Goal: Task Accomplishment & Management: Complete application form

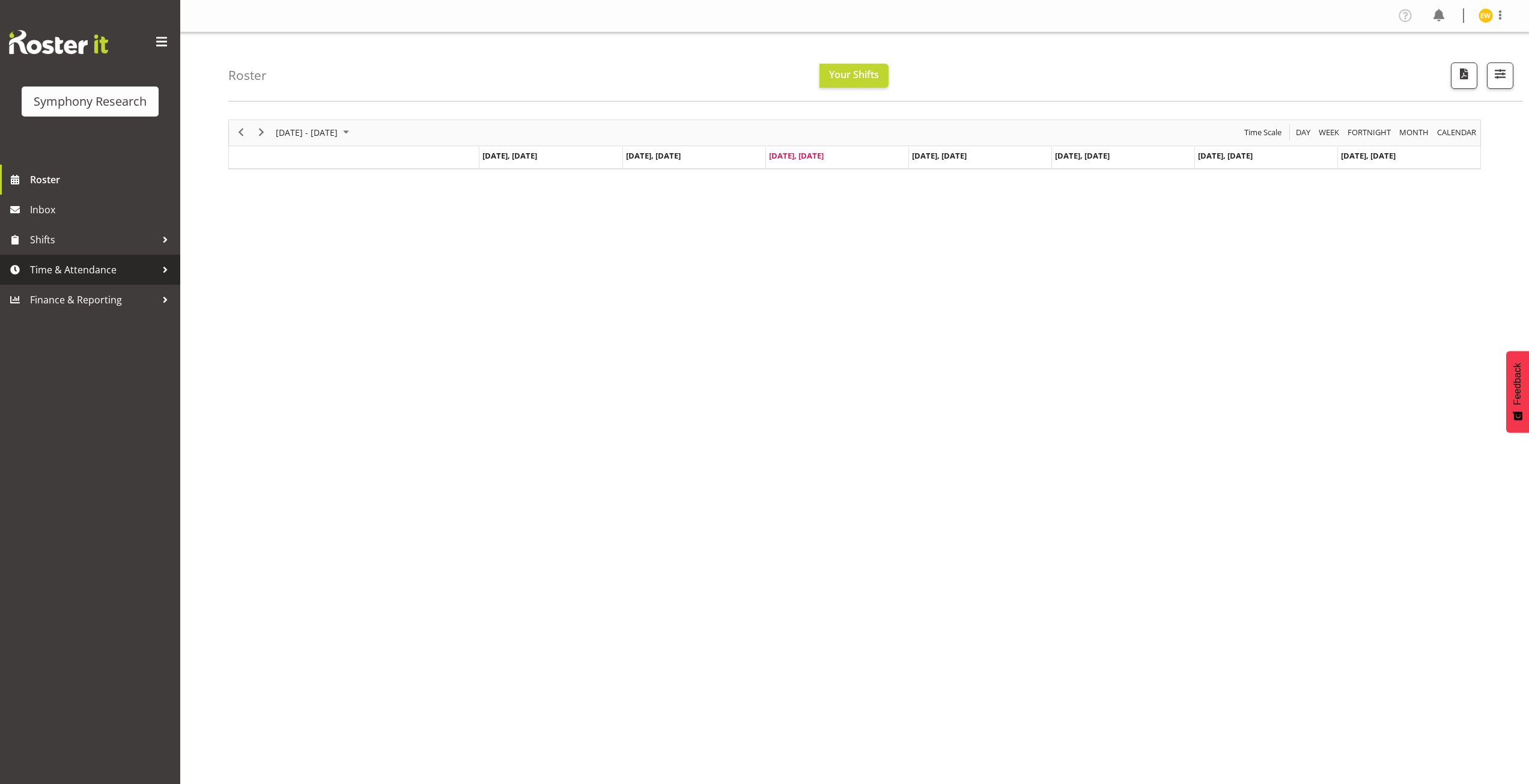
click at [71, 276] on span "Time & Attendance" at bounding box center [92, 270] width 126 height 18
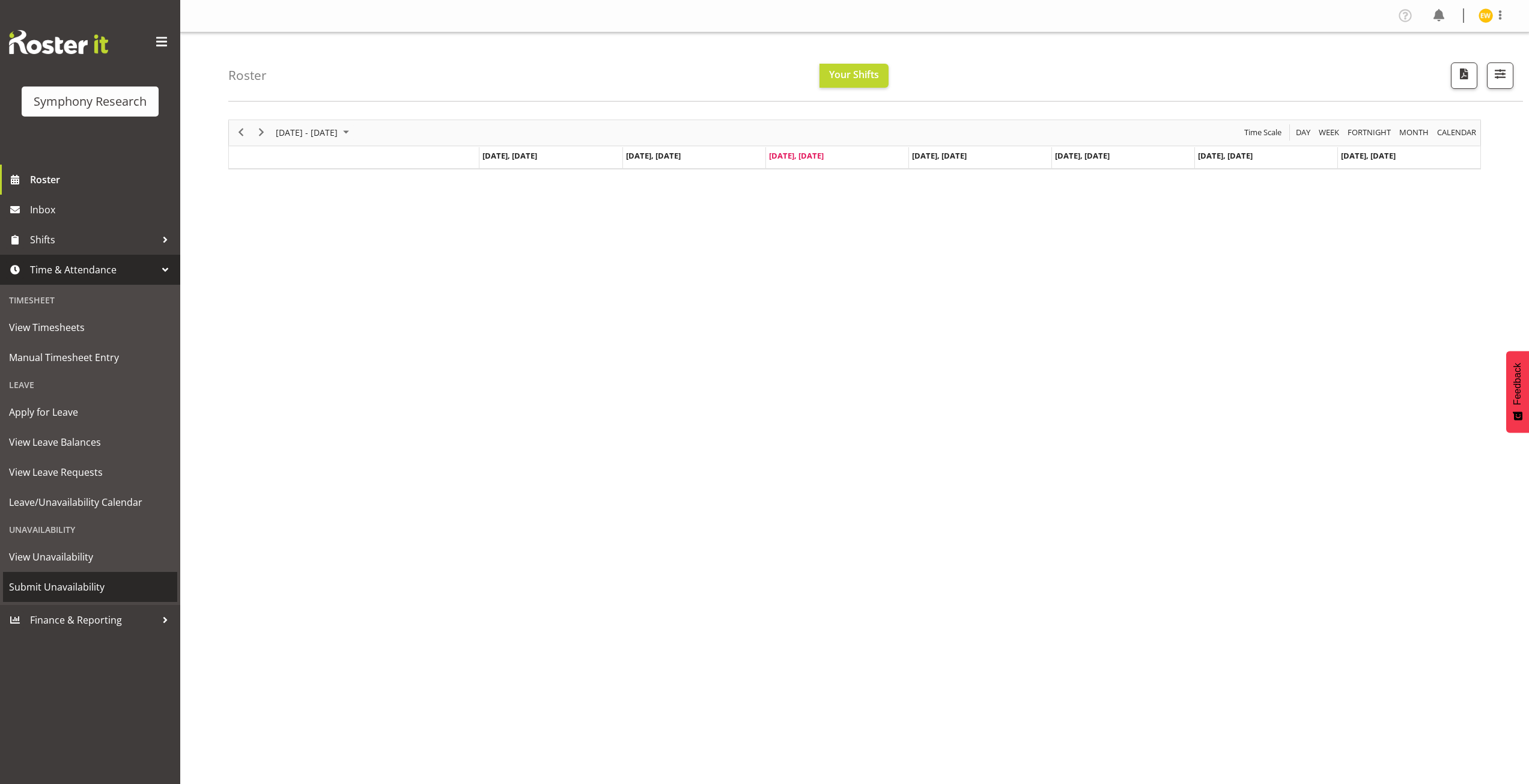
click at [58, 586] on span "Submit Unavailability" at bounding box center [90, 587] width 162 height 18
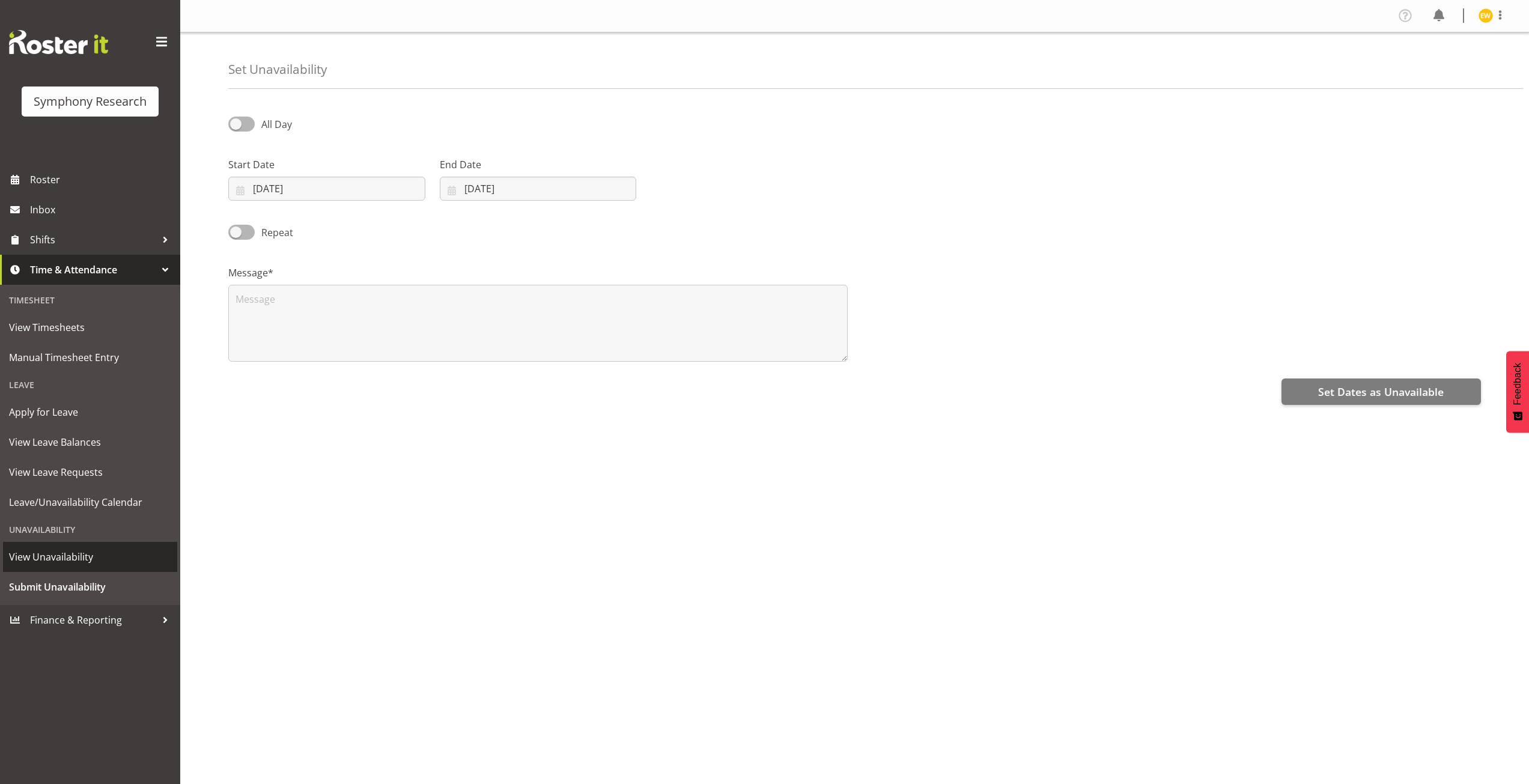
click at [45, 565] on span "View Unavailability" at bounding box center [90, 557] width 162 height 18
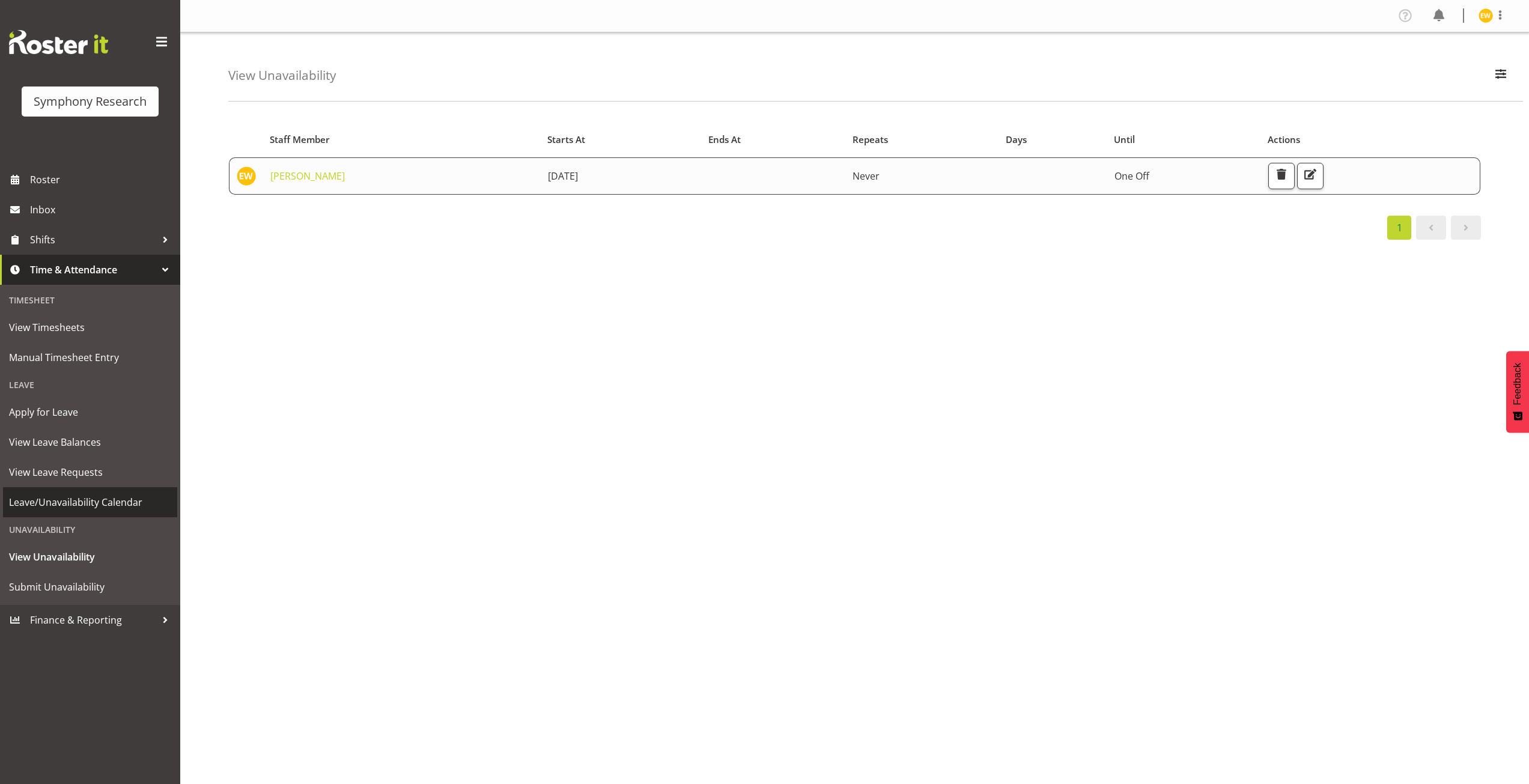
click at [81, 507] on span "Leave/Unavailability Calendar" at bounding box center [90, 502] width 162 height 18
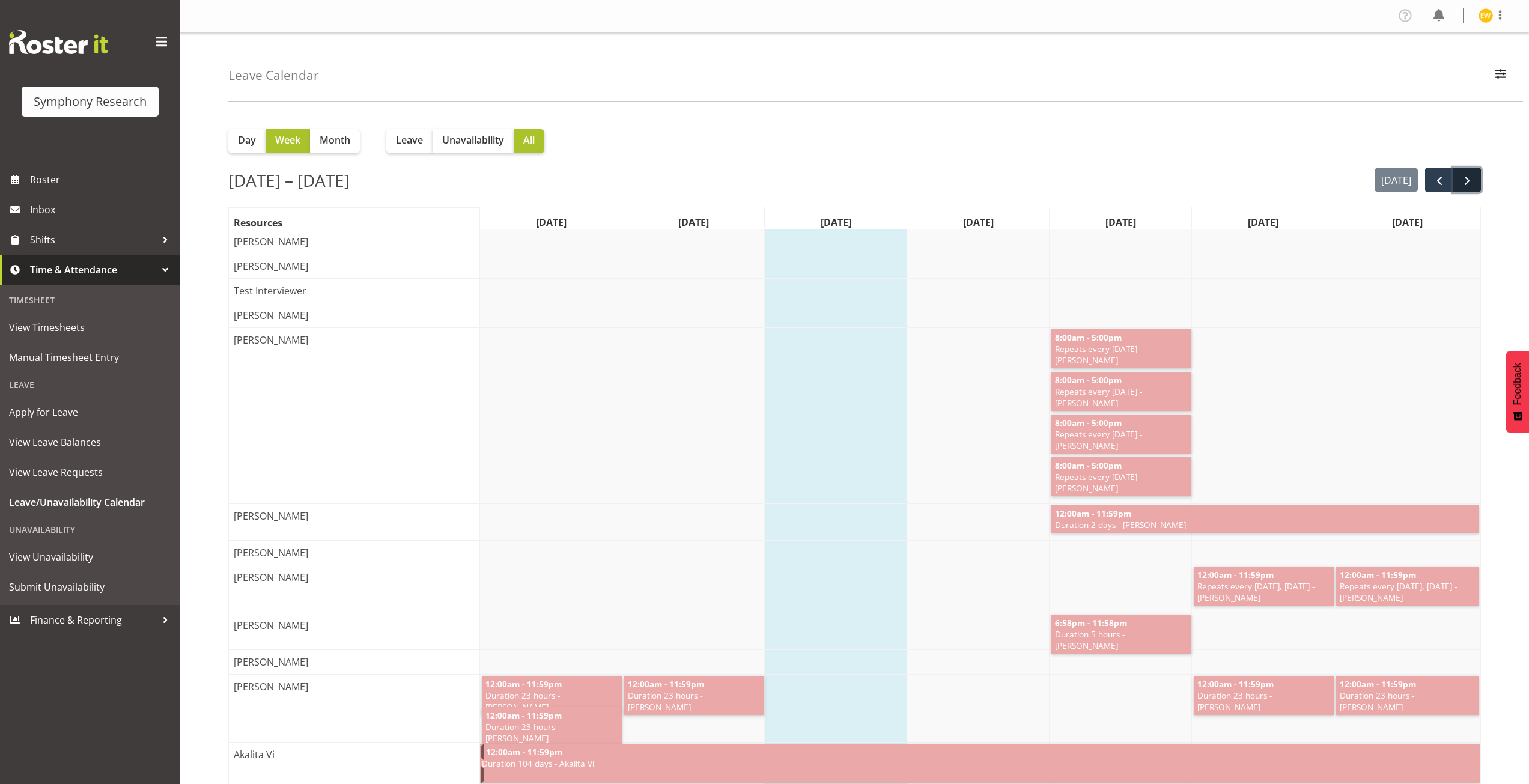
click at [1472, 175] on span "next" at bounding box center [1466, 180] width 14 height 14
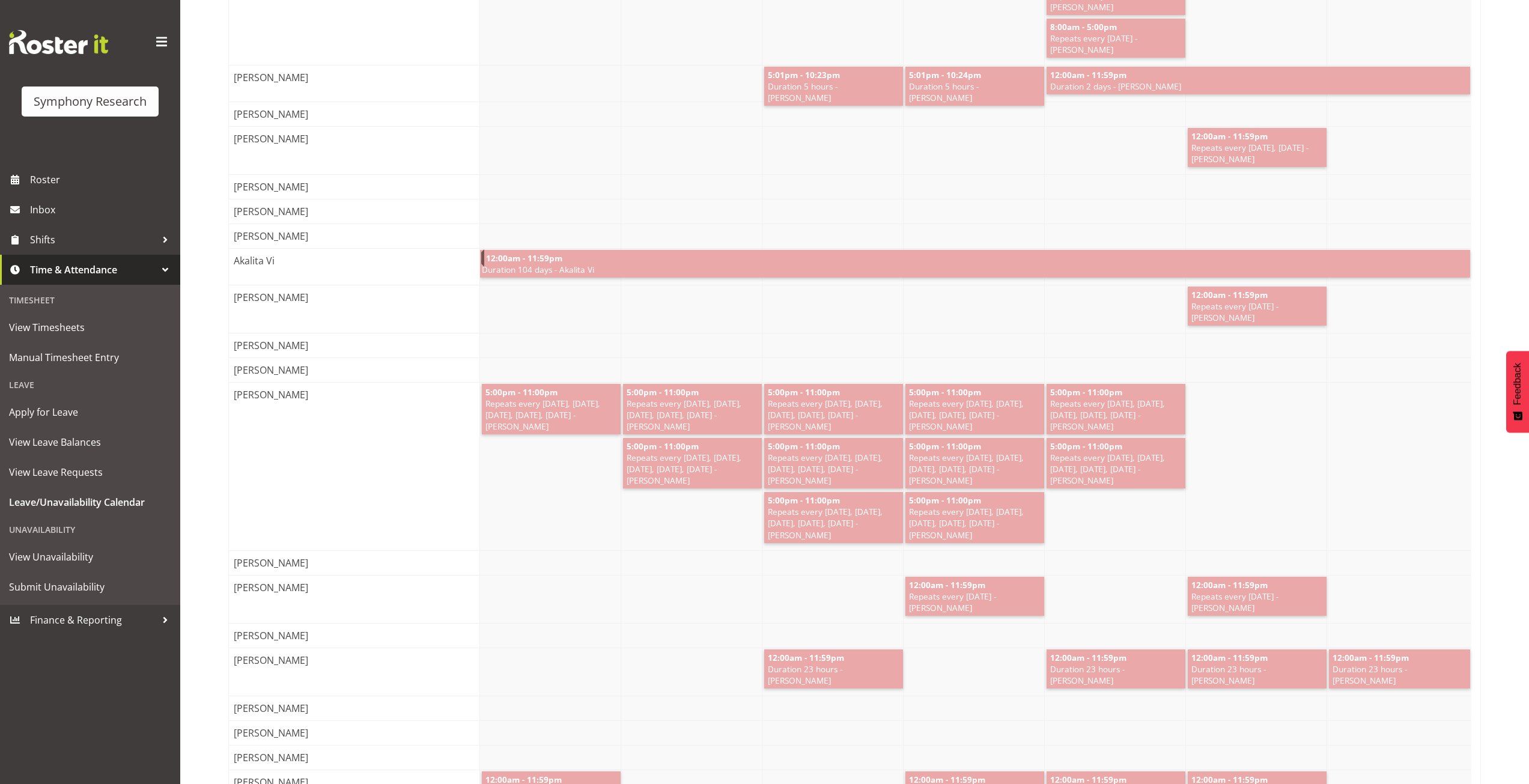
scroll to position [373, 0]
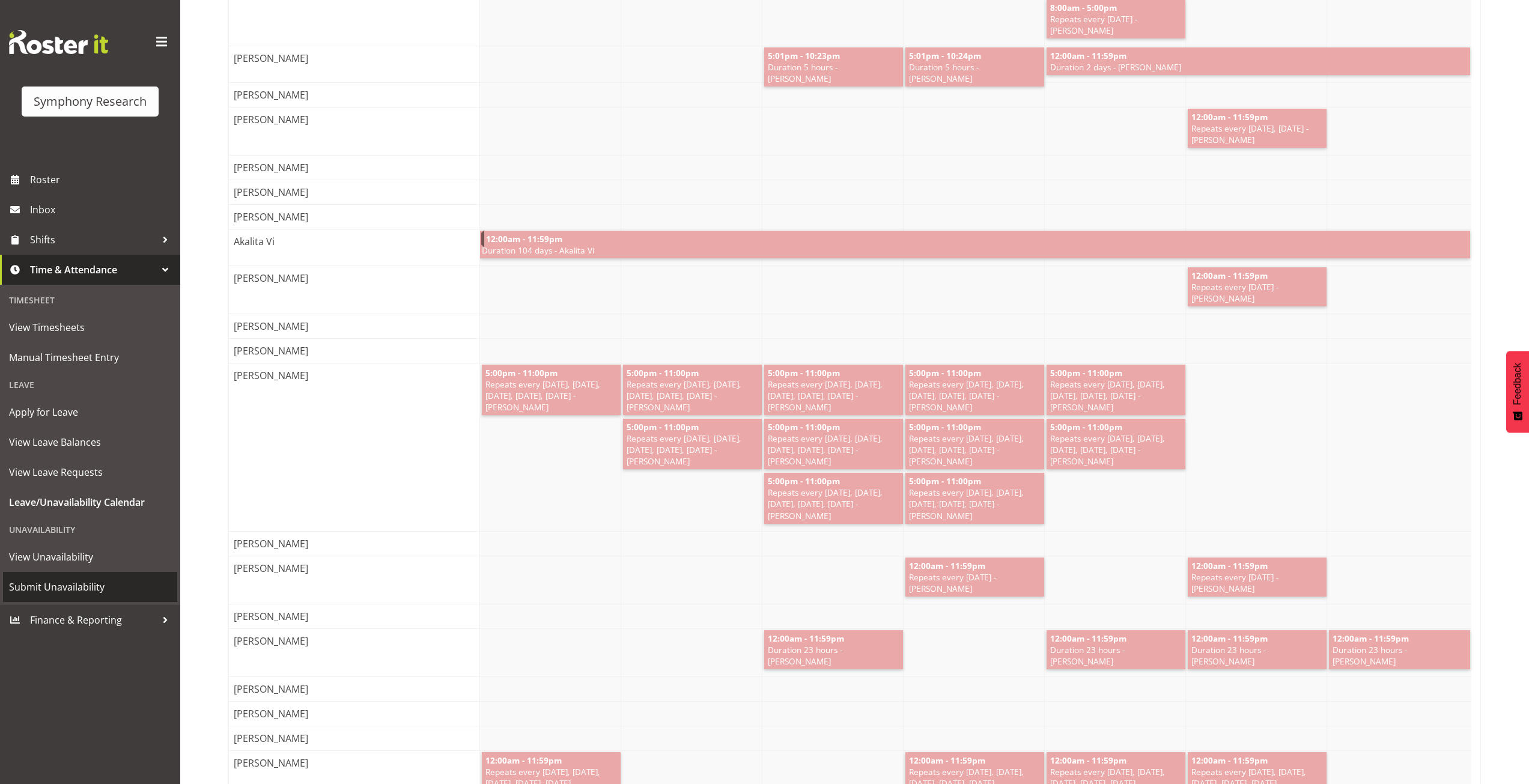
click at [61, 586] on span "Submit Unavailability" at bounding box center [90, 587] width 162 height 18
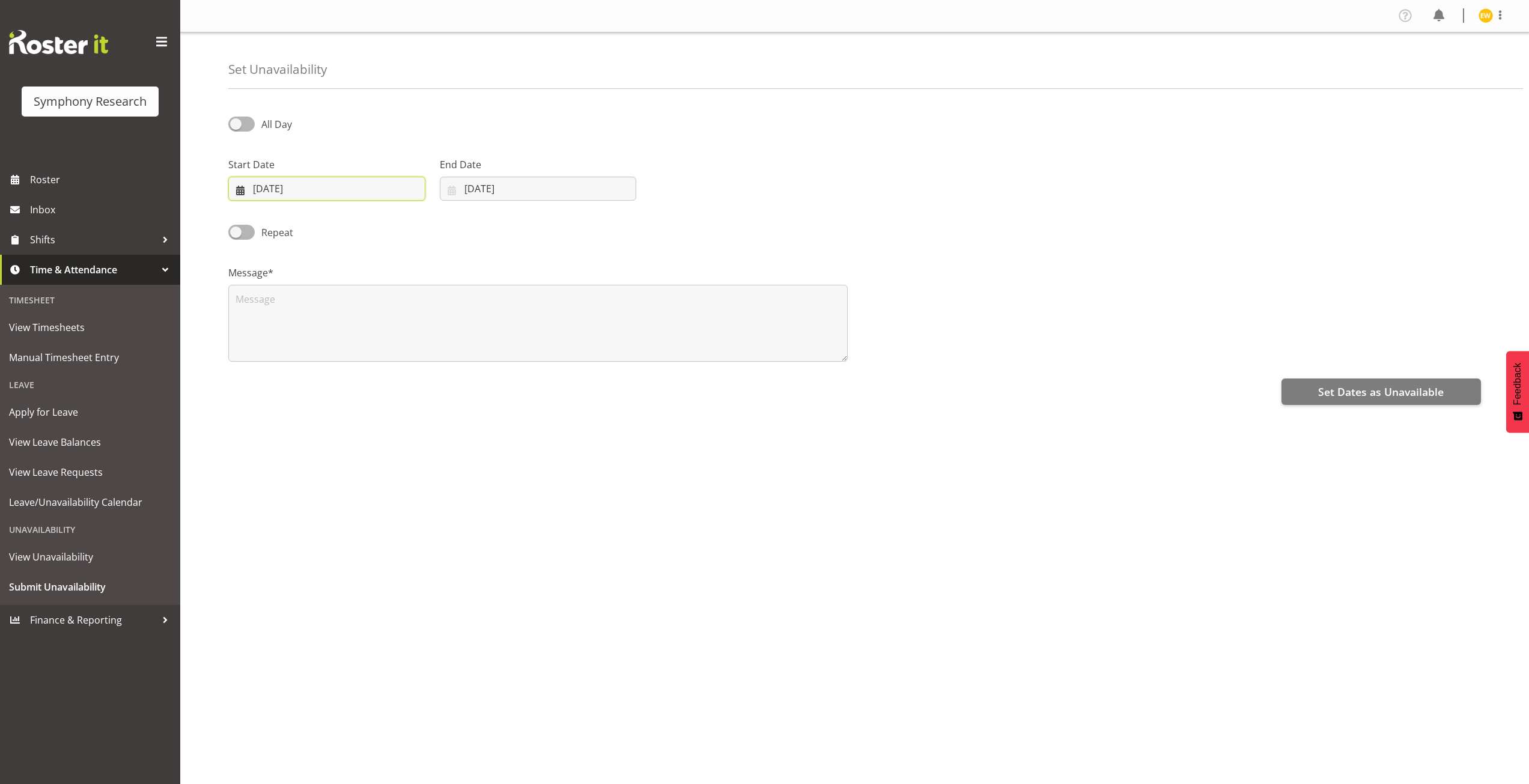
click at [258, 193] on input "20/08/2025" at bounding box center [327, 188] width 197 height 24
click at [278, 375] on span "25" at bounding box center [278, 377] width 10 height 12
type input "25/08/2025"
click at [472, 194] on input "20/08/2025" at bounding box center [538, 188] width 197 height 24
click at [490, 376] on span "25" at bounding box center [488, 377] width 10 height 12
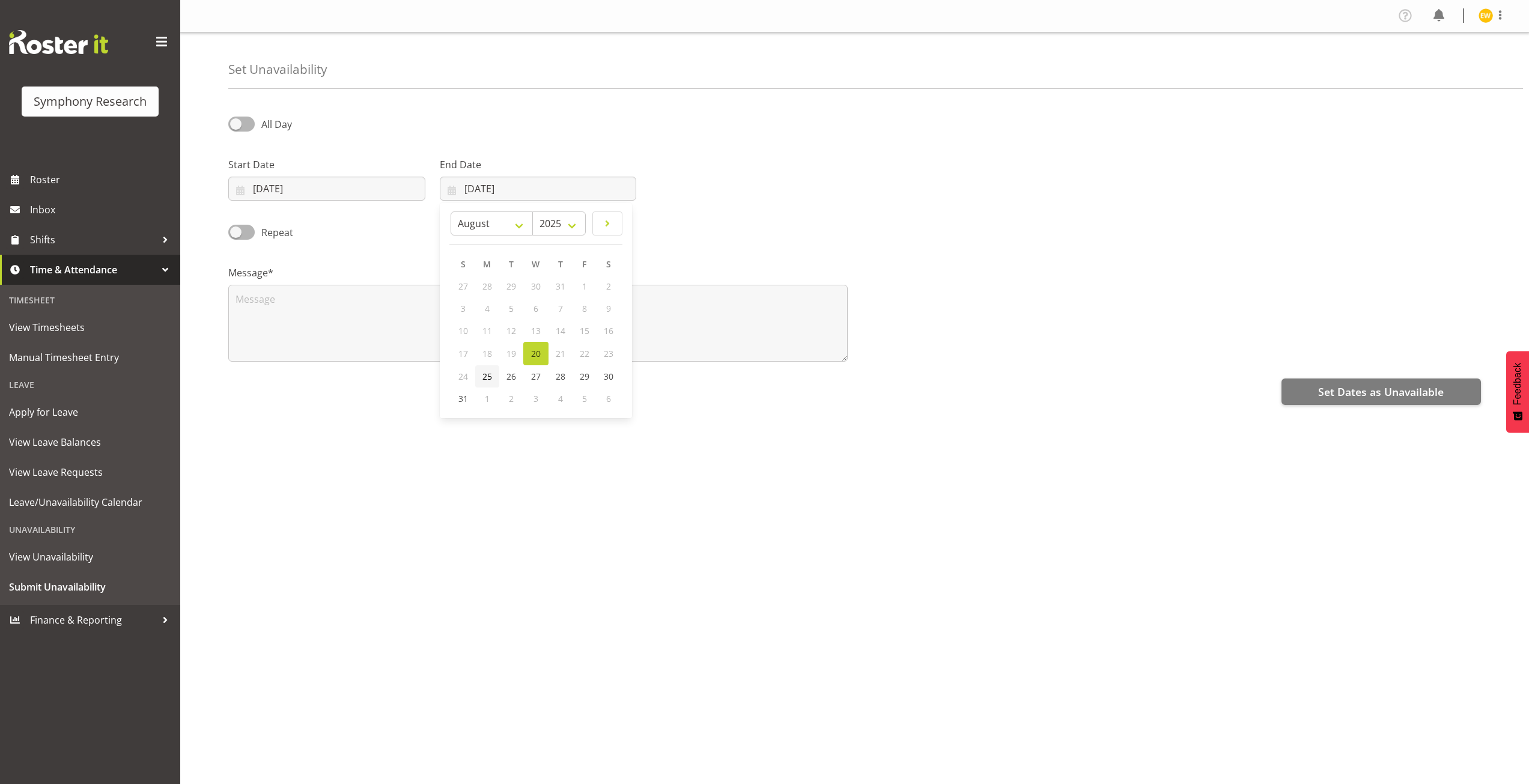
type input "25/08/2025"
click at [240, 129] on span at bounding box center [241, 124] width 26 height 15
click at [236, 128] on input "All Day" at bounding box center [232, 124] width 8 height 8
checkbox input "true"
click at [719, 187] on input "08:38" at bounding box center [749, 188] width 197 height 24
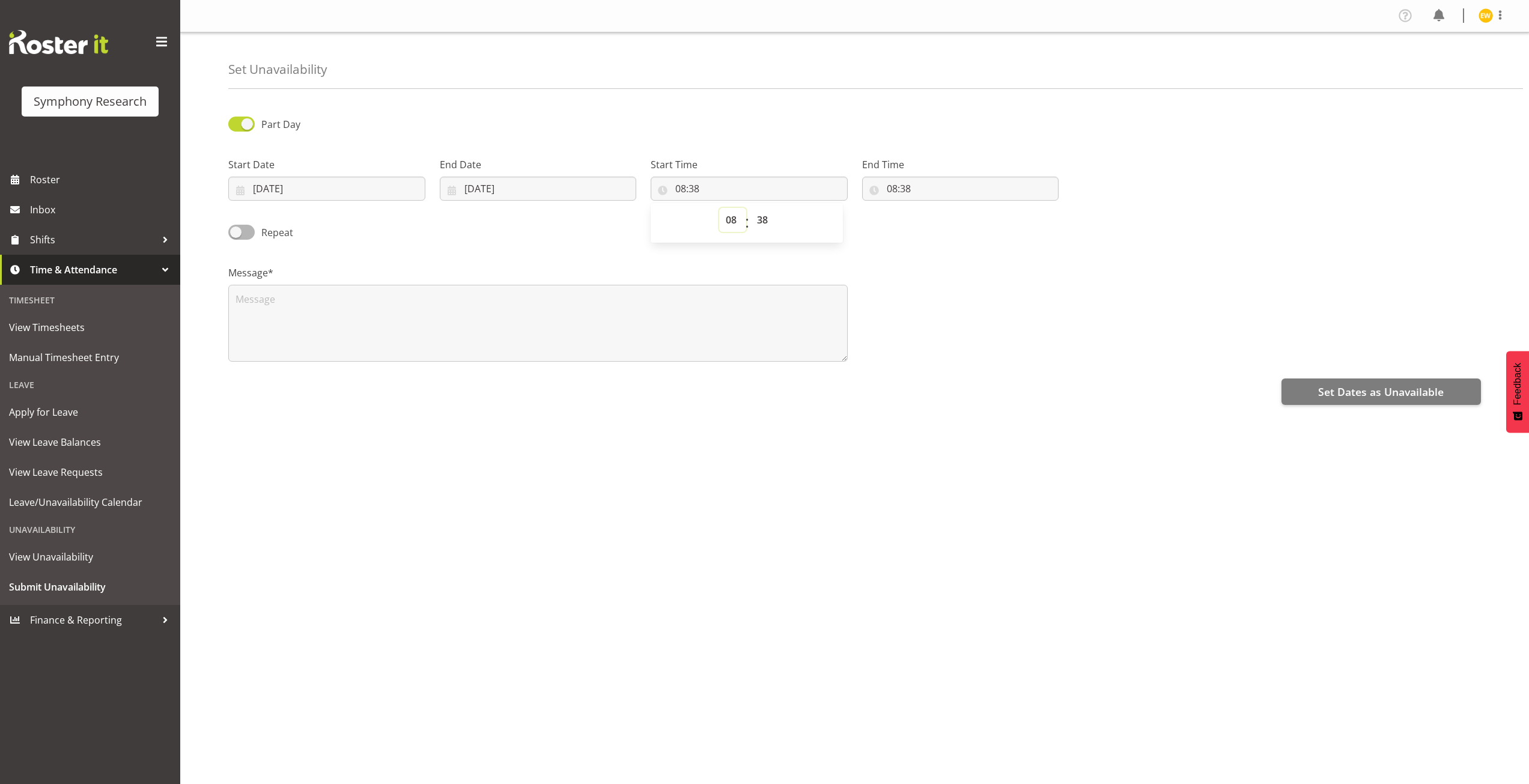
click at [733, 222] on select "00 01 02 03 04 05 06 07 08 09 10 11 12 13 14 15 16 17 18 19 20 21 22 23" at bounding box center [732, 220] width 27 height 24
select select "9"
type input "09:38"
click at [734, 219] on select "00 01 02 03 04 05 06 07 08 09 10 11 12 13 14 15 16 17 18 19 20 21 22 23" at bounding box center [732, 220] width 27 height 24
select select "10"
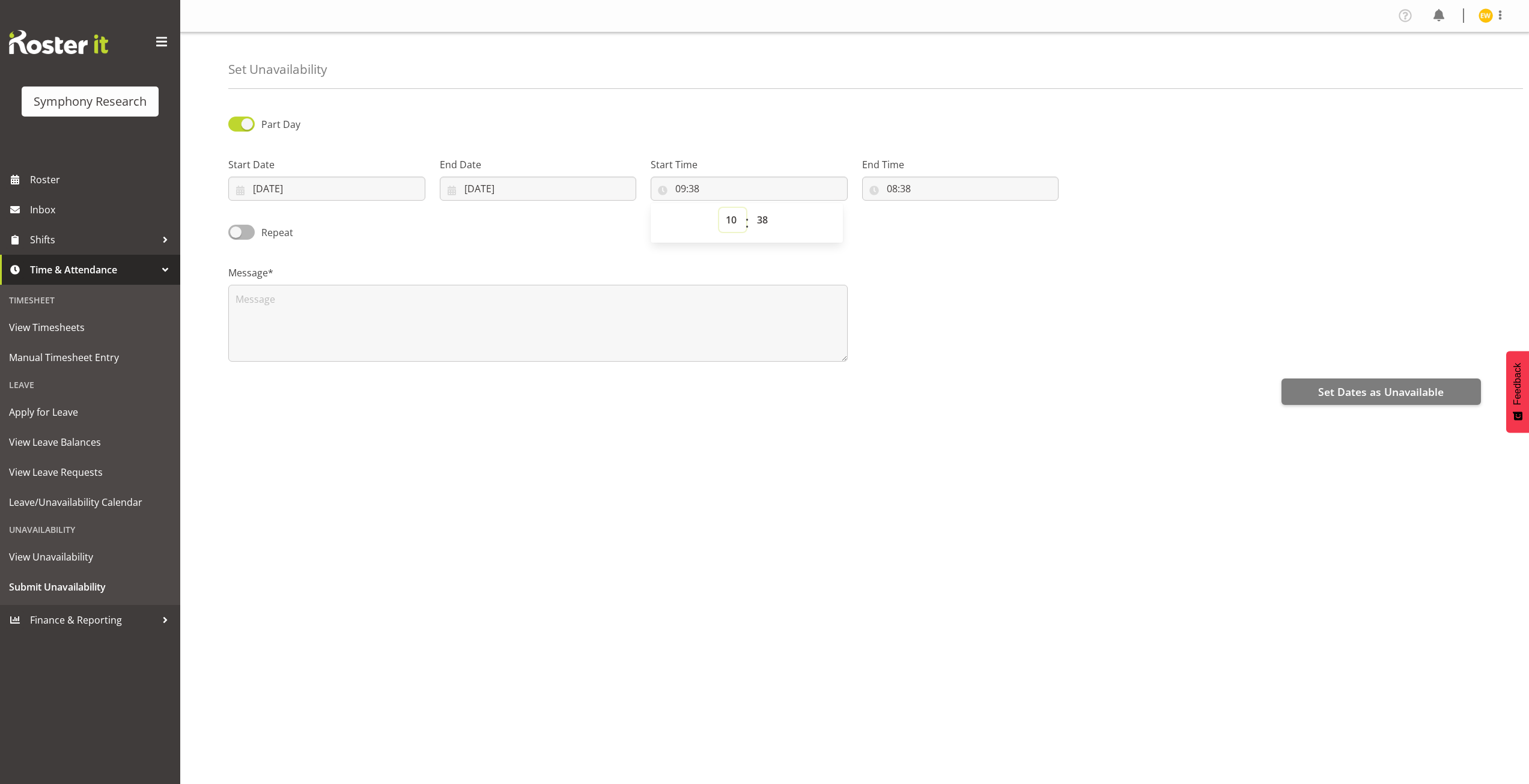
type input "10:38"
select select "17"
type input "17:38"
click at [760, 225] on select "00 01 02 03 04 05 06 07 08 09 10 11 12 13 14 15 16 17 18 19 20 21 22 23 24 25 2…" at bounding box center [764, 220] width 27 height 24
select select "0"
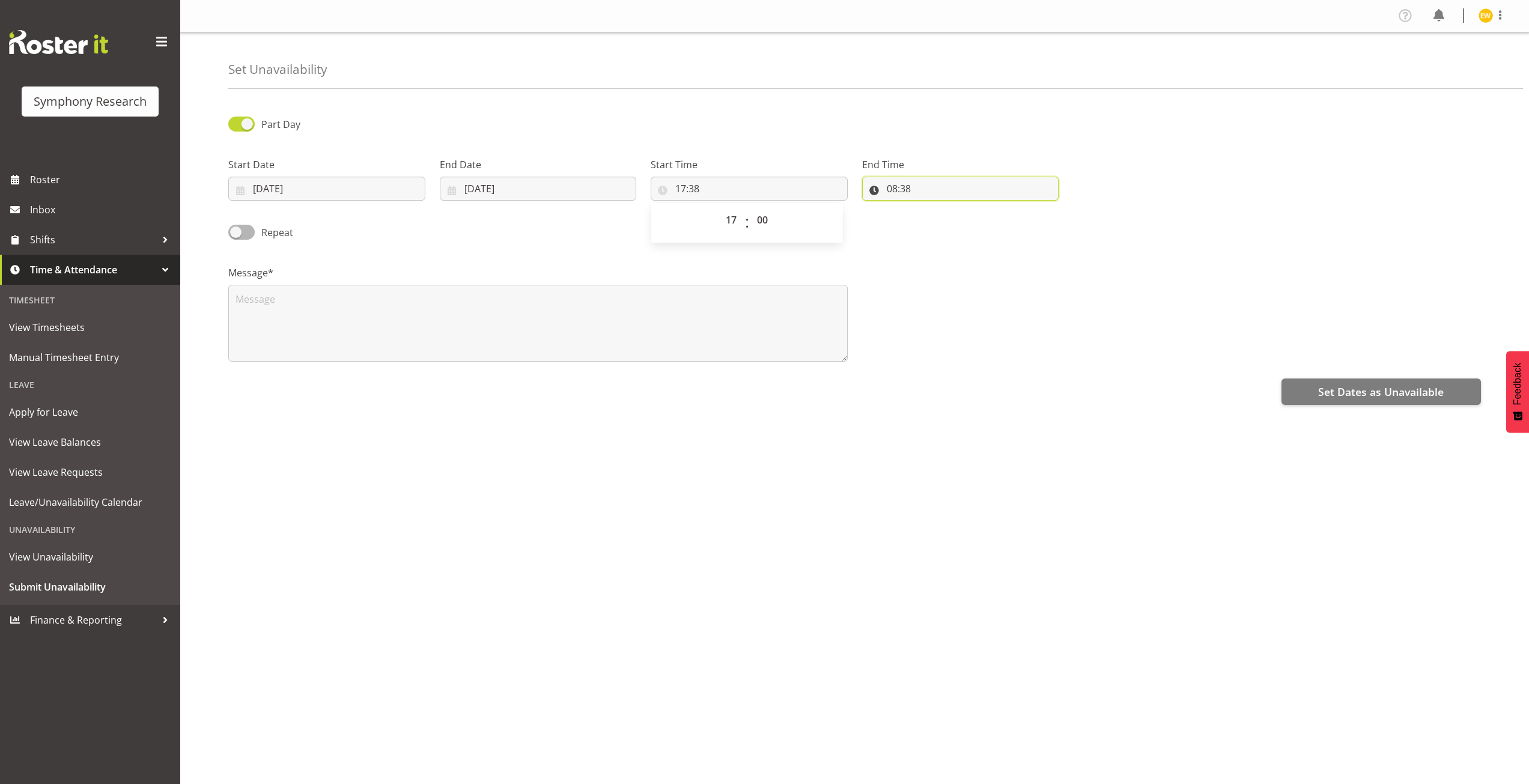
type input "17:00"
click at [901, 187] on input "08:38" at bounding box center [961, 188] width 197 height 24
click at [894, 191] on input "08:38" at bounding box center [961, 188] width 197 height 24
click at [909, 188] on input "08:38" at bounding box center [961, 188] width 197 height 24
click at [940, 219] on select "00 01 02 03 04 05 06 07 08 09 10 11 12 13 14 15 16 17 18 19 20 21 22 23" at bounding box center [944, 220] width 27 height 24
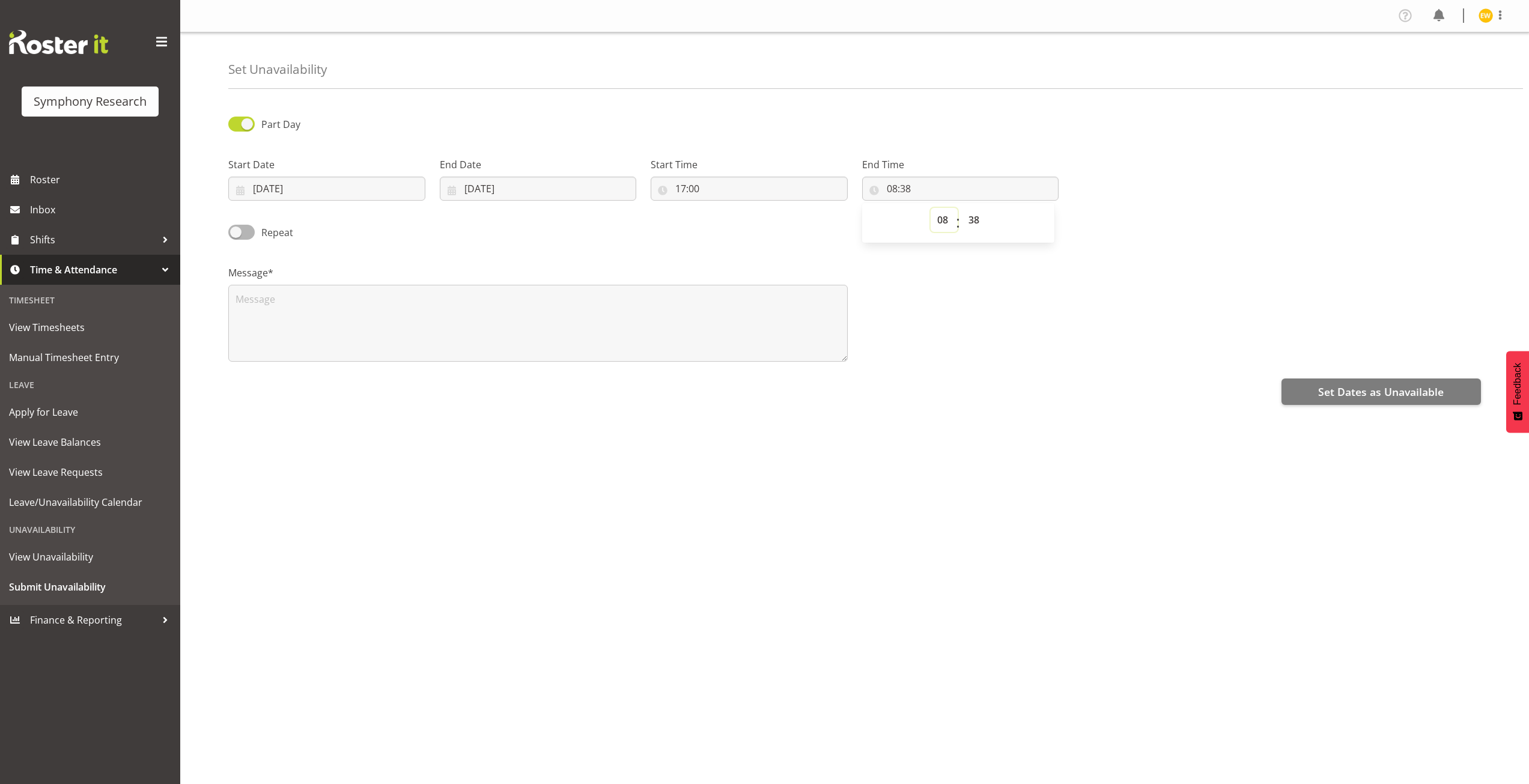
select select "23"
click at [931, 208] on select "00 01 02 03 04 05 06 07 08 09 10 11 12 13 14 15 16 17 18 19 20 21 22 23" at bounding box center [944, 220] width 27 height 24
type input "23:38"
click at [971, 218] on select "00 01 02 03 04 05 06 07 08 09 10 11 12 13 14 15 16 17 18 19 20 21 22 23 24 25 2…" at bounding box center [975, 220] width 27 height 24
select select "0"
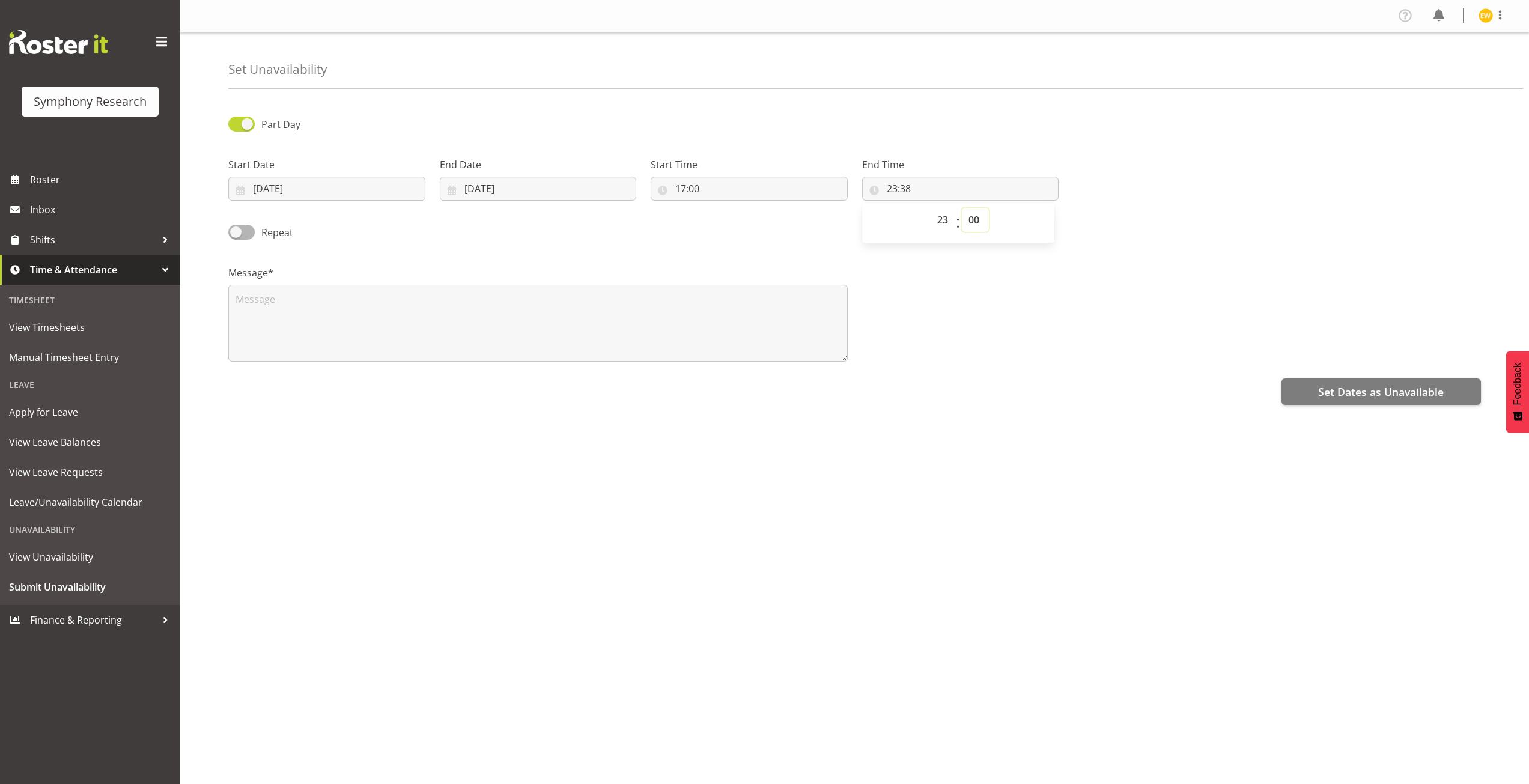
click at [962, 208] on select "00 01 02 03 04 05 06 07 08 09 10 11 12 13 14 15 16 17 18 19 20 21 22 23 24 25 2…" at bounding box center [975, 220] width 27 height 24
type input "23:00"
click at [230, 237] on span at bounding box center [241, 232] width 26 height 15
click at [230, 236] on input "Repeat" at bounding box center [232, 232] width 8 height 8
checkbox input "true"
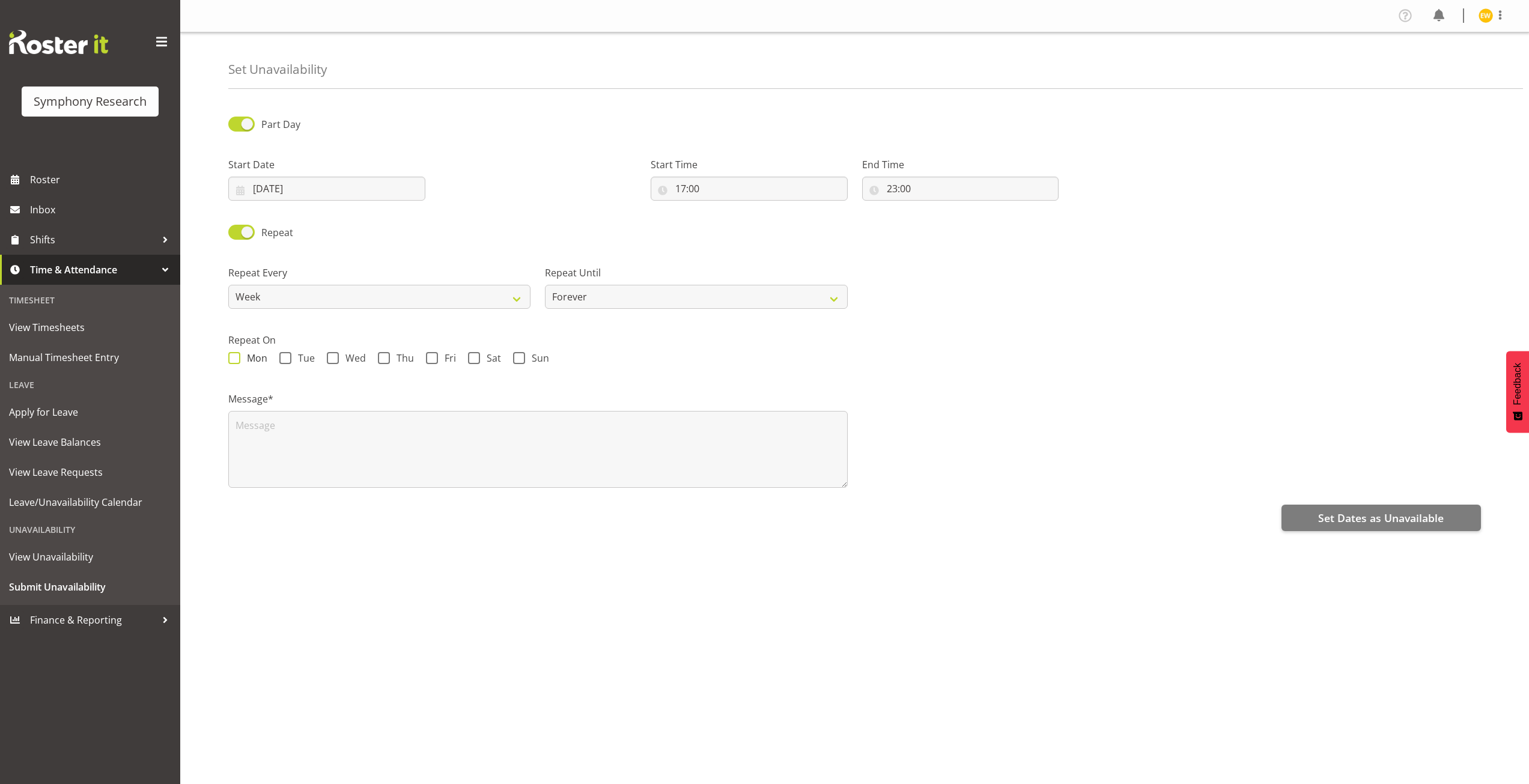
click at [235, 359] on span at bounding box center [234, 357] width 12 height 12
click at [235, 359] on input "Mon" at bounding box center [232, 358] width 8 height 8
checkbox input "true"
click at [283, 359] on span at bounding box center [285, 357] width 12 height 12
click at [283, 359] on input "Tue" at bounding box center [283, 358] width 8 height 8
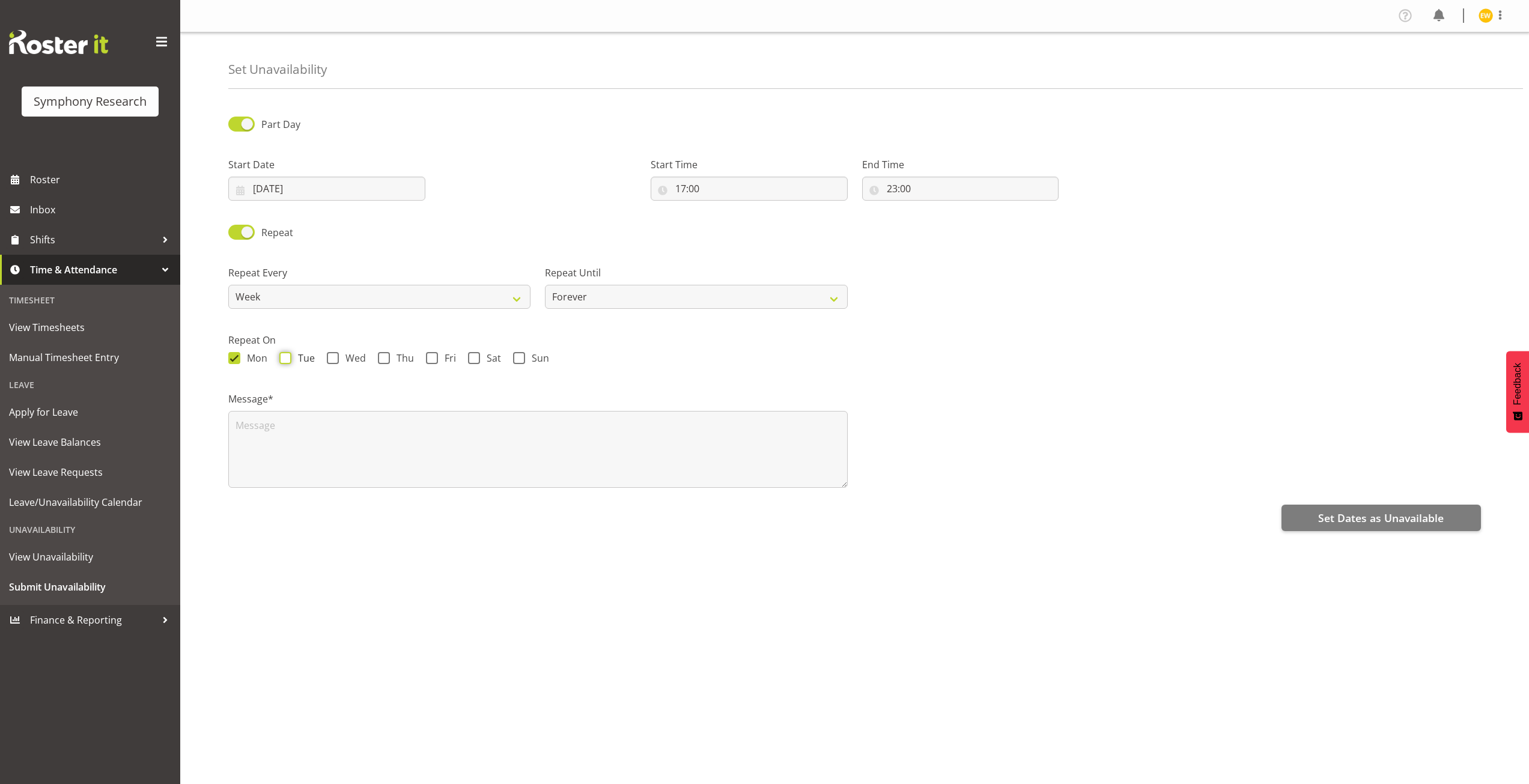
checkbox input "true"
click at [381, 356] on span at bounding box center [383, 357] width 12 height 12
click at [381, 356] on input "Thu" at bounding box center [382, 358] width 8 height 8
checkbox input "true"
click at [429, 356] on span at bounding box center [432, 357] width 12 height 12
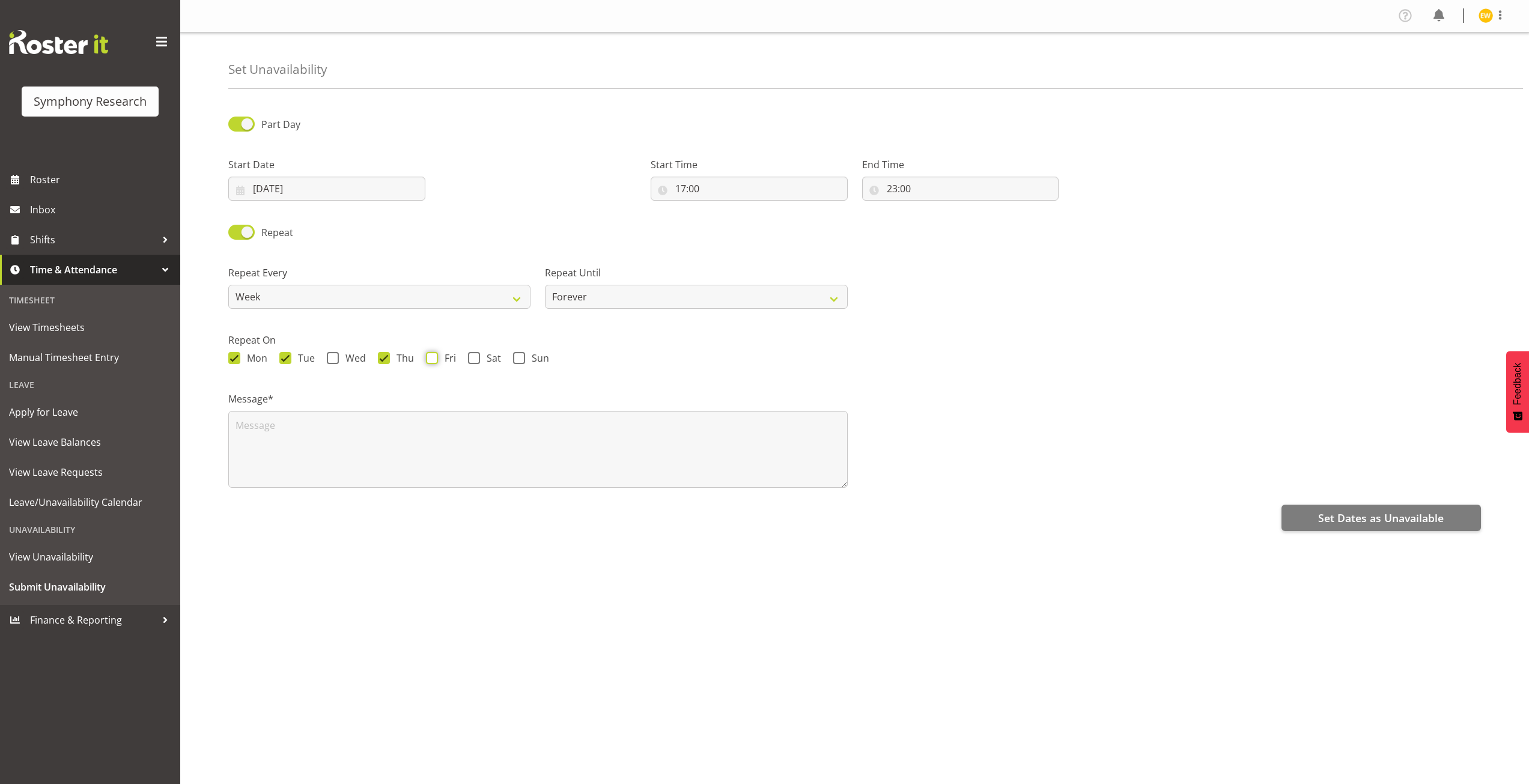
click at [429, 356] on input "Fri" at bounding box center [430, 358] width 8 height 8
click at [605, 295] on select "Forever On a date" at bounding box center [696, 297] width 303 height 24
click at [426, 359] on span at bounding box center [432, 357] width 12 height 12
click at [426, 359] on input "Fri" at bounding box center [430, 358] width 8 height 8
checkbox input "false"
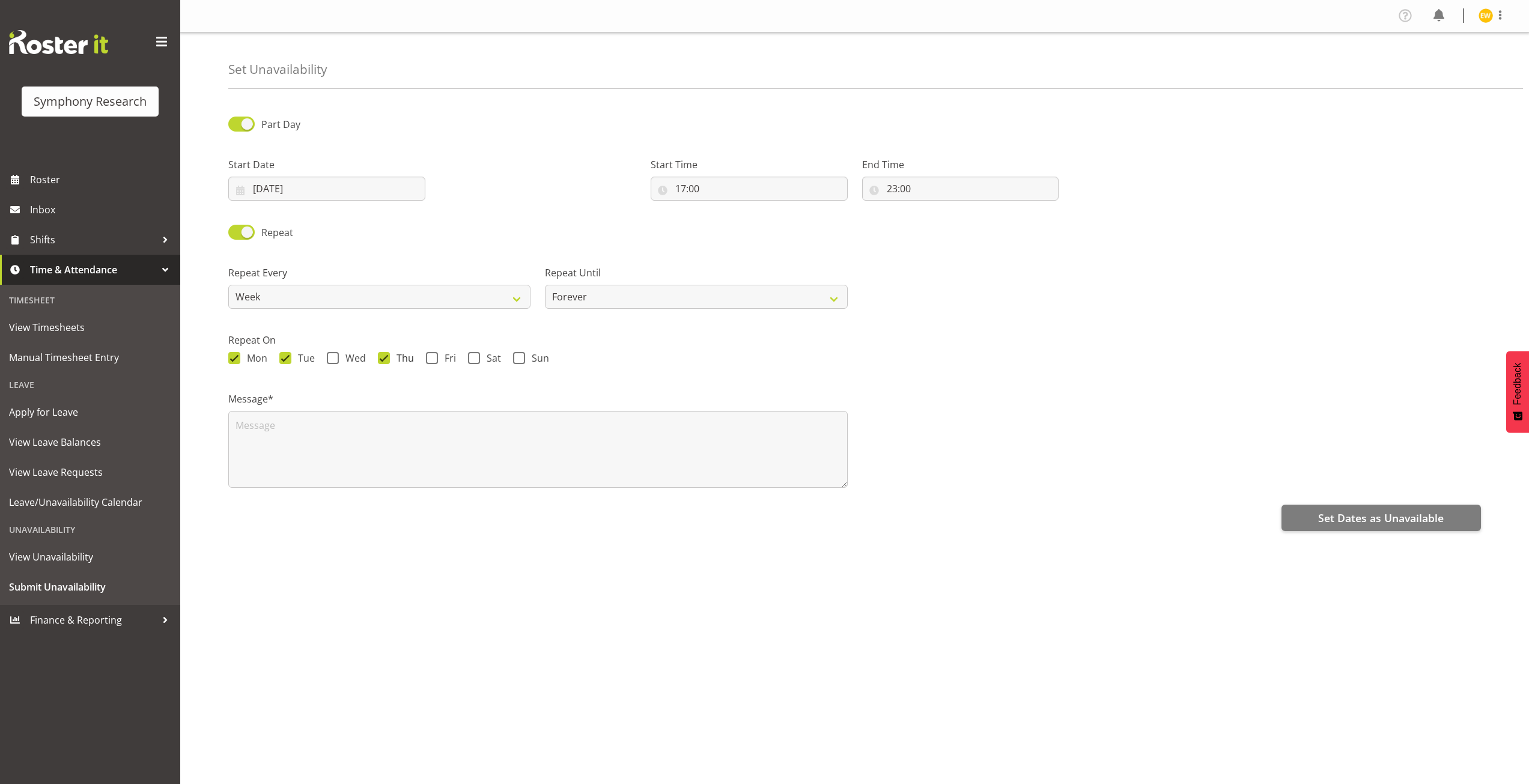
click at [382, 361] on span at bounding box center [383, 357] width 12 height 12
click at [382, 361] on input "Thu" at bounding box center [382, 358] width 8 height 8
checkbox input "false"
click at [281, 354] on span at bounding box center [285, 357] width 12 height 12
click at [281, 354] on input "Tue" at bounding box center [283, 358] width 8 height 8
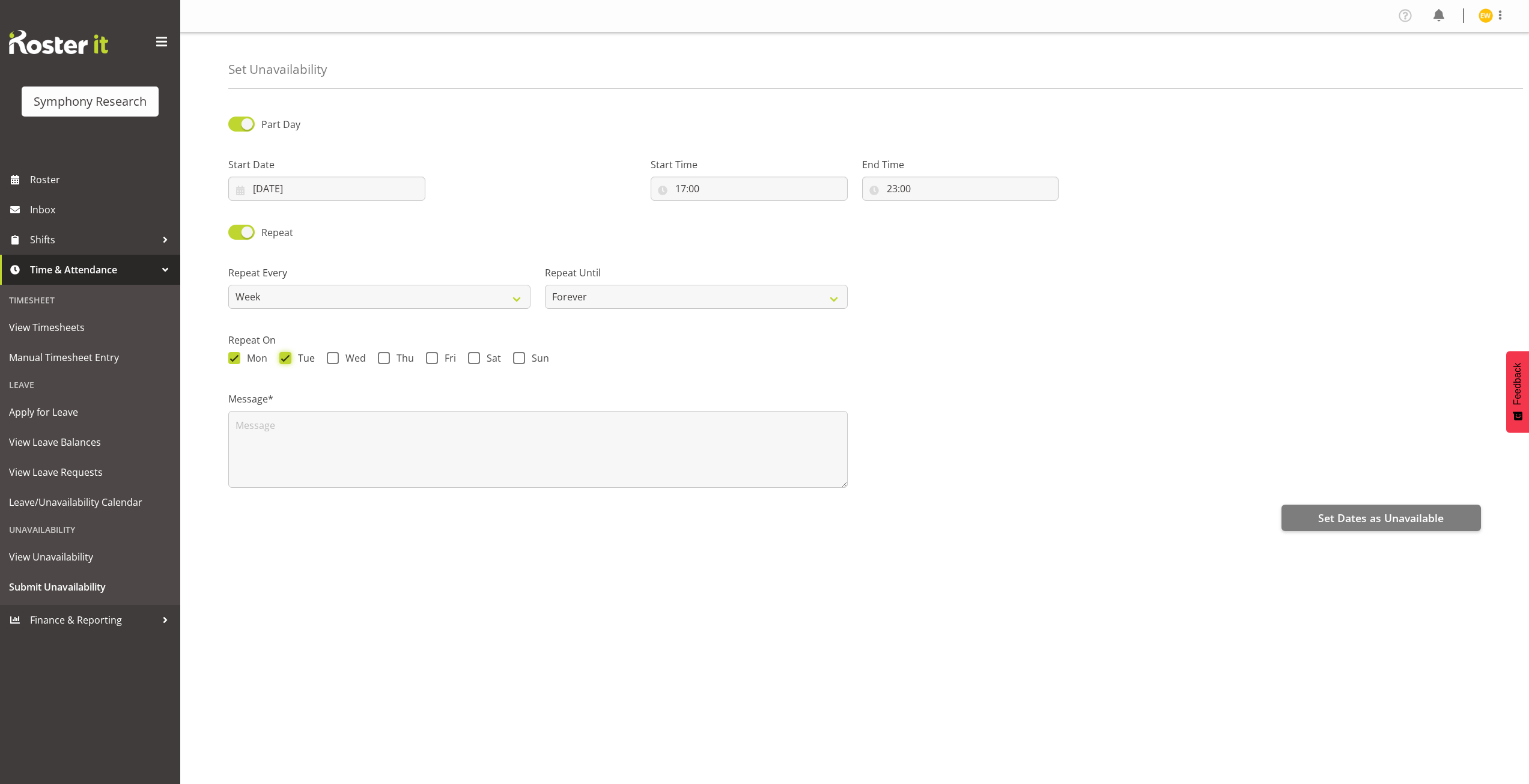
checkbox input "false"
click at [233, 359] on span at bounding box center [234, 357] width 12 height 12
click at [233, 359] on input "Mon" at bounding box center [232, 358] width 8 height 8
checkbox input "false"
click at [249, 238] on span at bounding box center [241, 232] width 26 height 15
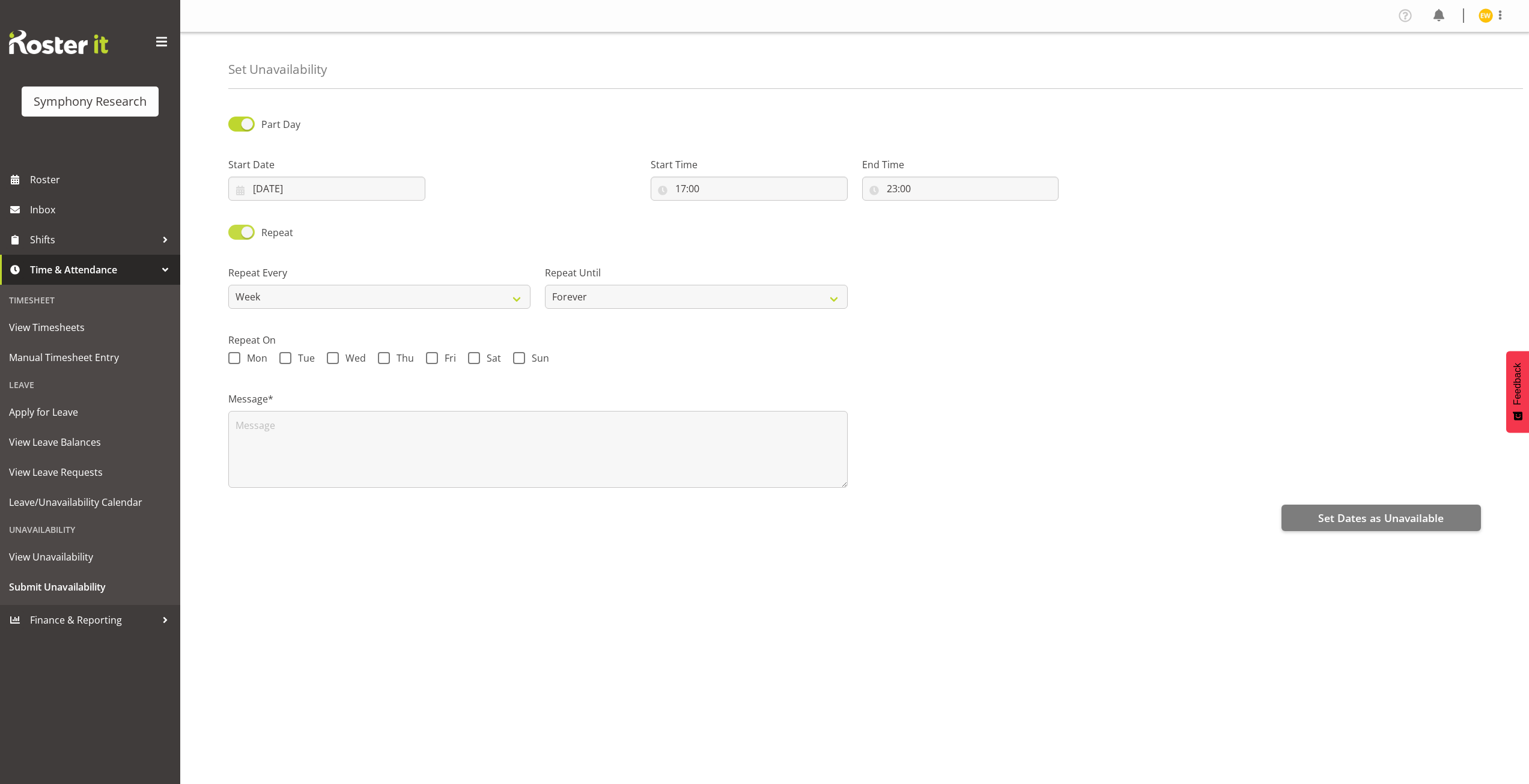
click at [236, 236] on input "Repeat" at bounding box center [232, 232] width 8 height 8
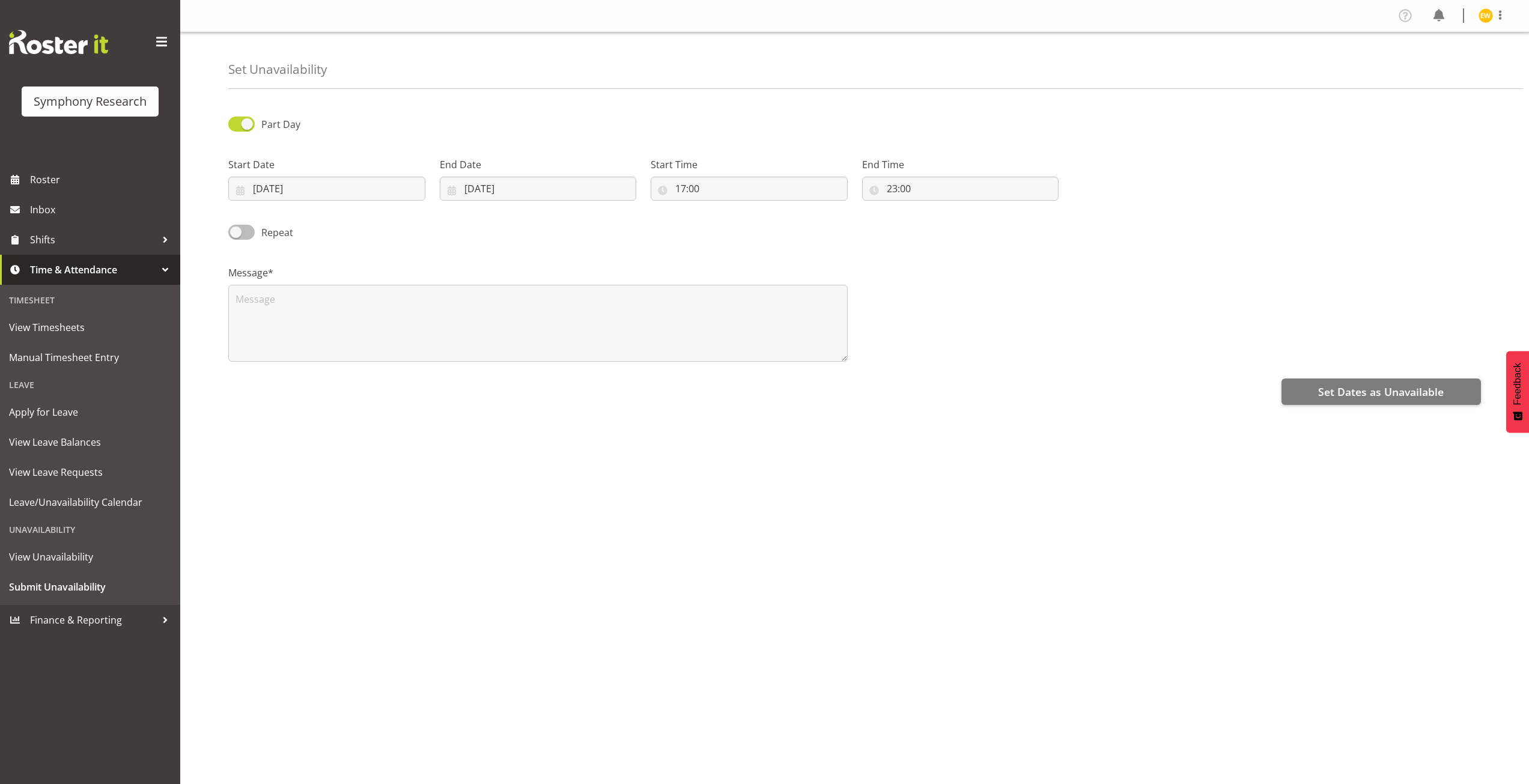
click at [249, 232] on span at bounding box center [241, 232] width 26 height 15
click at [236, 232] on input "Repeat" at bounding box center [232, 232] width 8 height 8
checkbox input "true"
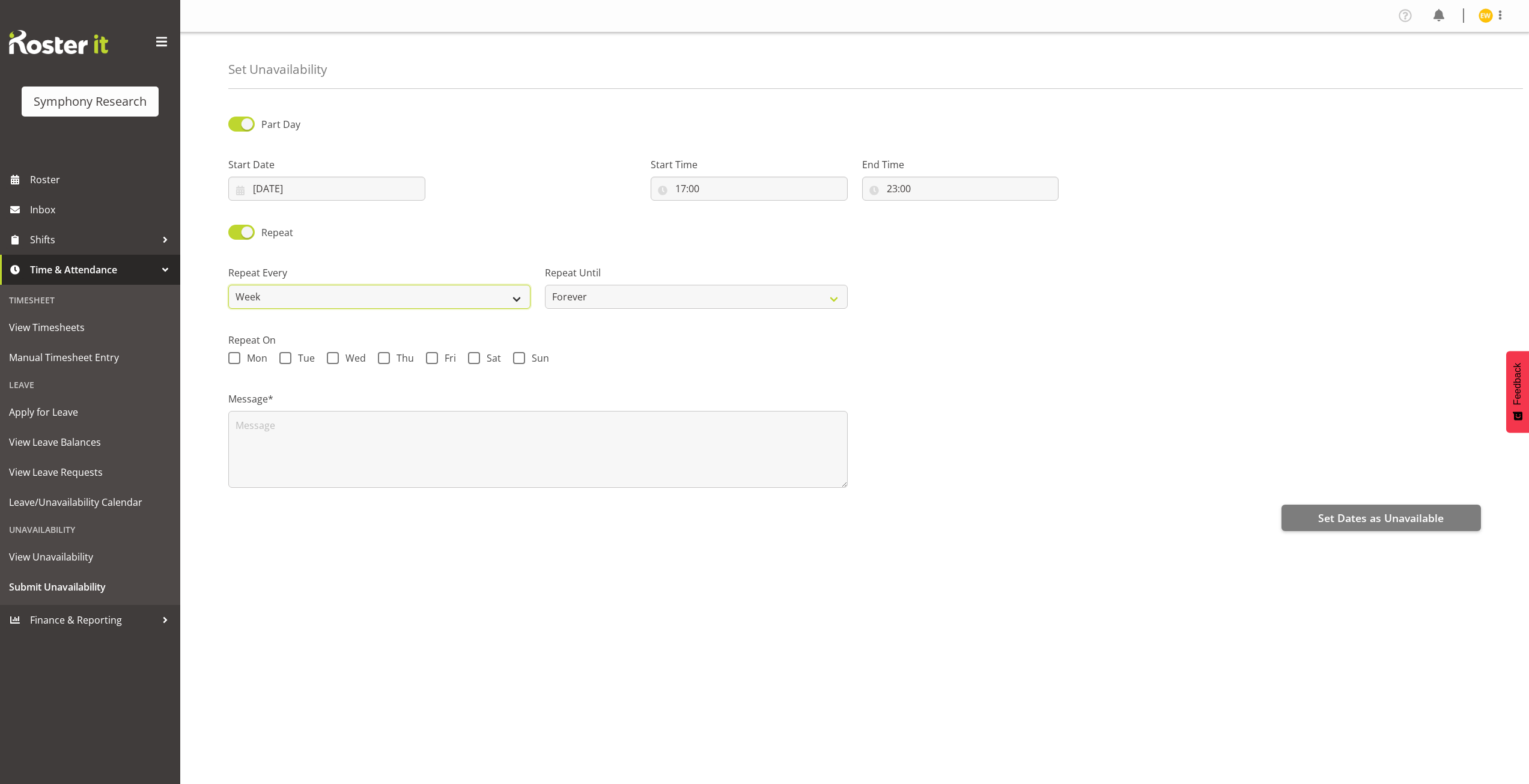
click at [266, 303] on select "Week 2 Weeks 3 Weeks 4 Weeks Month" at bounding box center [380, 297] width 303 height 24
click at [228, 285] on select "Week 2 Weeks 3 Weeks 4 Weeks Month" at bounding box center [380, 297] width 303 height 24
click at [623, 294] on select "Forever On a date" at bounding box center [696, 297] width 303 height 24
select select "date"
click at [544, 285] on select "Forever On a date" at bounding box center [696, 297] width 303 height 24
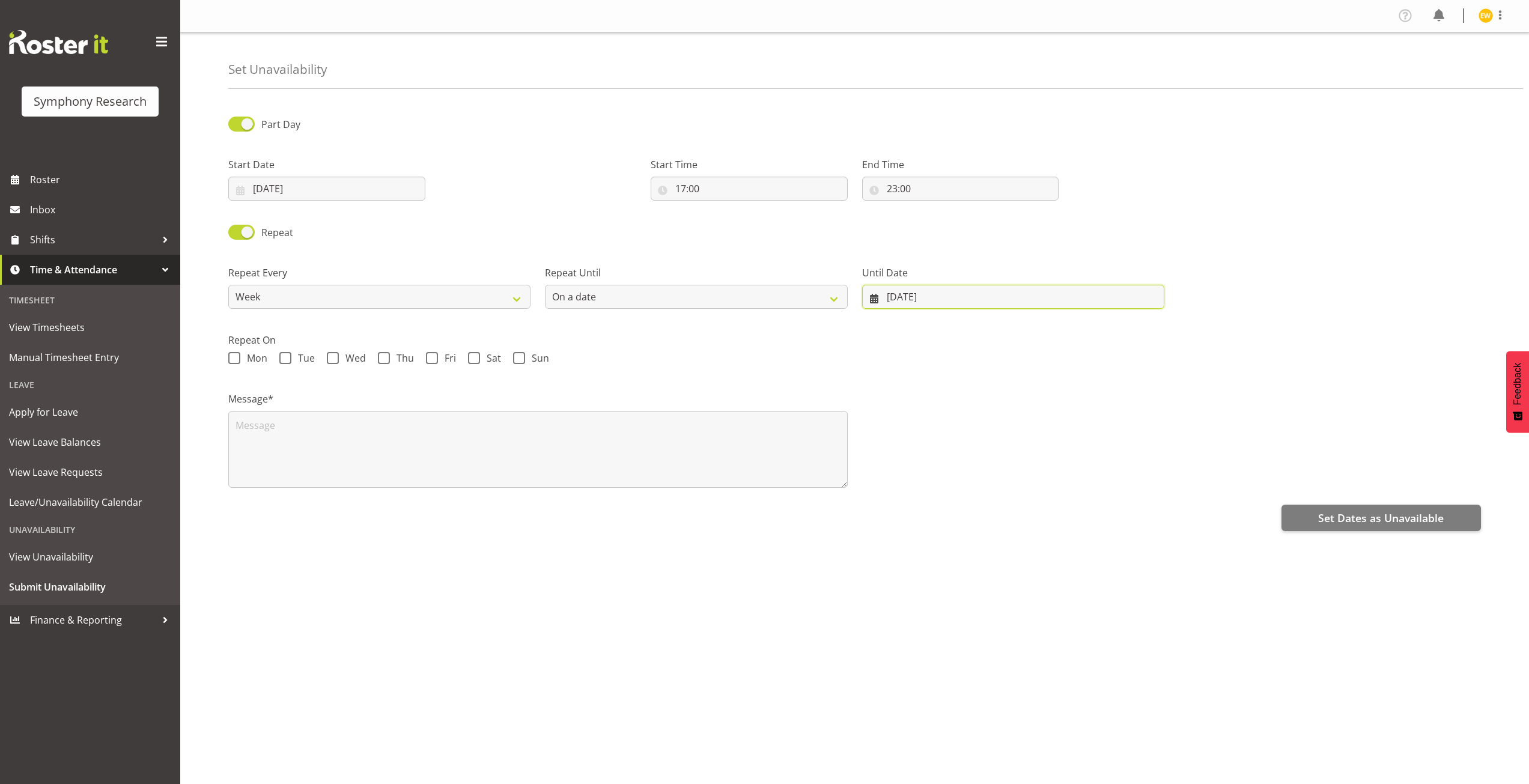
click at [938, 298] on input "20/08/2025" at bounding box center [1014, 297] width 303 height 24
click at [1007, 483] on span "29" at bounding box center [1007, 484] width 10 height 12
type input "29/08/2025"
click at [235, 363] on span at bounding box center [234, 357] width 12 height 12
click at [235, 362] on input "Mon" at bounding box center [232, 358] width 8 height 8
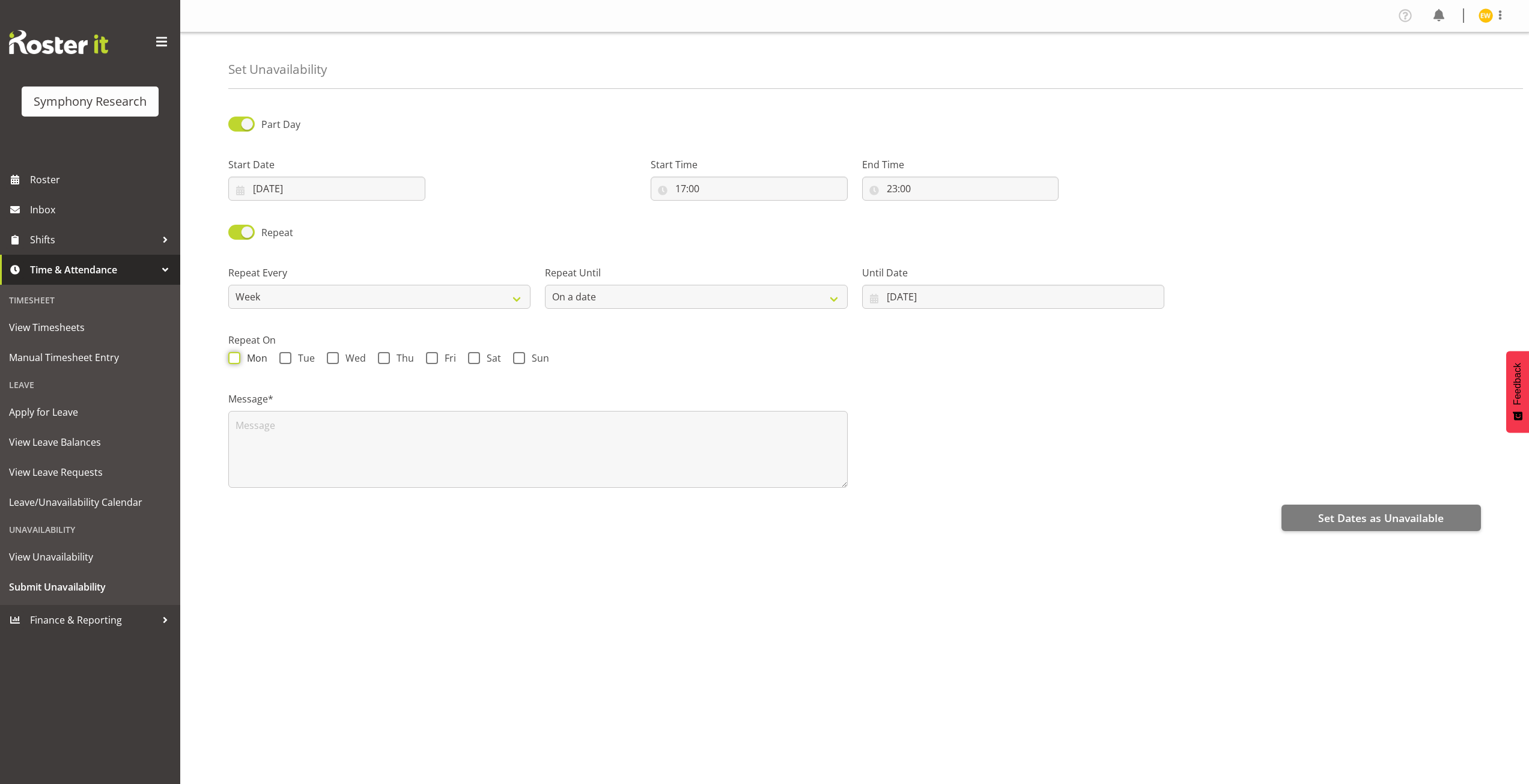
checkbox input "true"
click at [285, 356] on span at bounding box center [285, 357] width 12 height 12
click at [285, 356] on input "Tue" at bounding box center [283, 358] width 8 height 8
checkbox input "true"
click at [379, 356] on span at bounding box center [383, 357] width 12 height 12
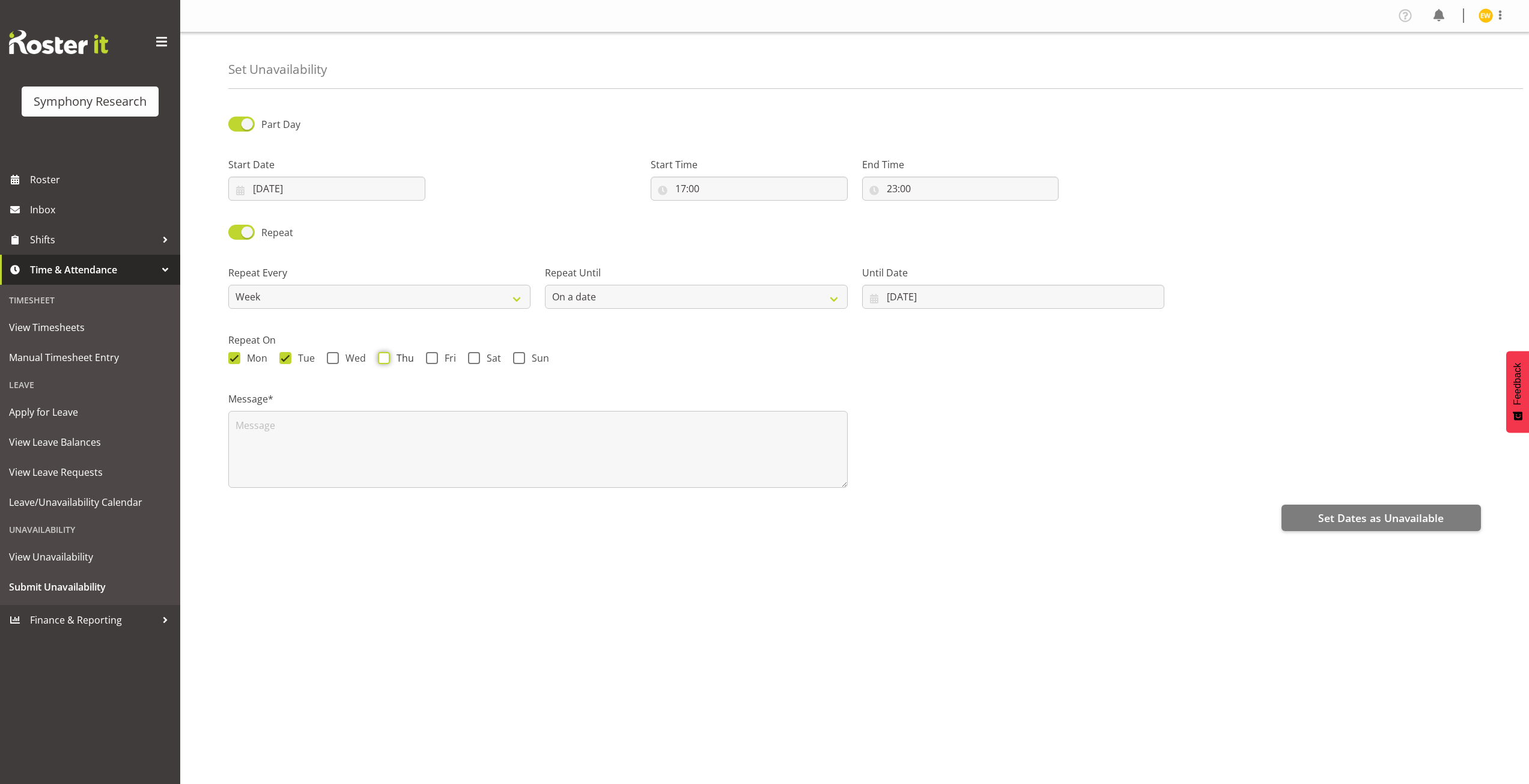
click at [379, 356] on input "Thu" at bounding box center [382, 358] width 8 height 8
checkbox input "true"
click at [434, 361] on span at bounding box center [432, 357] width 12 height 12
click at [434, 361] on input "Fri" at bounding box center [430, 358] width 8 height 8
checkbox input "true"
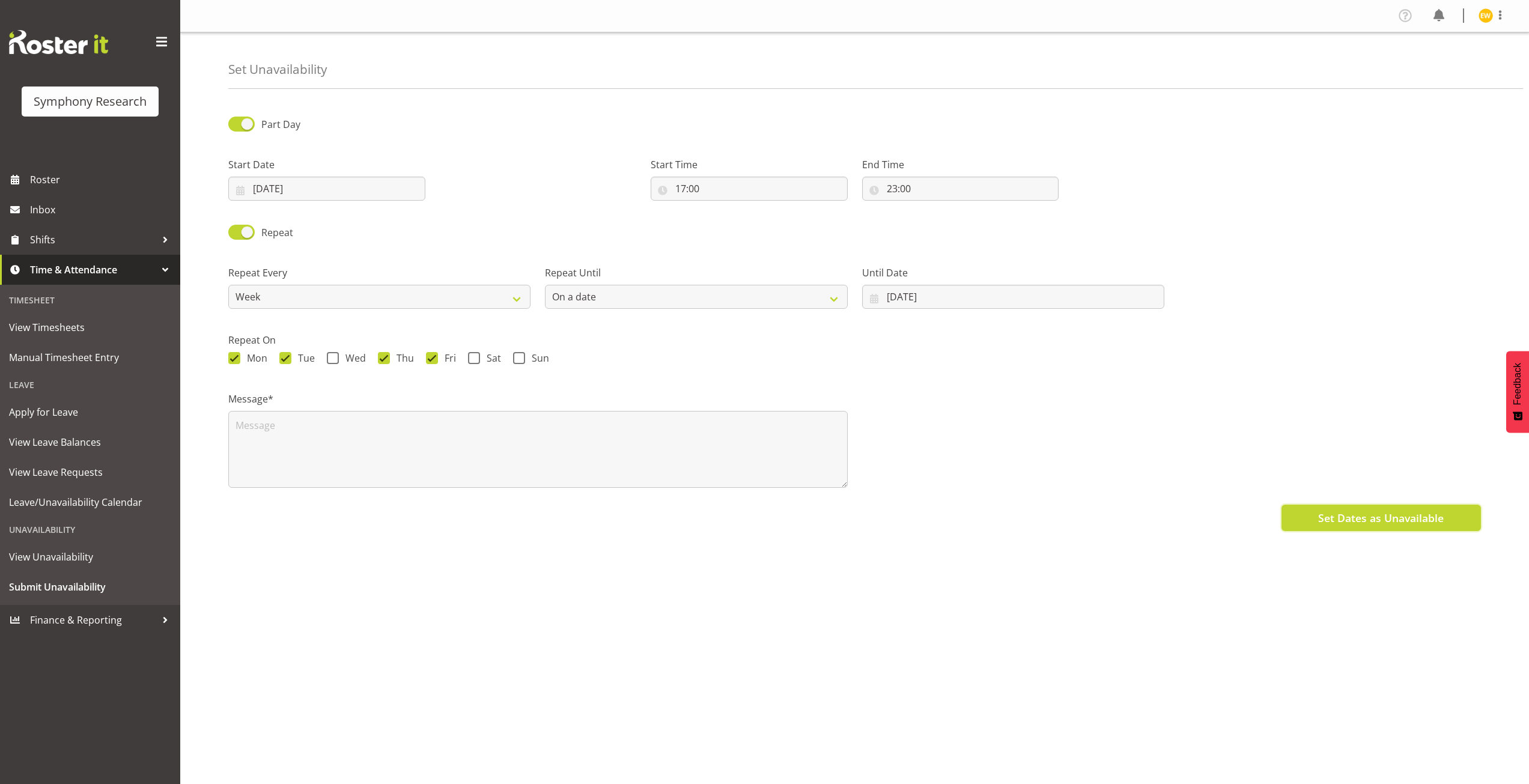
click at [1352, 522] on span "Set Dates as Unavailable" at bounding box center [1381, 517] width 125 height 15
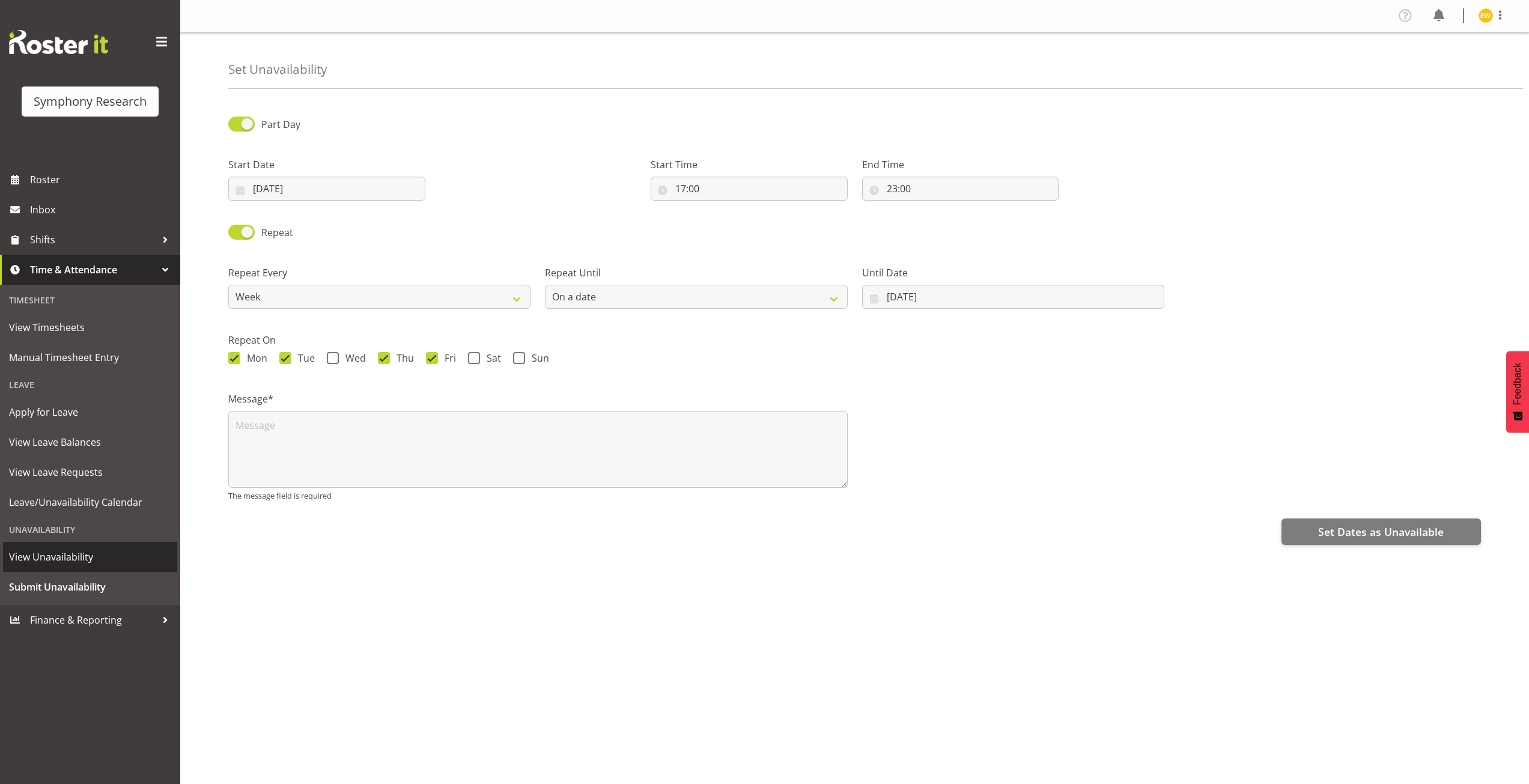
click at [40, 559] on span "View Unavailability" at bounding box center [90, 557] width 162 height 18
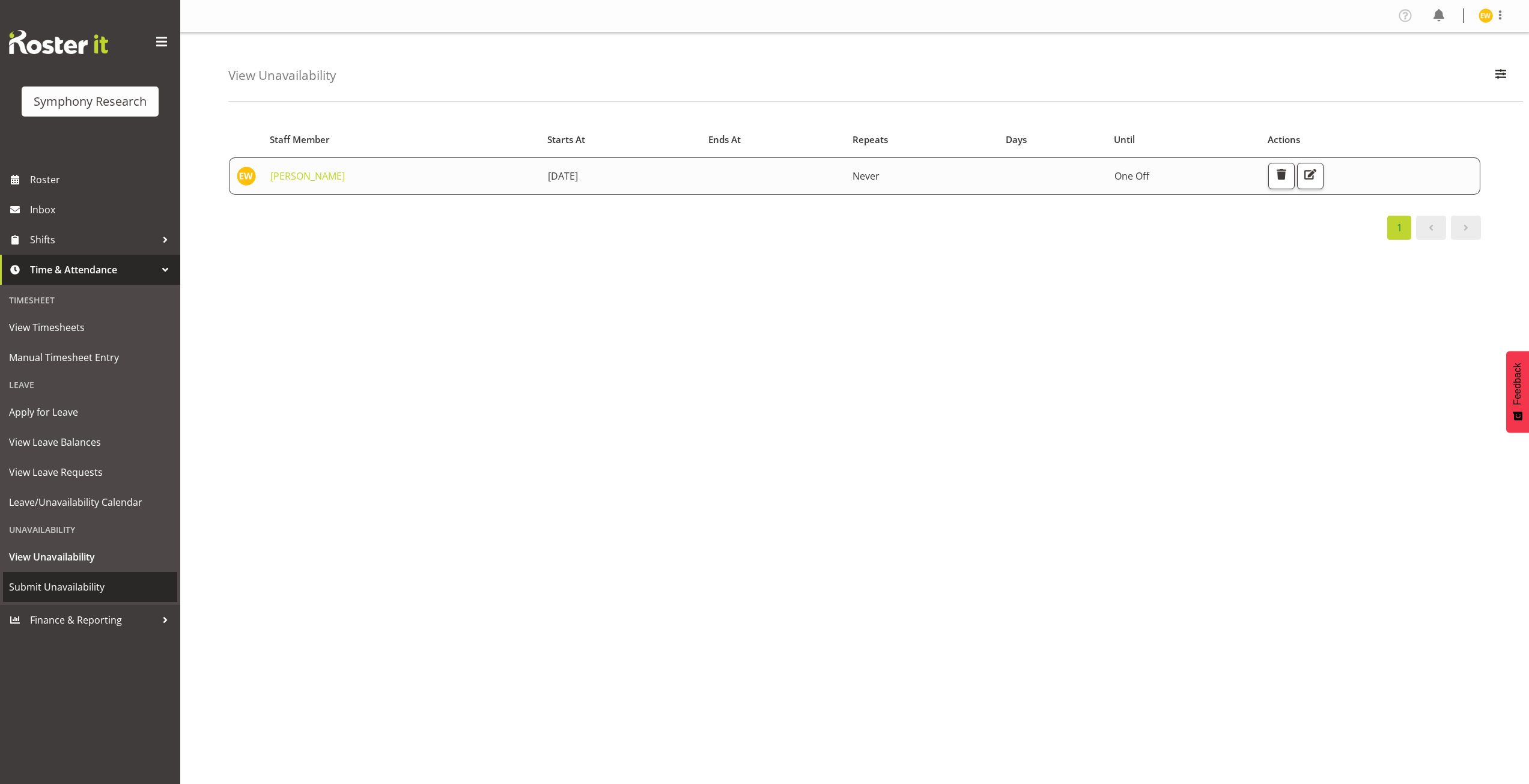
click at [45, 582] on span "Submit Unavailability" at bounding box center [90, 587] width 162 height 18
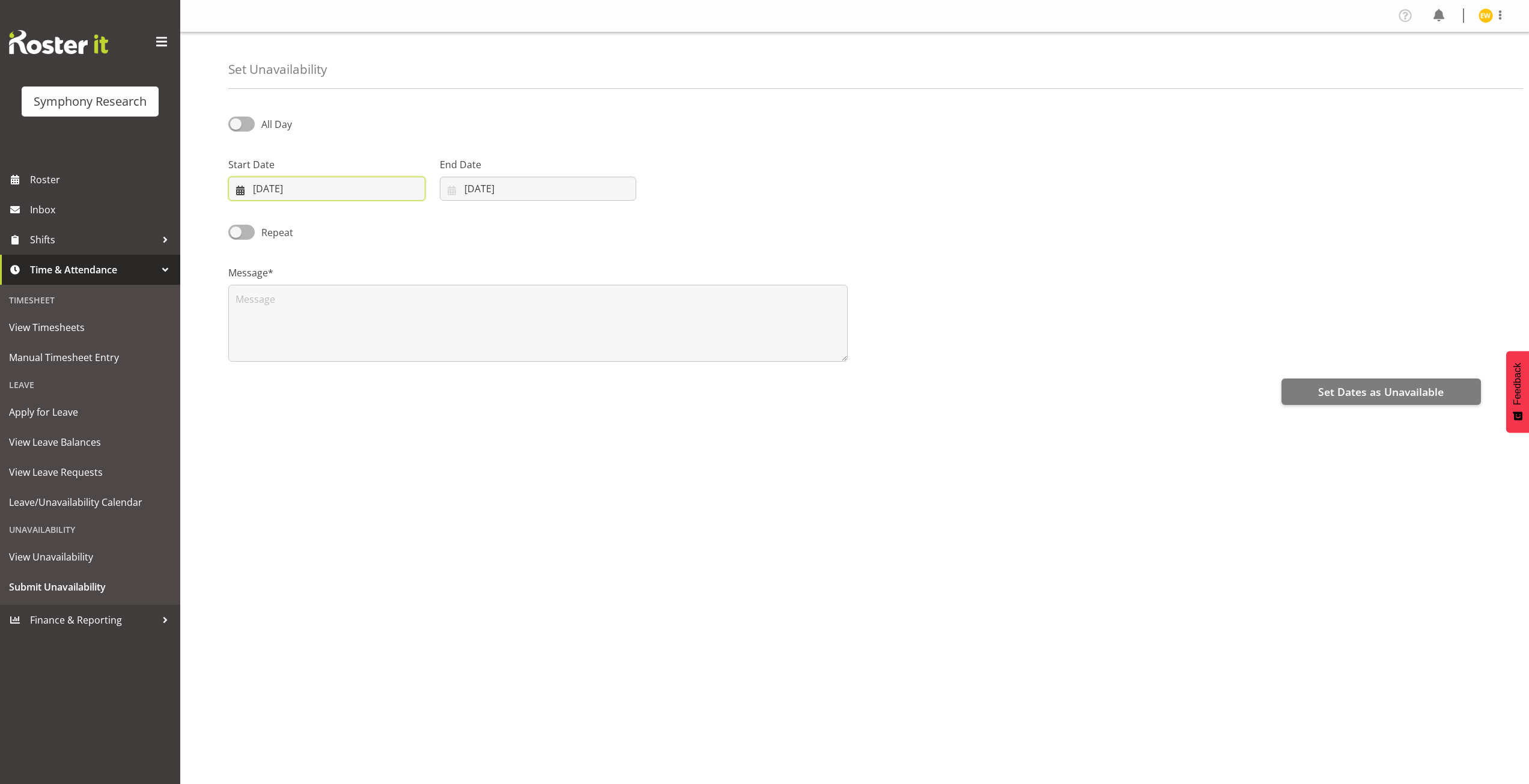
click at [272, 186] on input "[DATE]" at bounding box center [327, 188] width 197 height 24
click at [278, 376] on span "25" at bounding box center [278, 377] width 10 height 12
type input "25/08/2025"
click at [473, 185] on input "20/08/2025" at bounding box center [538, 188] width 197 height 24
click at [491, 381] on span "25" at bounding box center [488, 377] width 10 height 12
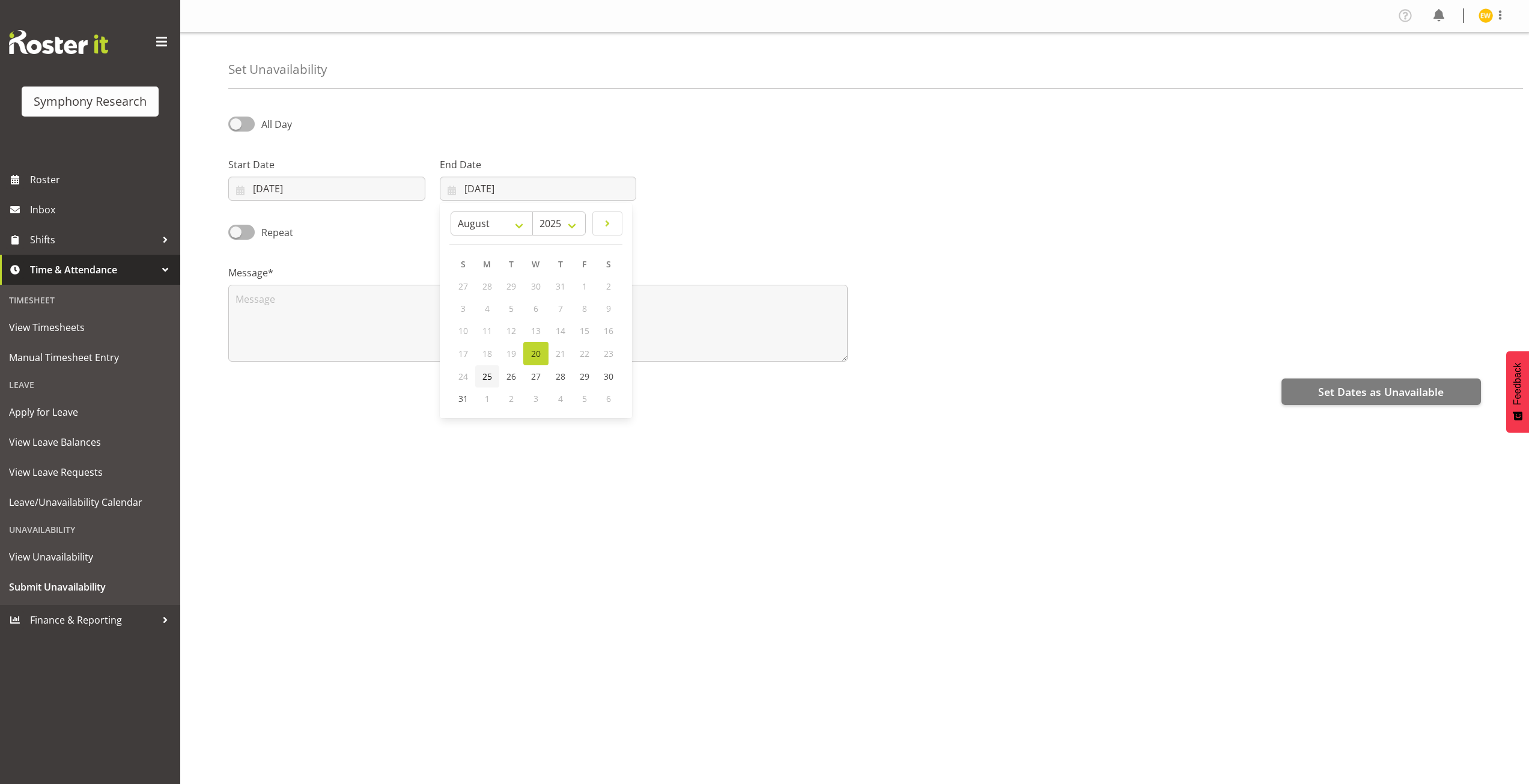
type input "25/08/2025"
click at [233, 118] on span at bounding box center [241, 124] width 26 height 15
click at [233, 120] on input "All Day" at bounding box center [232, 124] width 8 height 8
checkbox input "true"
select select "8"
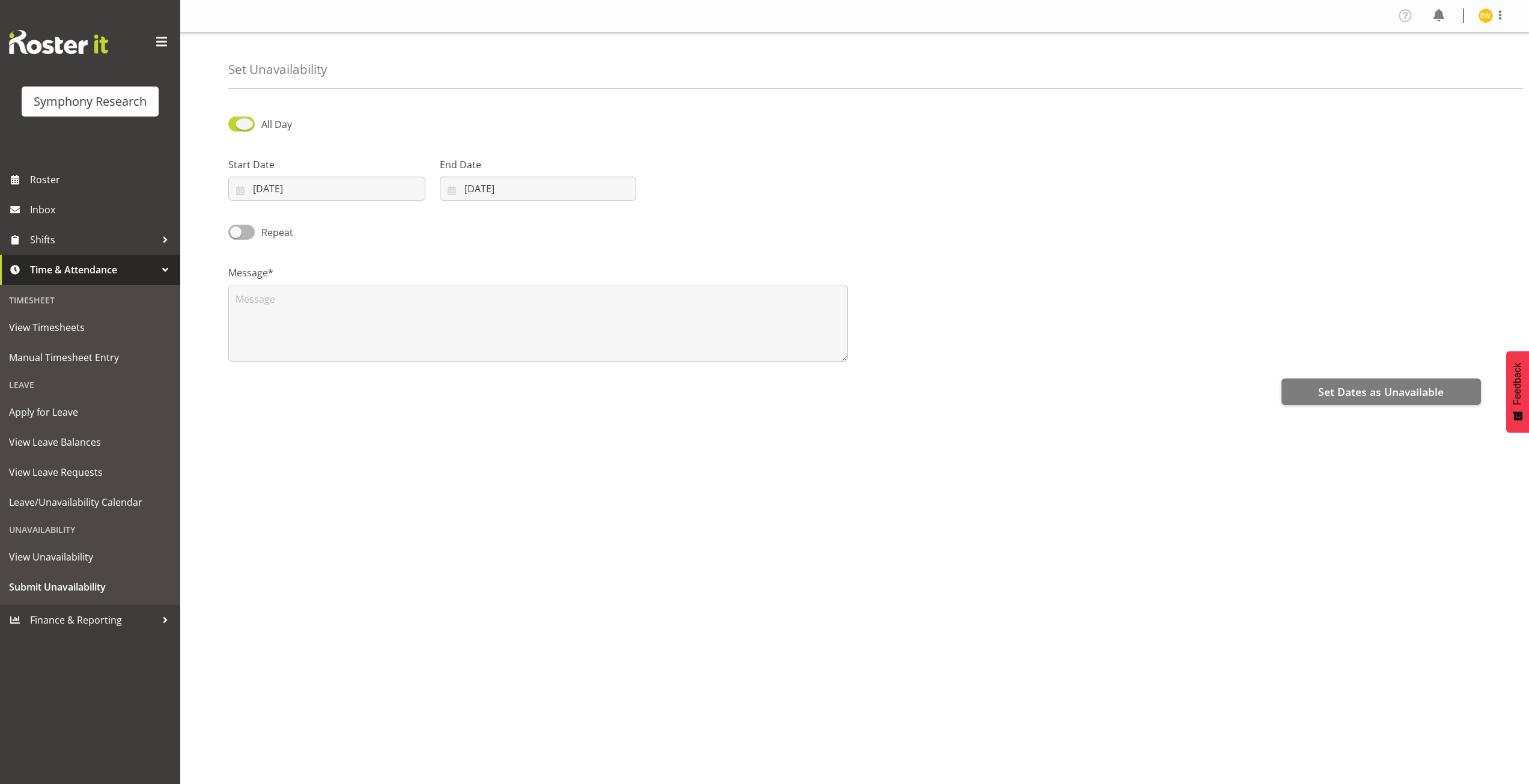
select select "40"
click at [680, 188] on input "08:40" at bounding box center [749, 188] width 197 height 24
click at [736, 220] on select "00 01 02 03 04 05 06 07 08 09 10 11 12 13 14 15 16 17 18 19 20 21 22 23" at bounding box center [732, 220] width 27 height 24
select select "17"
type input "17:40"
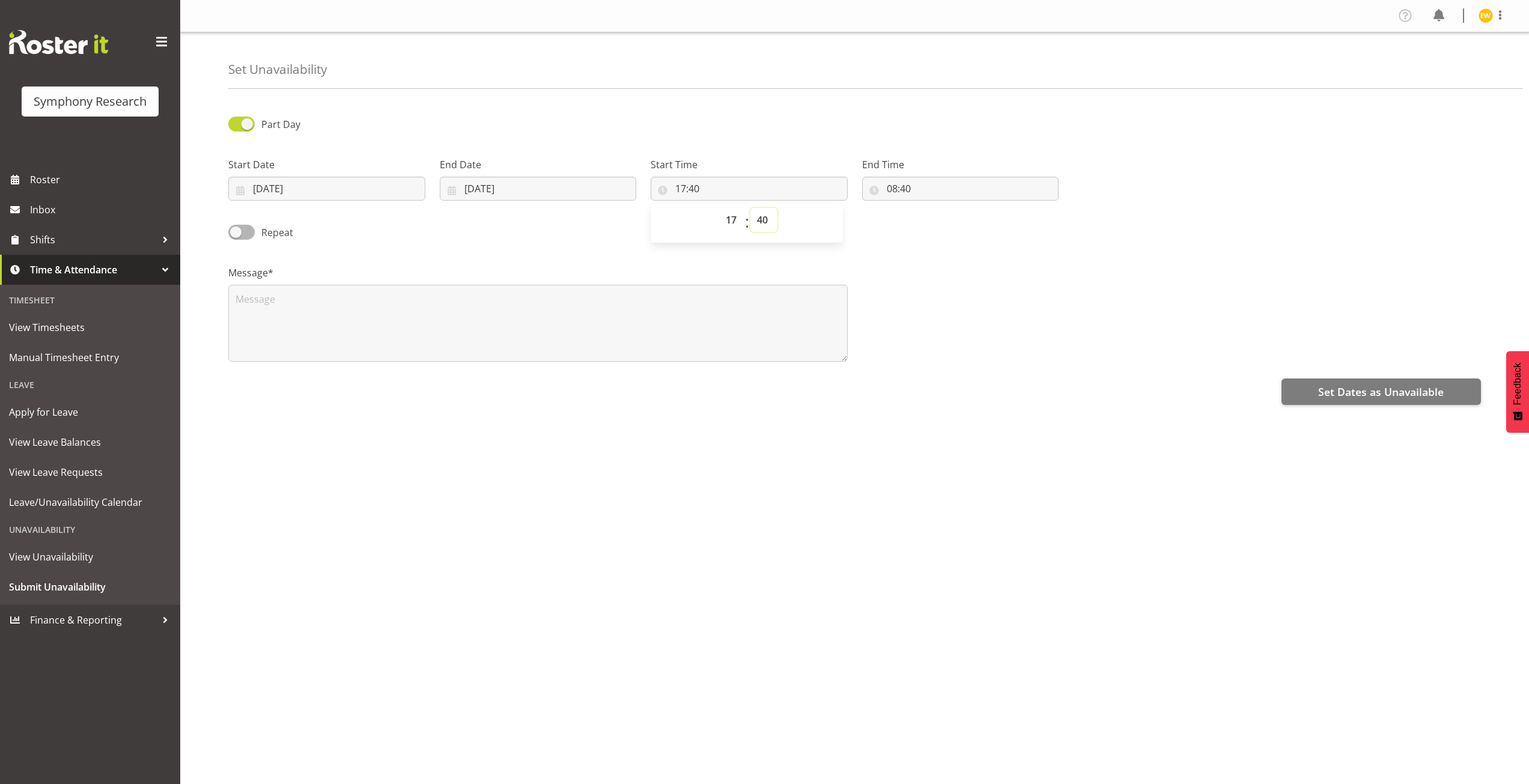
click at [758, 220] on select "00 01 02 03 04 05 06 07 08 09 10 11 12 13 14 15 16 17 18 19 20 21 22 23 24 25 2…" at bounding box center [764, 220] width 27 height 24
select select "0"
type input "17:00"
click at [903, 191] on input "08:40" at bounding box center [961, 188] width 197 height 24
click at [947, 223] on select "00 01 02 03 04 05 06 07 08 09 10 11 12 13 14 15 16 17 18 19 20 21 22 23" at bounding box center [944, 220] width 27 height 24
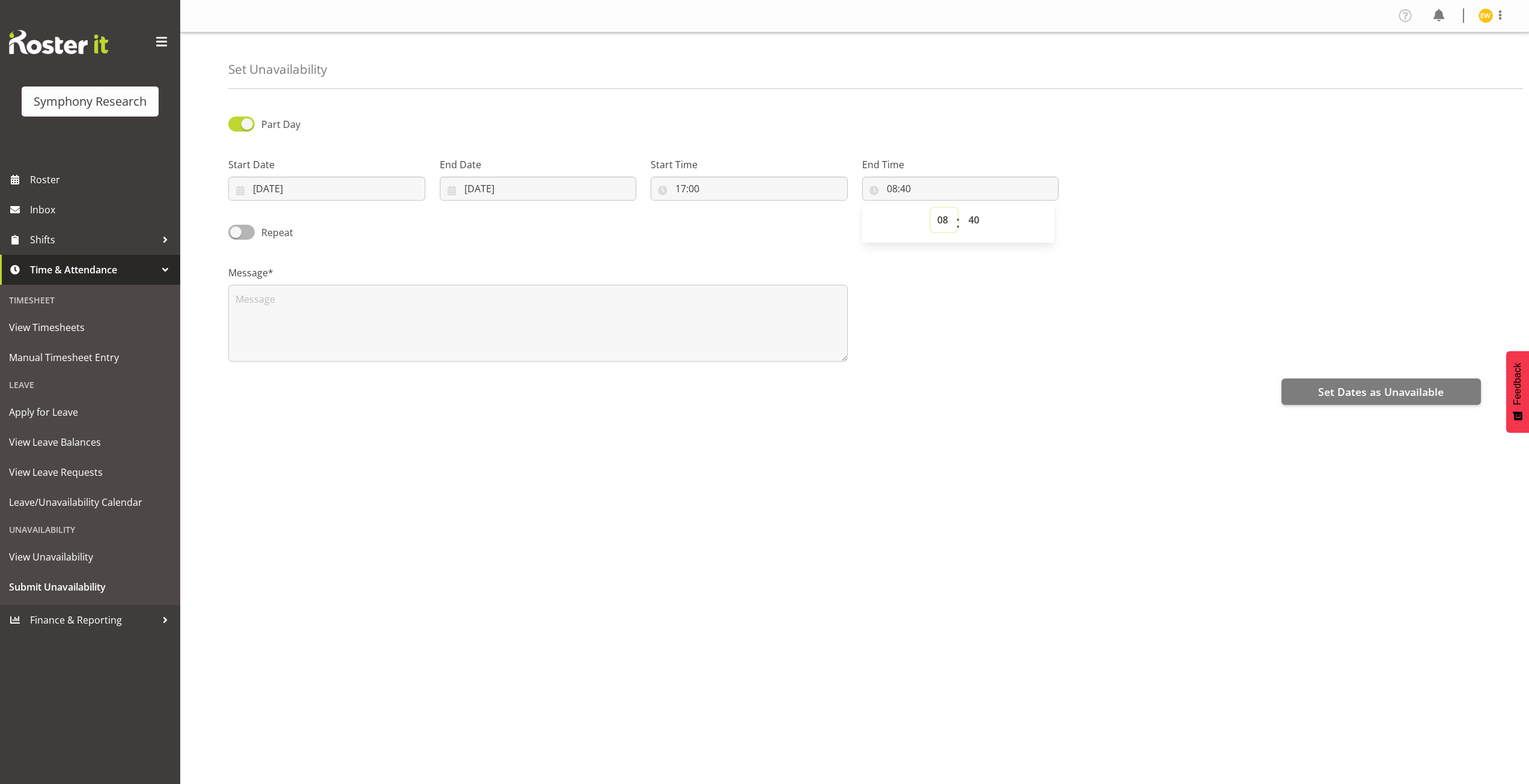
select select "23"
type input "23:40"
click at [976, 221] on select "00 01 02 03 04 05 06 07 08 09 10 11 12 13 14 15 16 17 18 19 20 21 22 23 24 25 2…" at bounding box center [975, 220] width 27 height 24
select select "0"
type input "23:00"
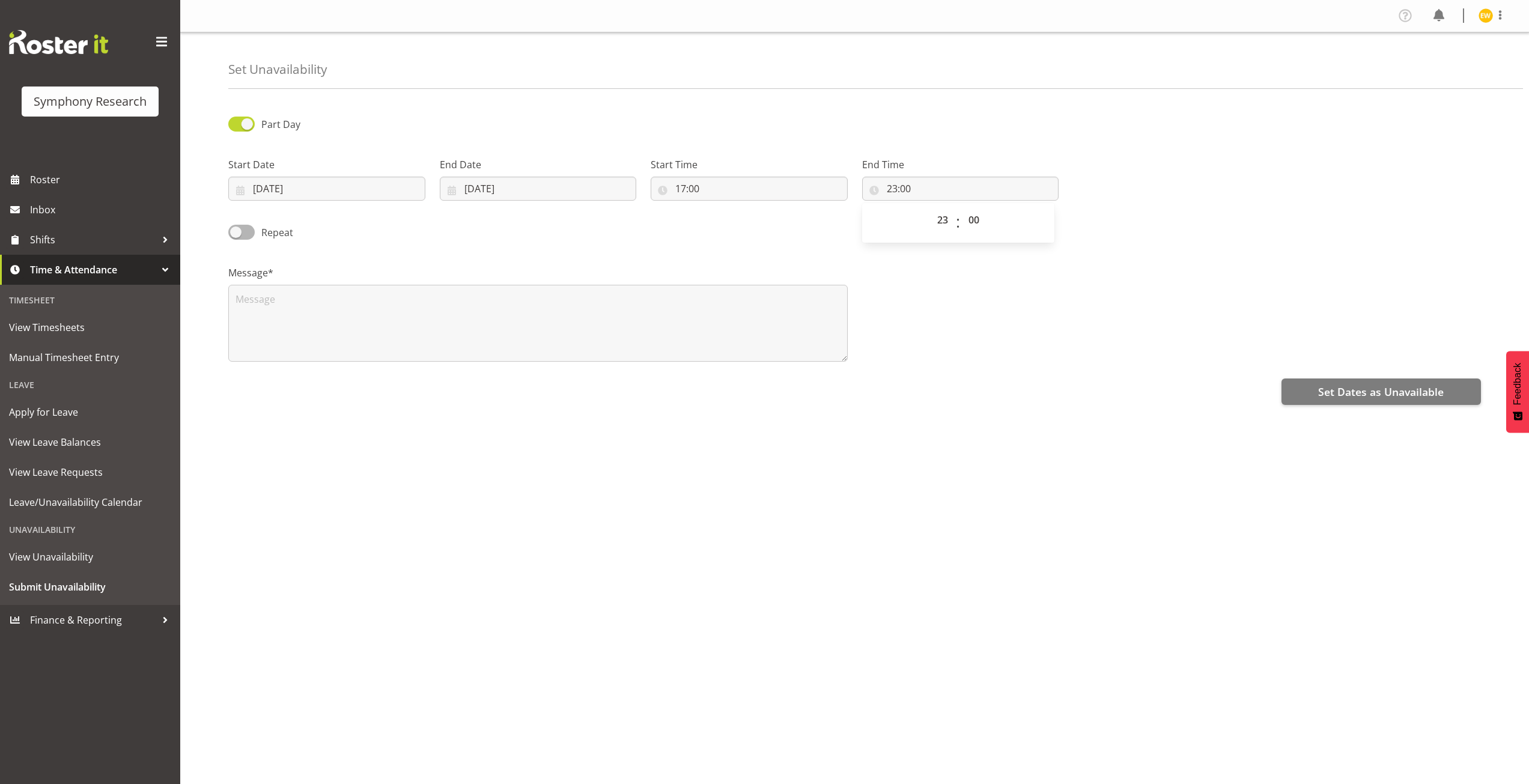
click at [1158, 256] on div "Message*" at bounding box center [854, 308] width 1267 height 120
click at [239, 234] on span at bounding box center [241, 232] width 26 height 15
click at [236, 234] on input "Repeat" at bounding box center [232, 232] width 8 height 8
checkbox input "true"
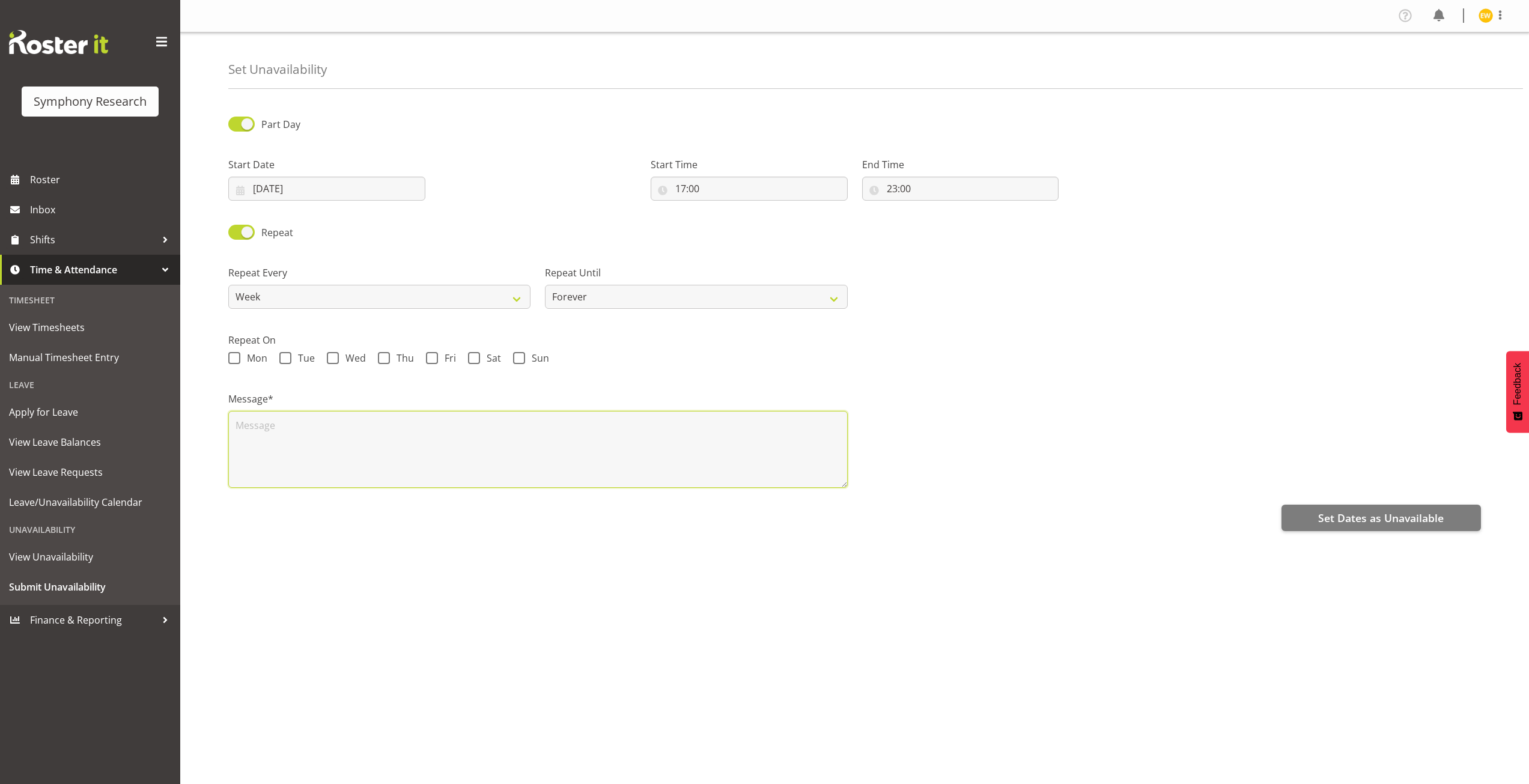
click at [256, 427] on textarea at bounding box center [538, 449] width 620 height 77
type textarea "a"
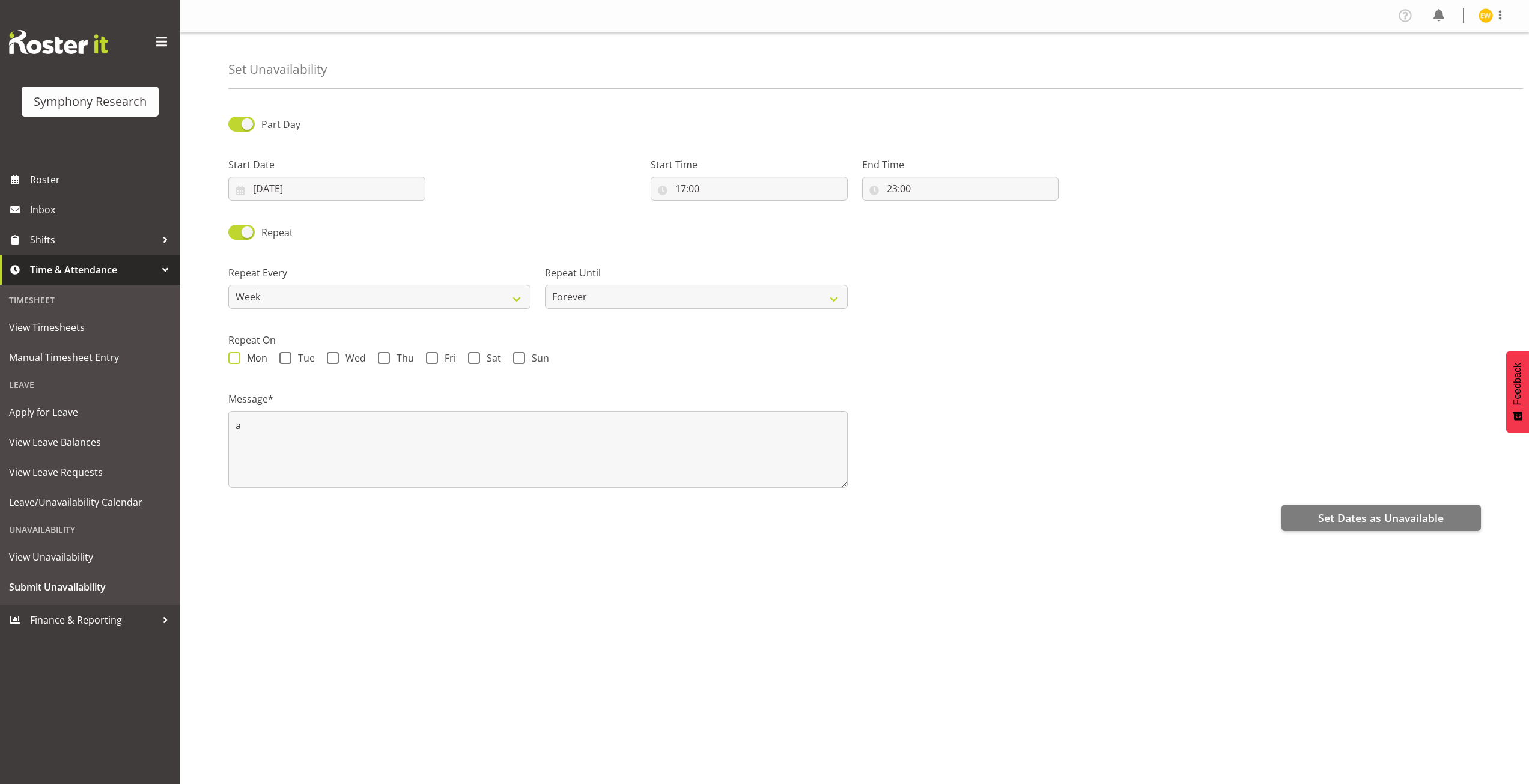
click at [235, 361] on span at bounding box center [234, 357] width 12 height 12
click at [235, 361] on input "Mon" at bounding box center [232, 358] width 8 height 8
checkbox input "true"
click at [284, 358] on span at bounding box center [285, 357] width 12 height 12
click at [284, 358] on input "Tue" at bounding box center [283, 358] width 8 height 8
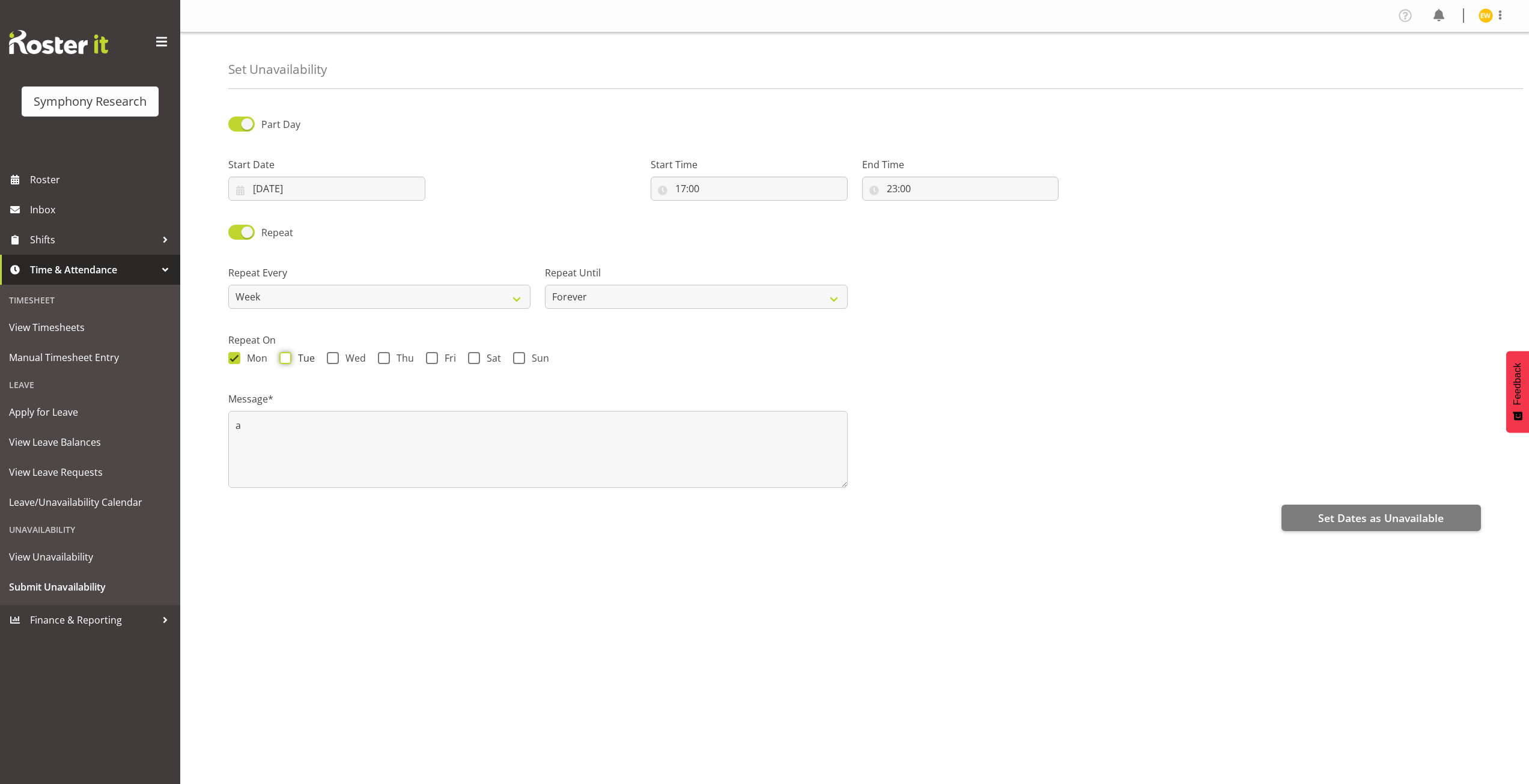
checkbox input "true"
click at [382, 359] on span at bounding box center [383, 357] width 12 height 12
click at [382, 359] on input "Thu" at bounding box center [382, 358] width 8 height 8
checkbox input "true"
click at [432, 358] on span at bounding box center [432, 357] width 12 height 12
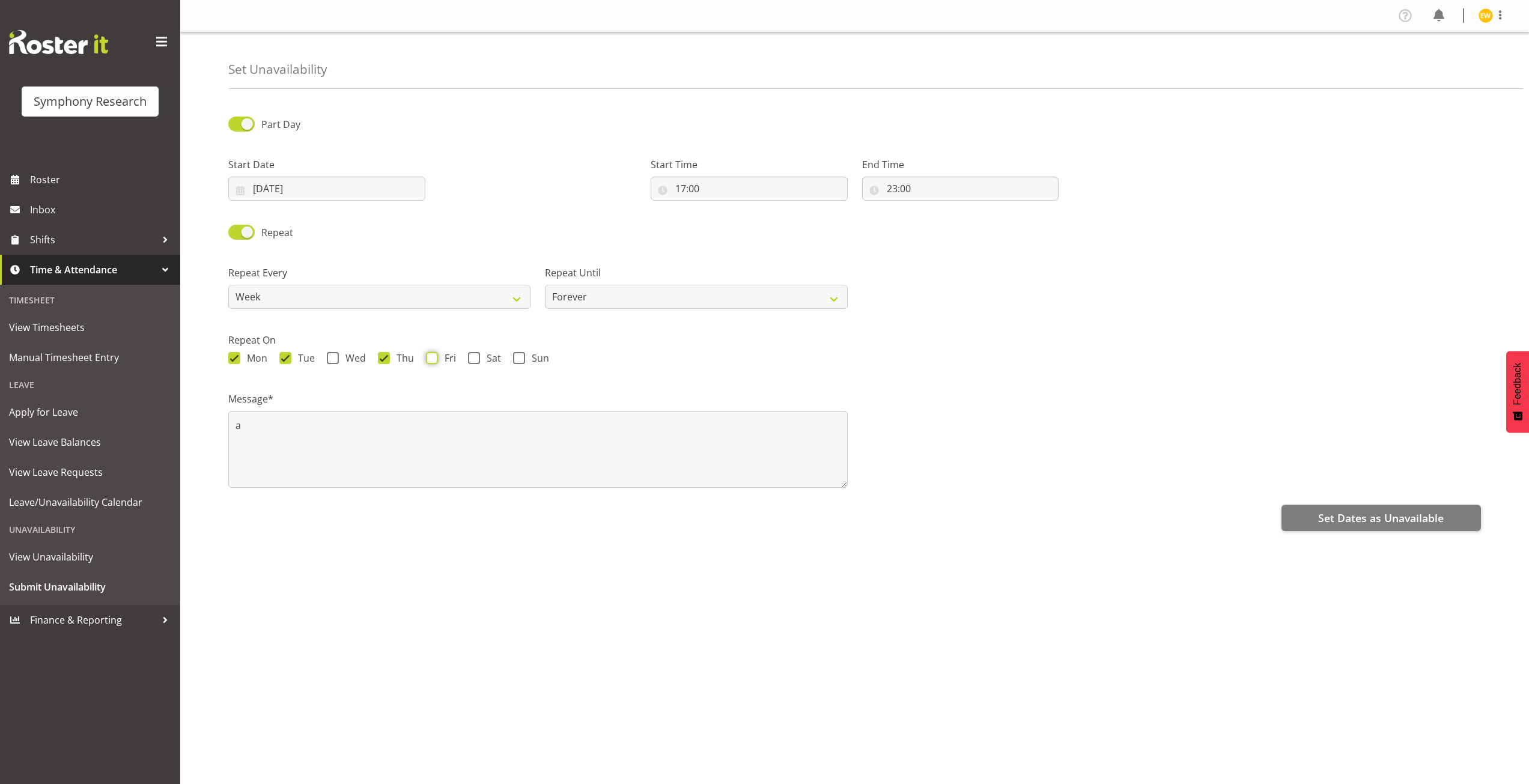
click at [432, 358] on input "Fri" at bounding box center [430, 358] width 8 height 8
click at [604, 297] on select "Forever On a date" at bounding box center [696, 297] width 303 height 24
click at [438, 359] on span "Fri" at bounding box center [447, 357] width 18 height 12
click at [434, 359] on input "Fri" at bounding box center [430, 358] width 8 height 8
checkbox input "false"
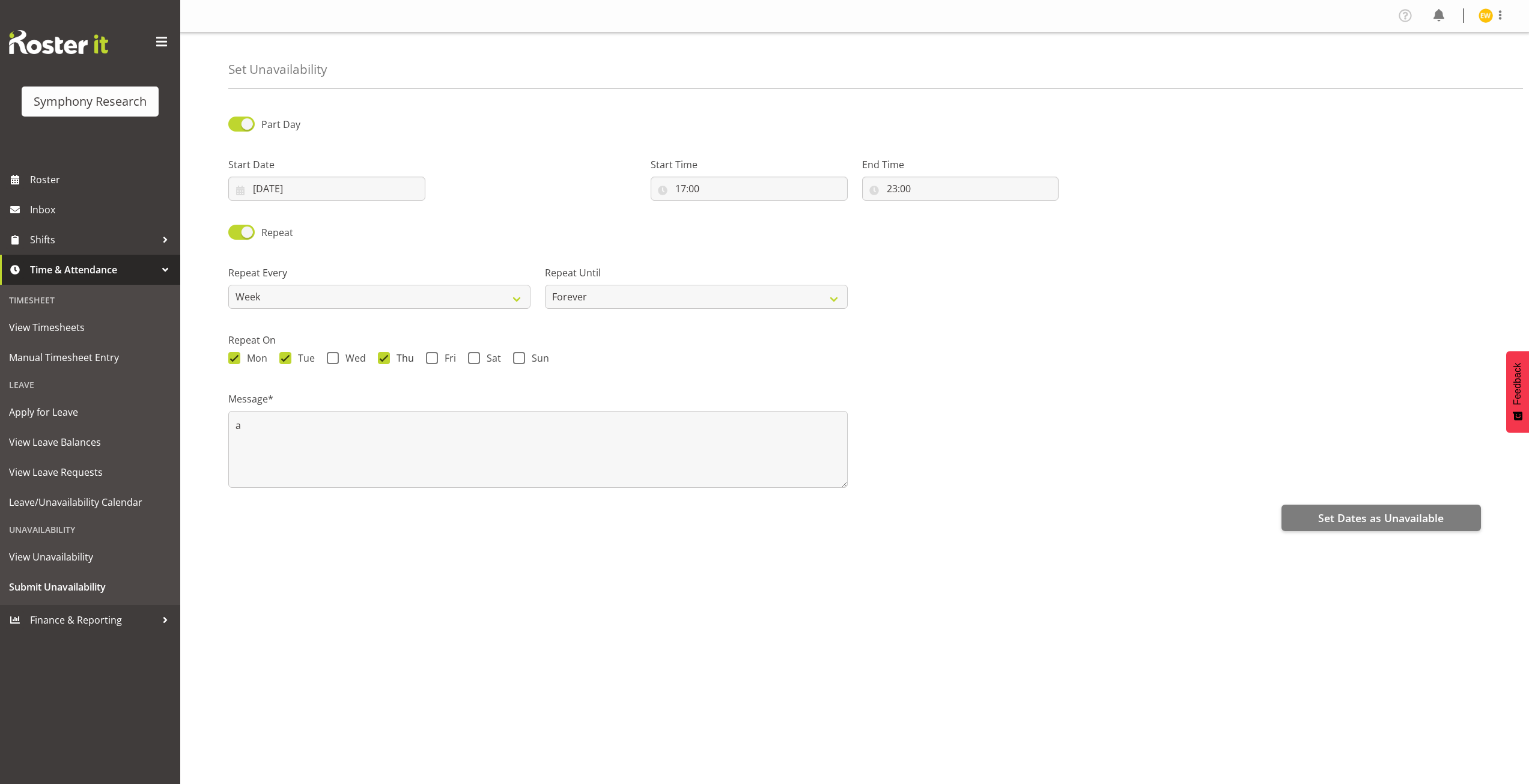
click at [382, 359] on span at bounding box center [383, 357] width 12 height 12
click at [382, 359] on input "Thu" at bounding box center [382, 358] width 8 height 8
checkbox input "false"
click at [332, 358] on span at bounding box center [332, 357] width 12 height 12
click at [332, 358] on input "Wed" at bounding box center [330, 358] width 8 height 8
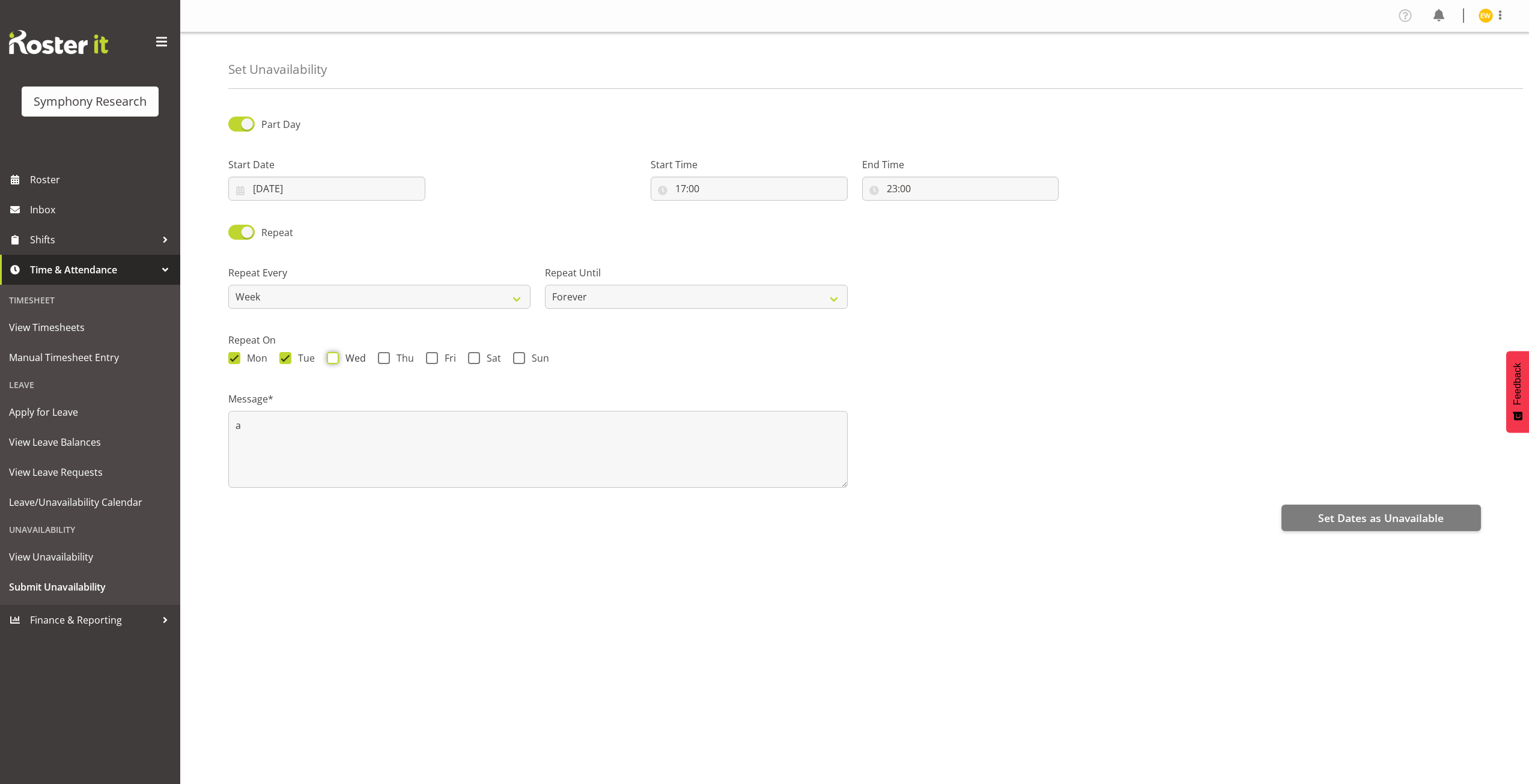
checkbox input "true"
drag, startPoint x: 290, startPoint y: 358, endPoint x: 343, endPoint y: 358, distance: 53.0
click at [293, 358] on label "Tue" at bounding box center [297, 357] width 36 height 12
click at [287, 358] on input "Tue" at bounding box center [283, 358] width 8 height 8
checkbox input "false"
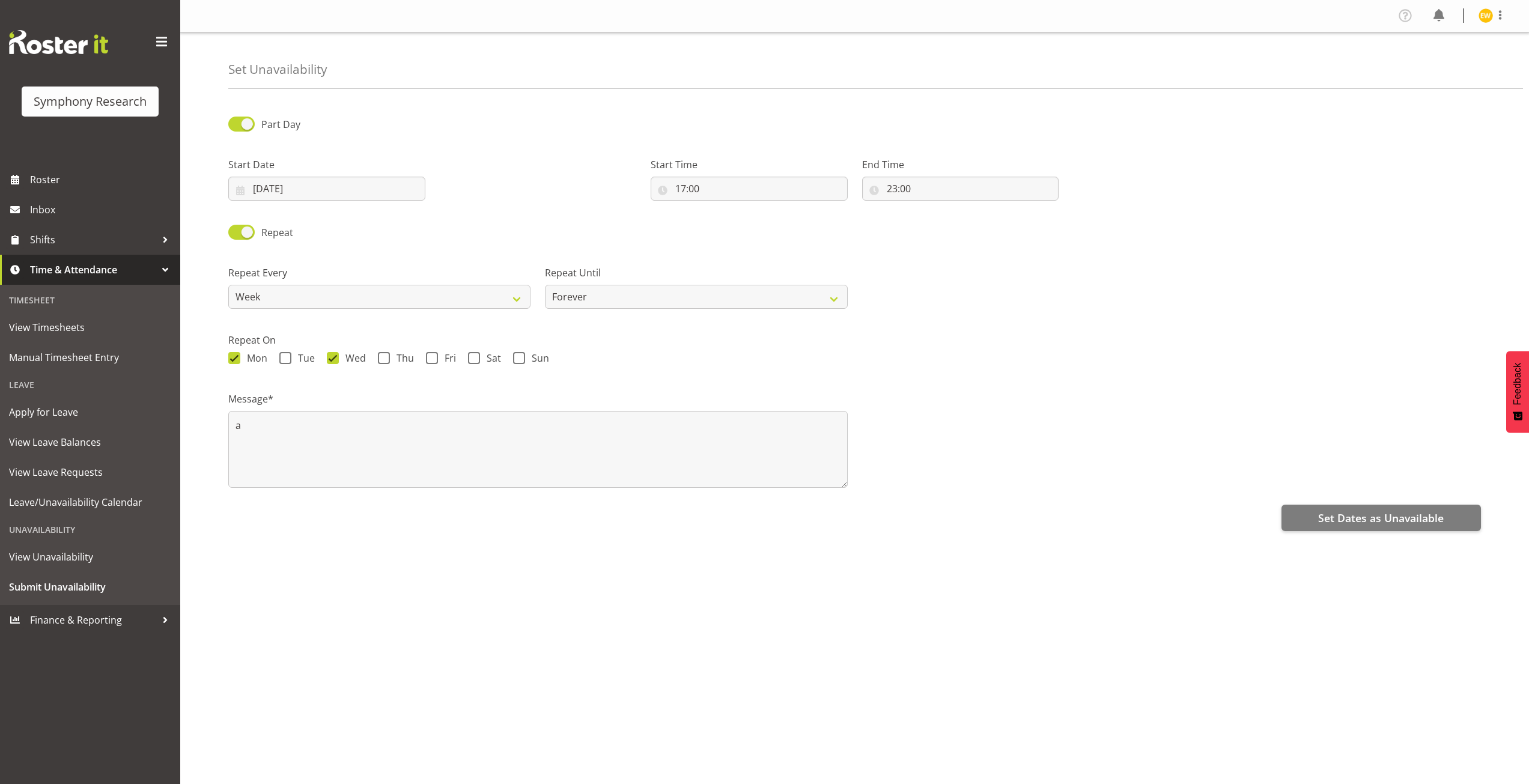
click at [323, 358] on div "Mon Tue Wed Thu Fri Sat Sun" at bounding box center [855, 359] width 1252 height 15
click at [330, 358] on span at bounding box center [332, 357] width 12 height 12
click at [330, 358] on input "Wed" at bounding box center [330, 358] width 8 height 8
checkbox input "false"
click at [237, 359] on span at bounding box center [234, 357] width 12 height 12
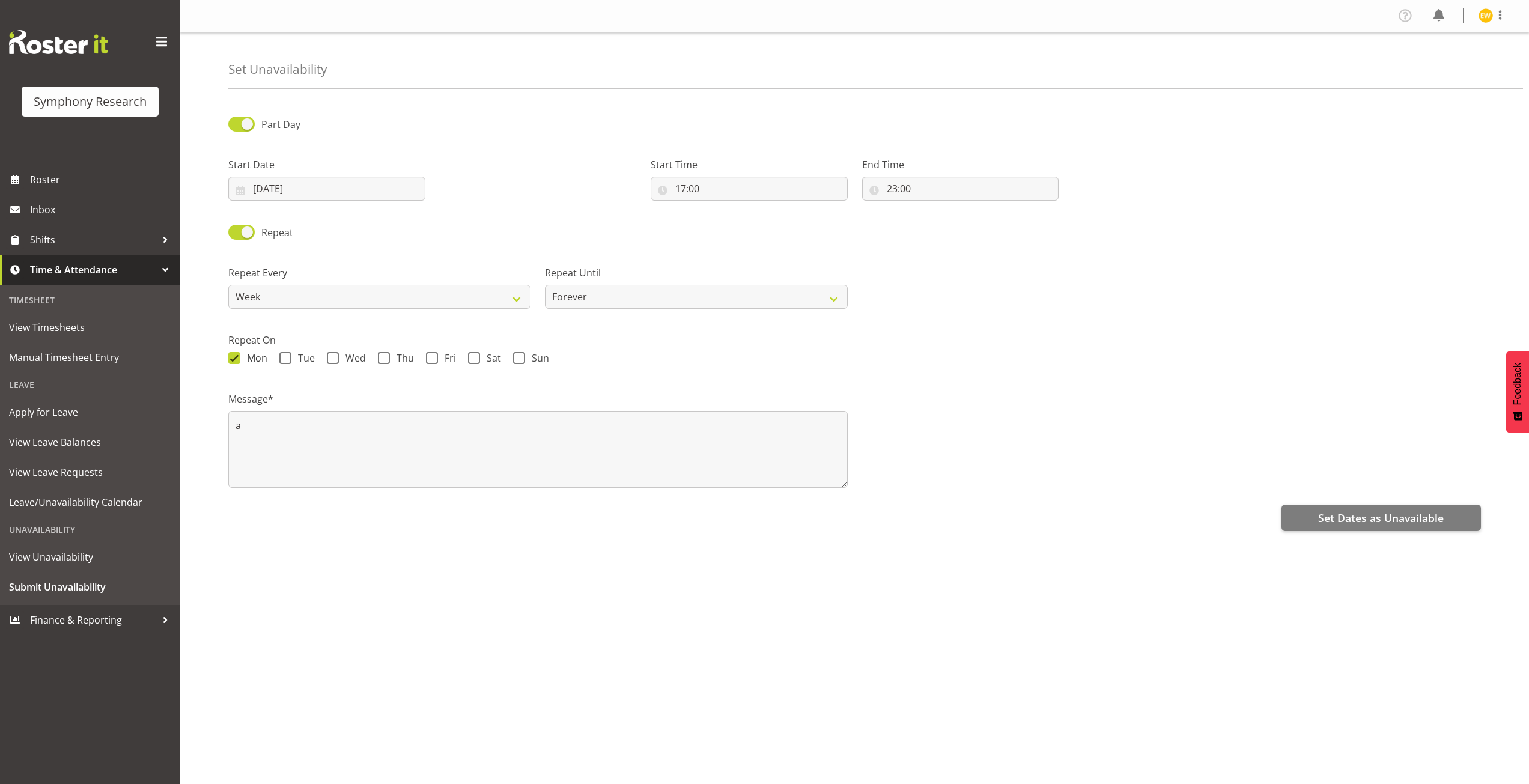
click at [236, 359] on input "Mon" at bounding box center [232, 358] width 8 height 8
checkbox input "false"
click at [244, 226] on span at bounding box center [241, 232] width 26 height 15
click at [236, 228] on input "Repeat" at bounding box center [232, 232] width 8 height 8
checkbox input "false"
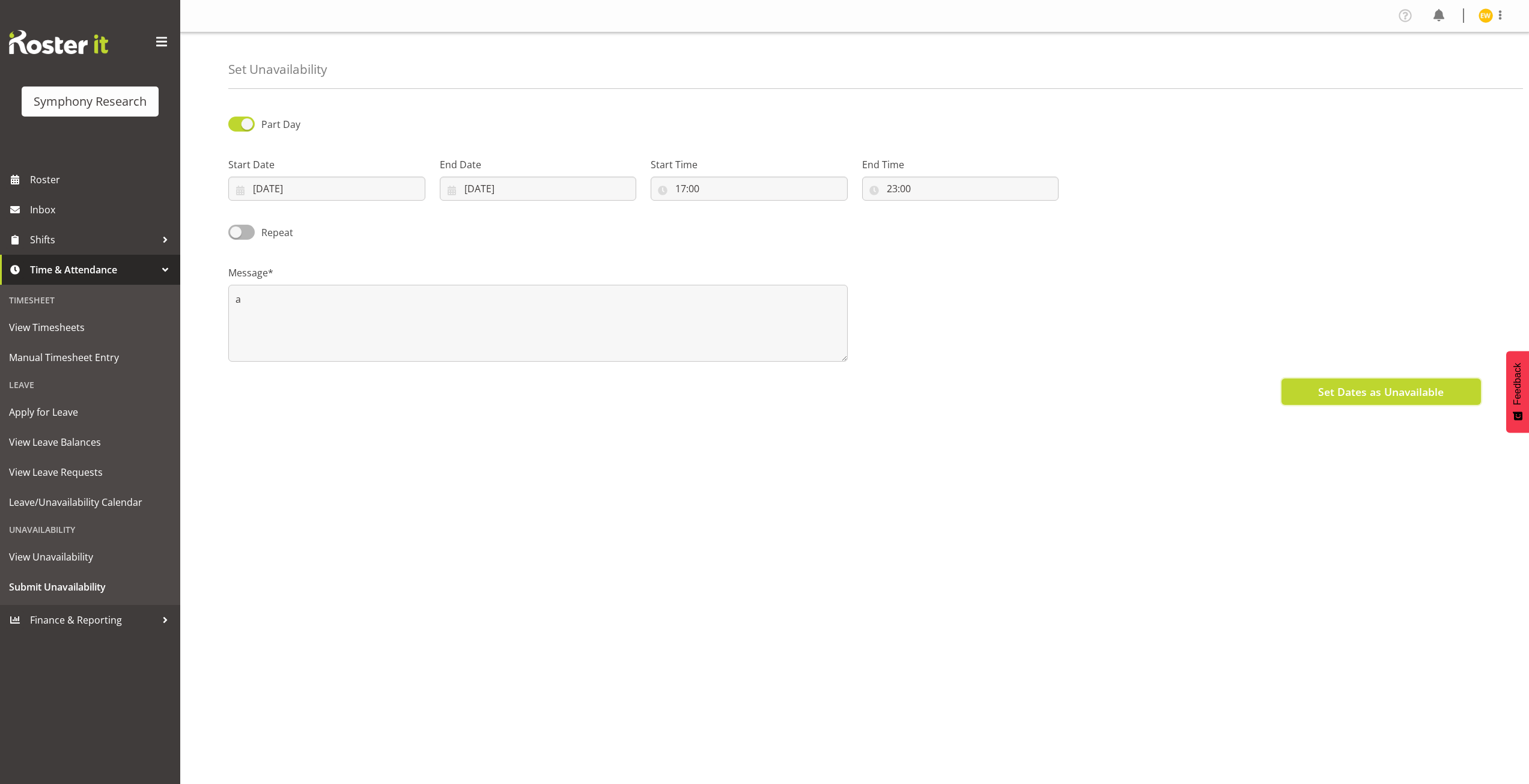
click at [1347, 394] on span "Set Dates as Unavailable" at bounding box center [1381, 391] width 125 height 15
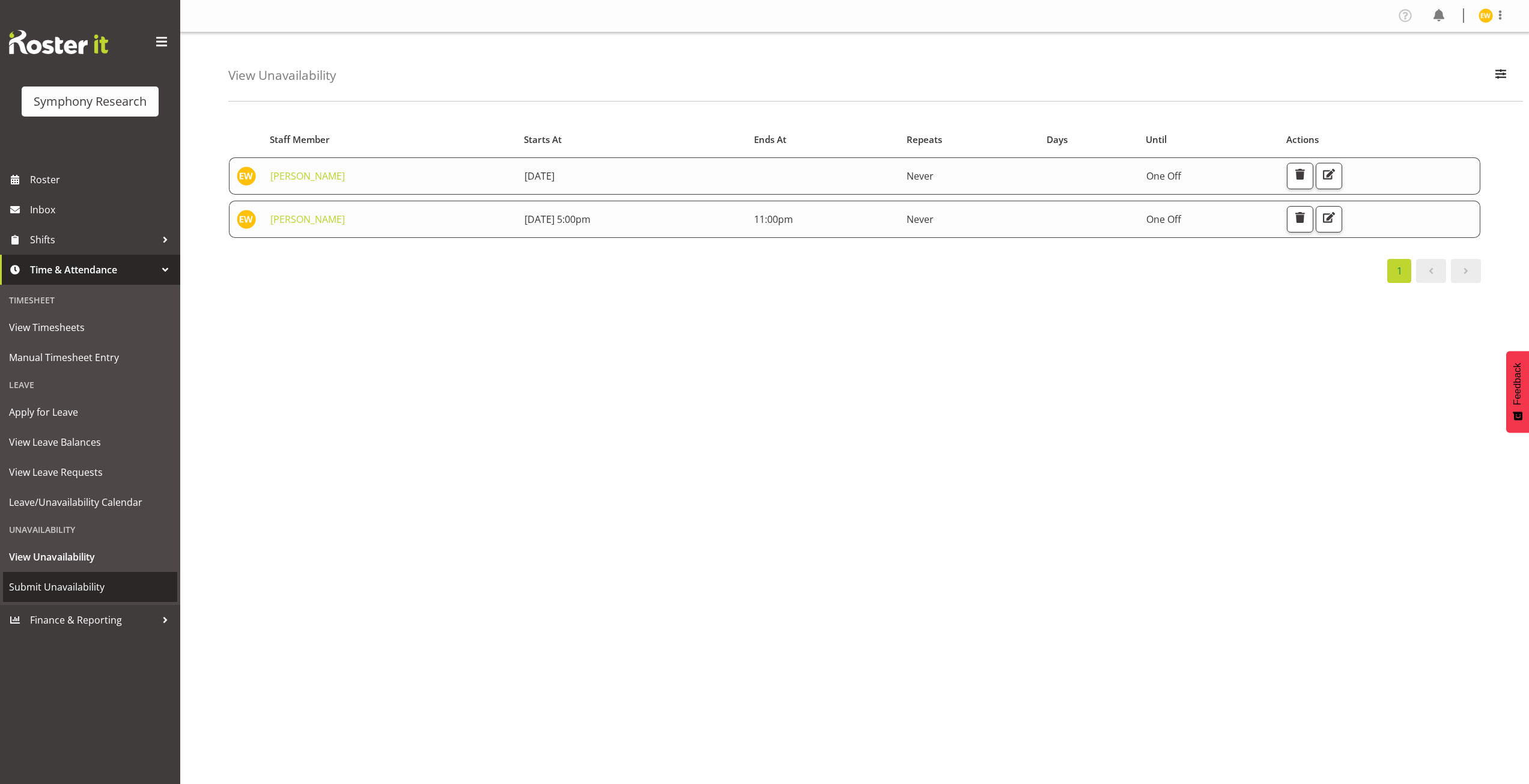
click at [53, 586] on span "Submit Unavailability" at bounding box center [90, 587] width 162 height 18
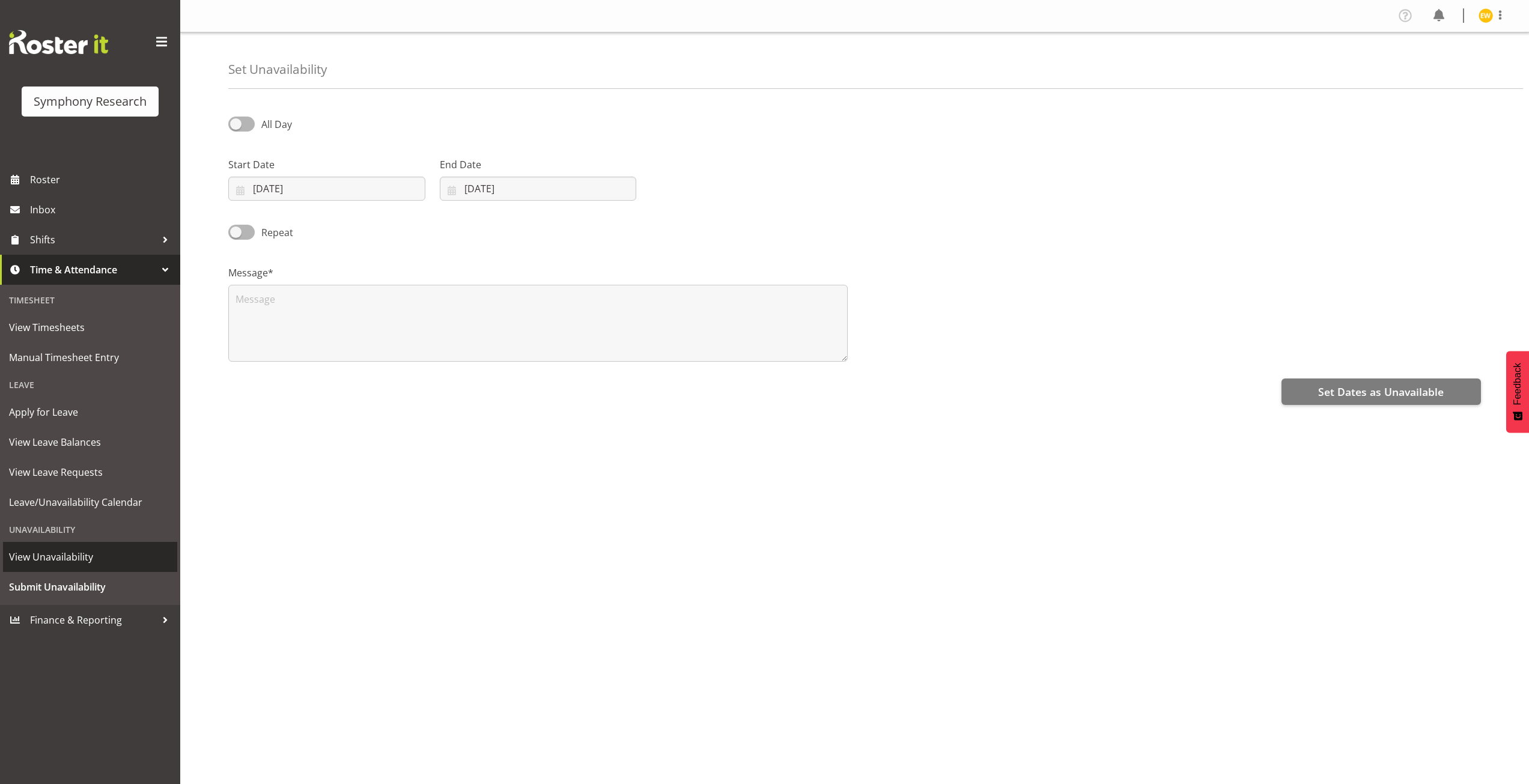
select select "7"
select select "2025"
click at [245, 188] on input "[DATE]" at bounding box center [327, 188] width 197 height 24
click at [303, 378] on span "26" at bounding box center [303, 377] width 10 height 12
type input "[DATE]"
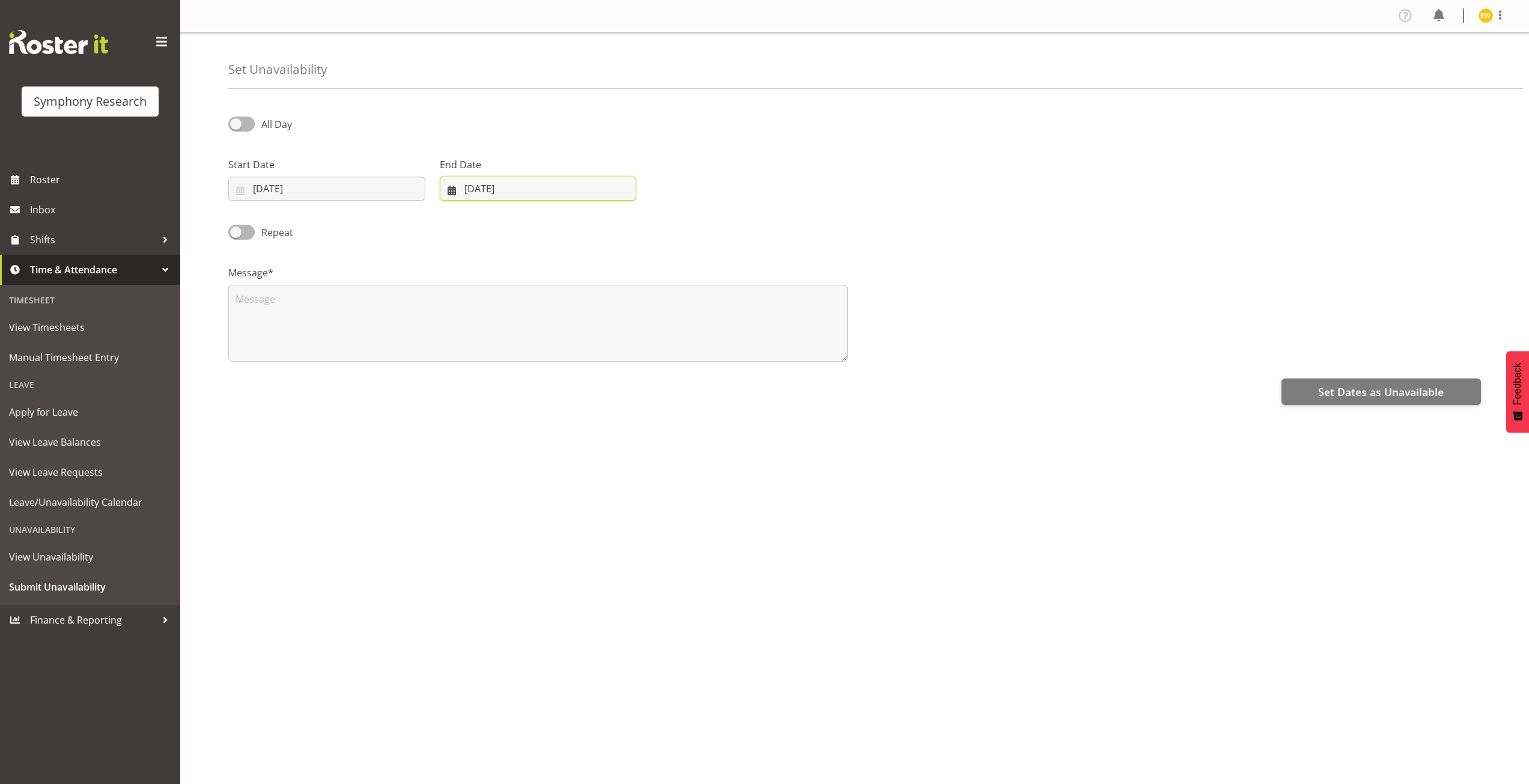
click at [481, 185] on input "[DATE]" at bounding box center [538, 188] width 197 height 24
click at [514, 376] on span "26" at bounding box center [512, 377] width 10 height 12
type input "26/08/2025"
click at [246, 124] on span at bounding box center [241, 124] width 26 height 15
click at [236, 124] on input "All Day" at bounding box center [232, 124] width 8 height 8
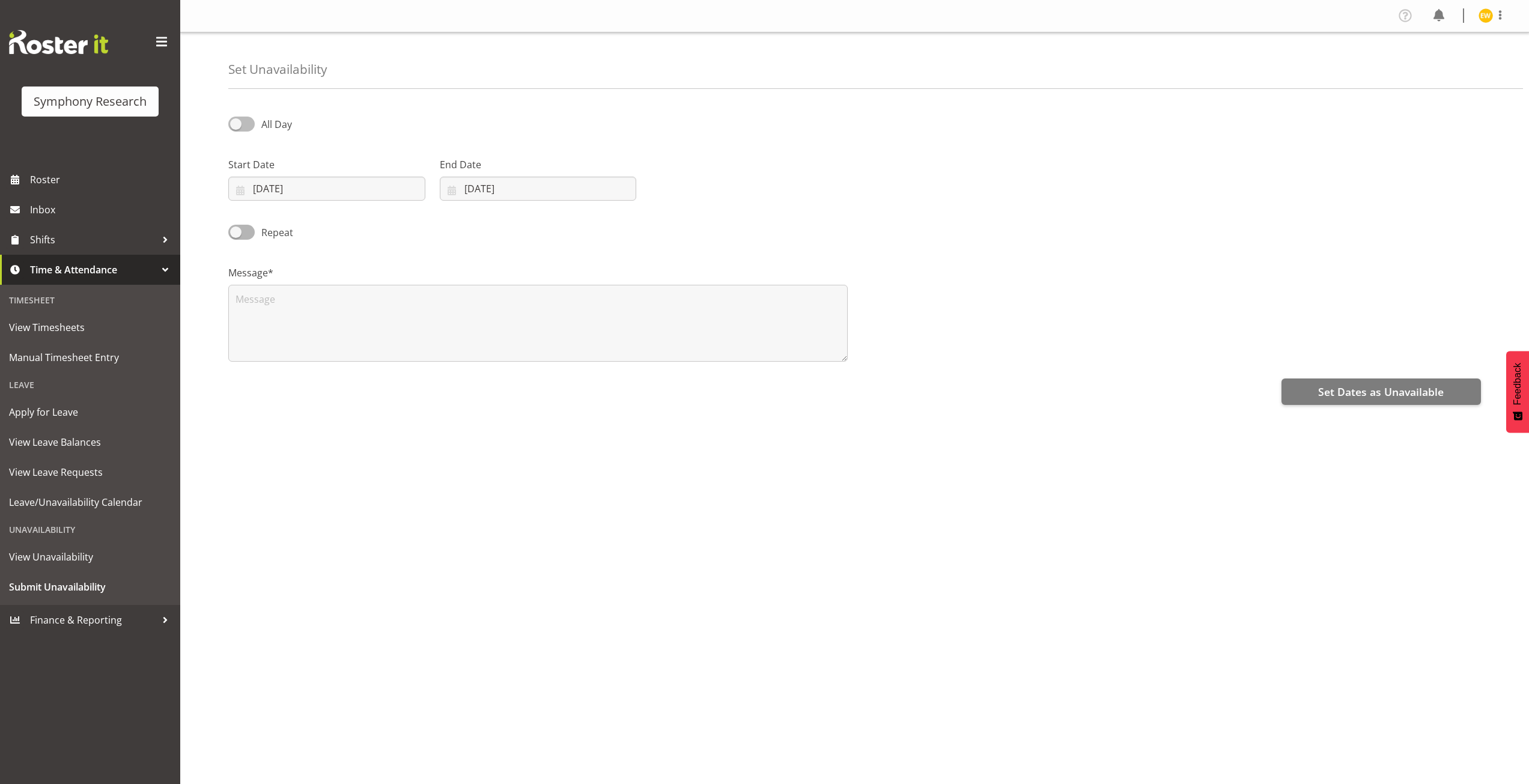
checkbox input "true"
select select "8"
select select "41"
click at [672, 182] on input "08:41" at bounding box center [749, 188] width 197 height 24
click at [730, 218] on select "00 01 02 03 04 05 06 07 08 09 10 11 12 13 14 15 16 17 18 19 20 21 22 23" at bounding box center [732, 220] width 27 height 24
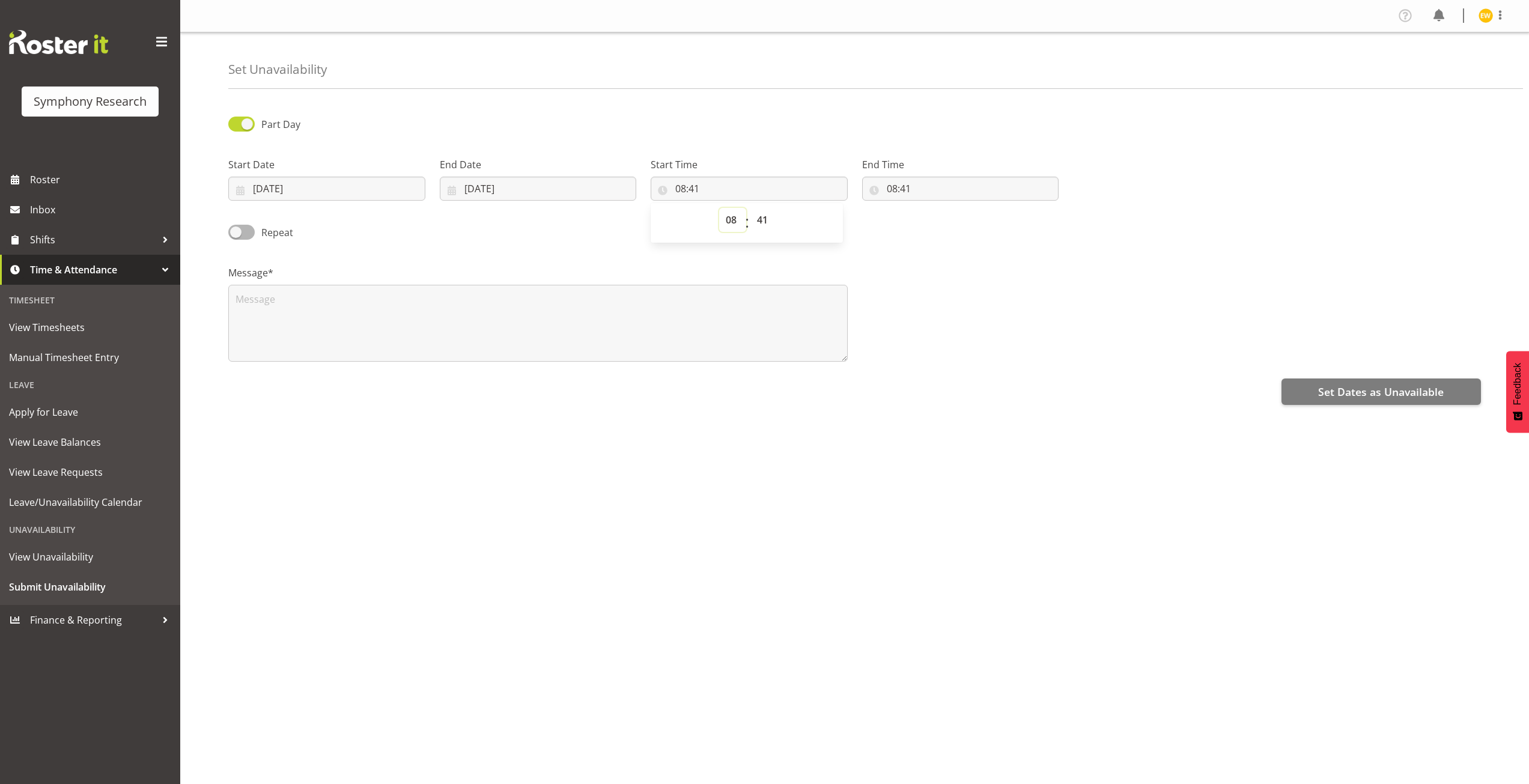
select select "17"
type input "17:41"
click at [770, 222] on select "00 01 02 03 04 05 06 07 08 09 10 11 12 13 14 15 16 17 18 19 20 21 22 23 24 25 2…" at bounding box center [764, 220] width 27 height 24
select select "0"
type input "17:00"
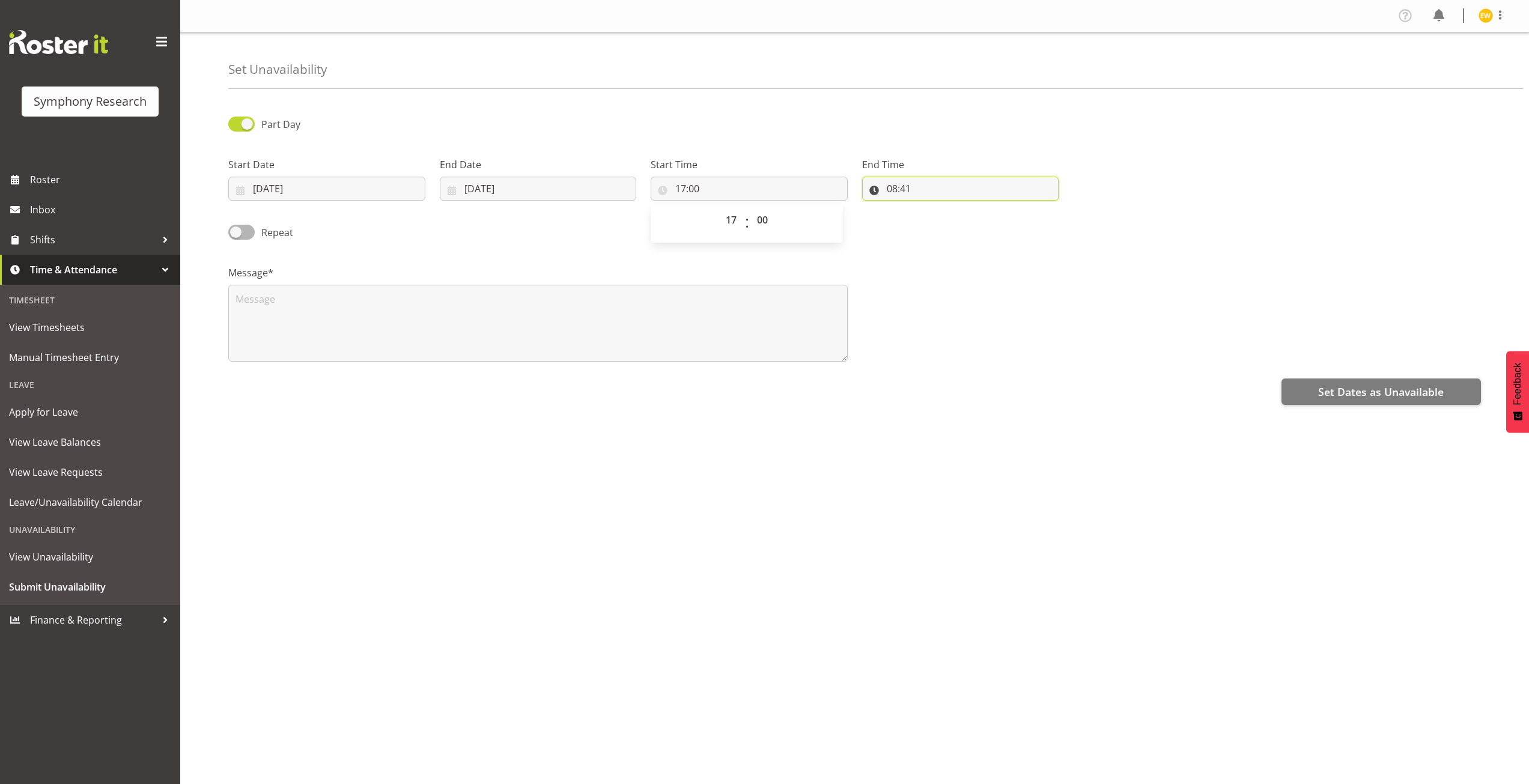
click at [892, 190] on input "08:41" at bounding box center [961, 188] width 197 height 24
click at [942, 219] on select "00 01 02 03 04 05 06 07 08 09 10 11 12 13 14 15 16 17 18 19 20 21 22 23" at bounding box center [944, 220] width 27 height 24
select select "23"
type input "23:41"
click at [968, 222] on select "00 01 02 03 04 05 06 07 08 09 10 11 12 13 14 15 16 17 18 19 20 21 22 23 24 25 2…" at bounding box center [975, 220] width 27 height 24
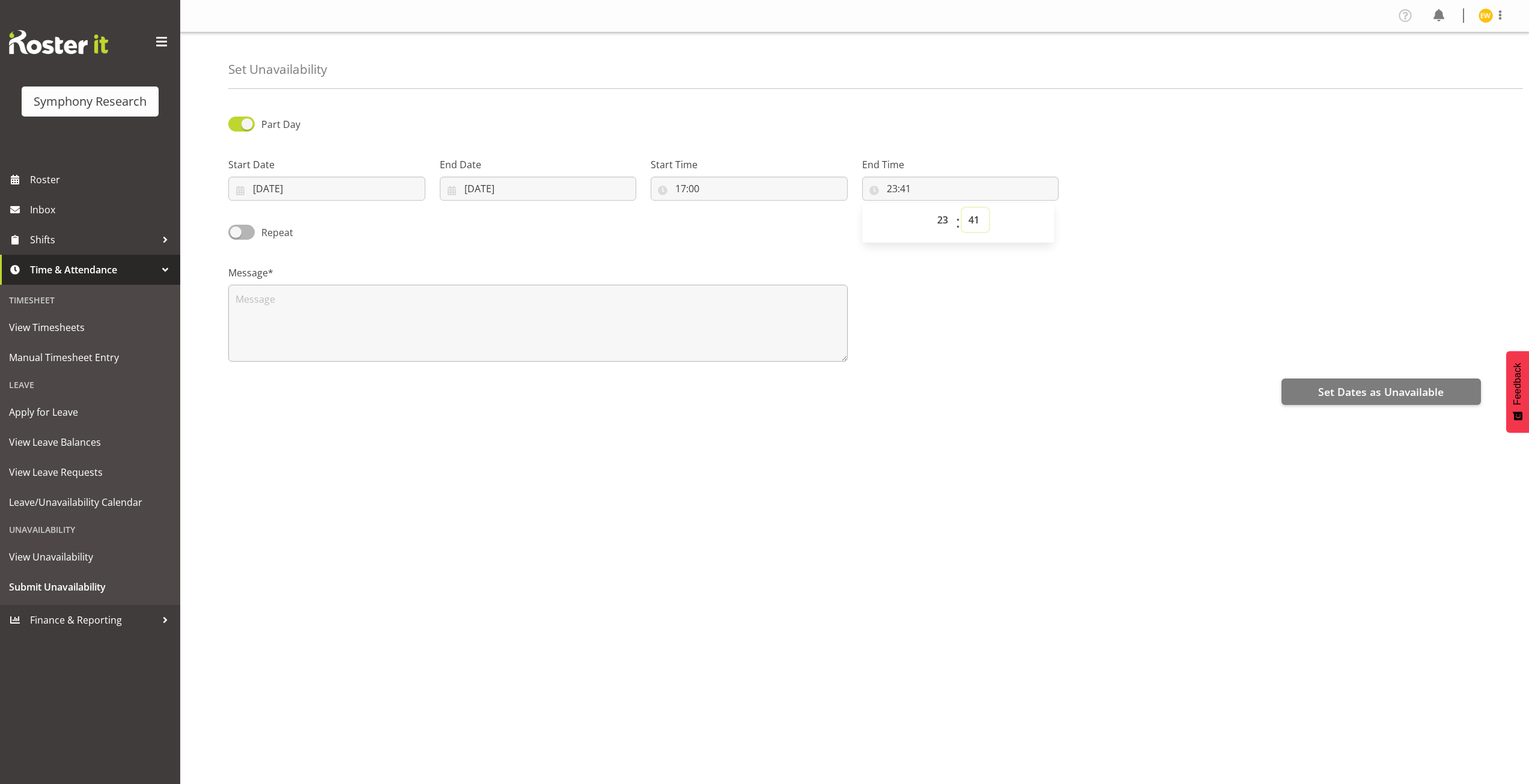
select select "0"
type input "23:00"
click at [355, 327] on textarea at bounding box center [538, 324] width 620 height 77
type textarea "a"
click at [1370, 398] on span "Set Dates as Unavailable" at bounding box center [1381, 391] width 125 height 15
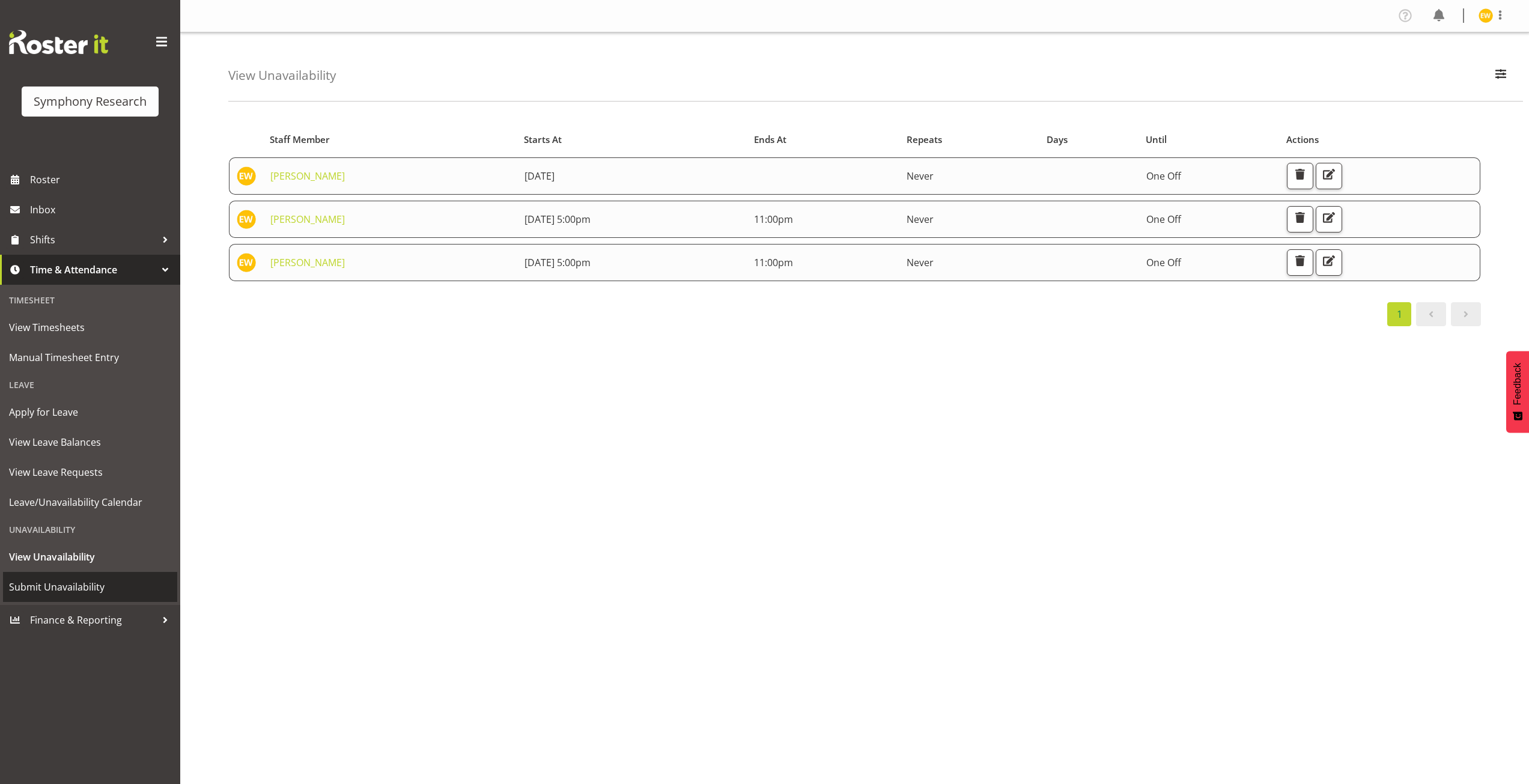
click at [45, 584] on span "Submit Unavailability" at bounding box center [90, 587] width 162 height 18
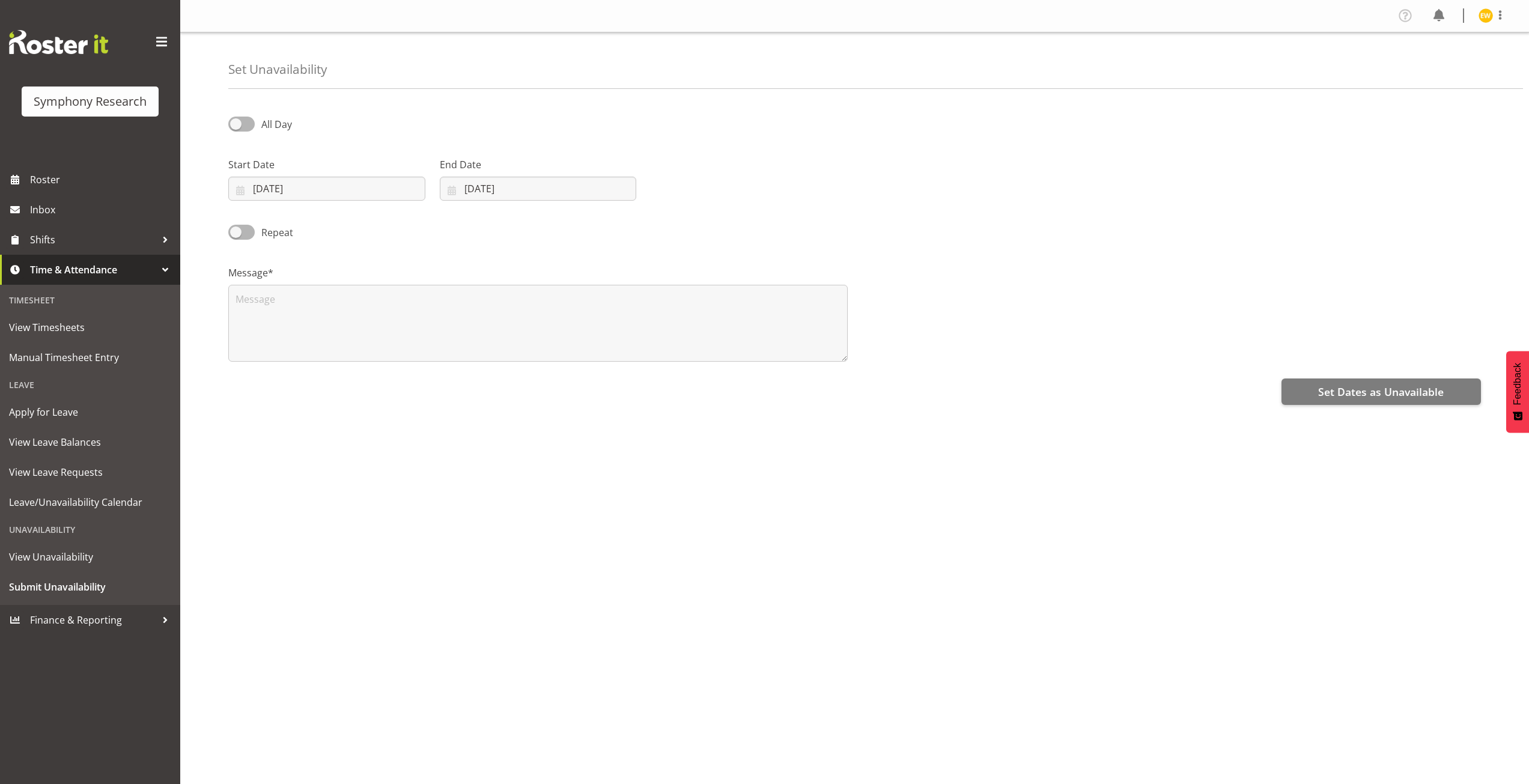
select select "7"
select select "2025"
click at [248, 191] on input "[DATE]" at bounding box center [327, 188] width 197 height 24
click at [356, 380] on link "28" at bounding box center [351, 376] width 24 height 22
type input "[DATE]"
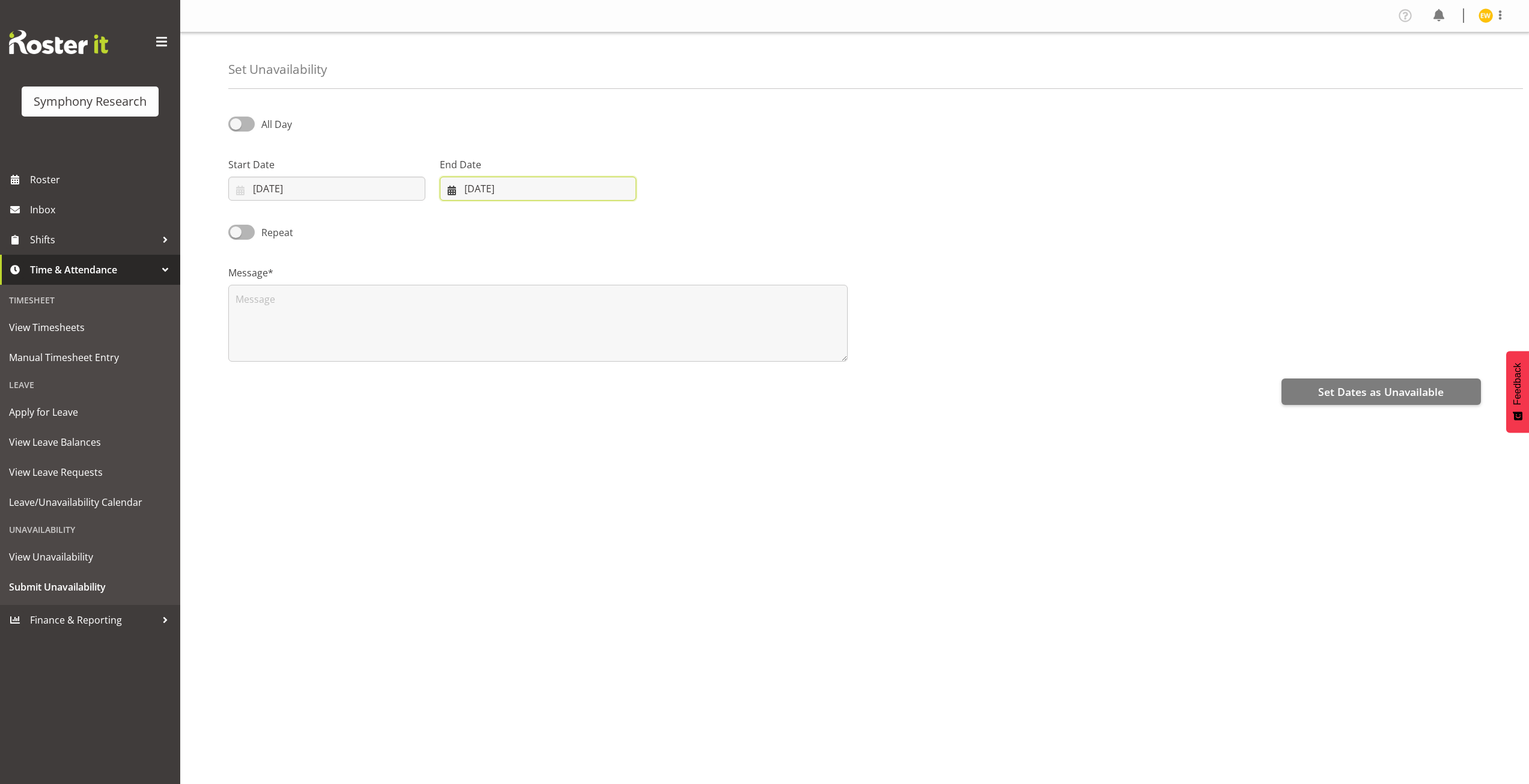
click at [479, 191] on input "[DATE]" at bounding box center [538, 188] width 197 height 24
click at [556, 378] on span "28" at bounding box center [561, 377] width 10 height 12
type input "[DATE]"
click at [250, 123] on span at bounding box center [241, 124] width 26 height 15
click at [236, 123] on input "All Day" at bounding box center [232, 124] width 8 height 8
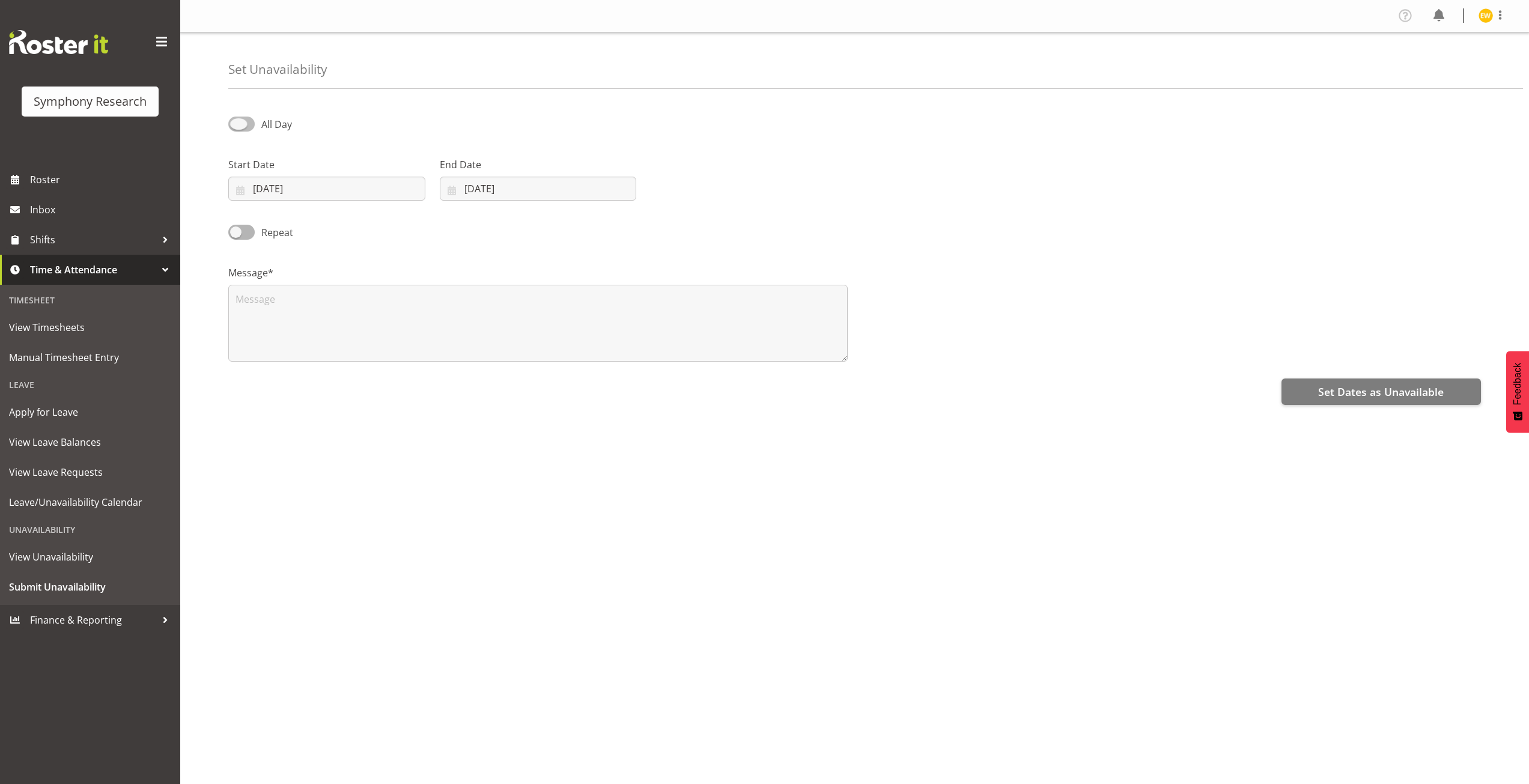
checkbox input "true"
select select "8"
select select "57"
click at [682, 192] on input "08:57" at bounding box center [749, 188] width 197 height 24
click at [733, 218] on select "00 01 02 03 04 05 06 07 08 09 10 11 12 13 14 15 16 17 18 19 20 21 22 23" at bounding box center [732, 220] width 27 height 24
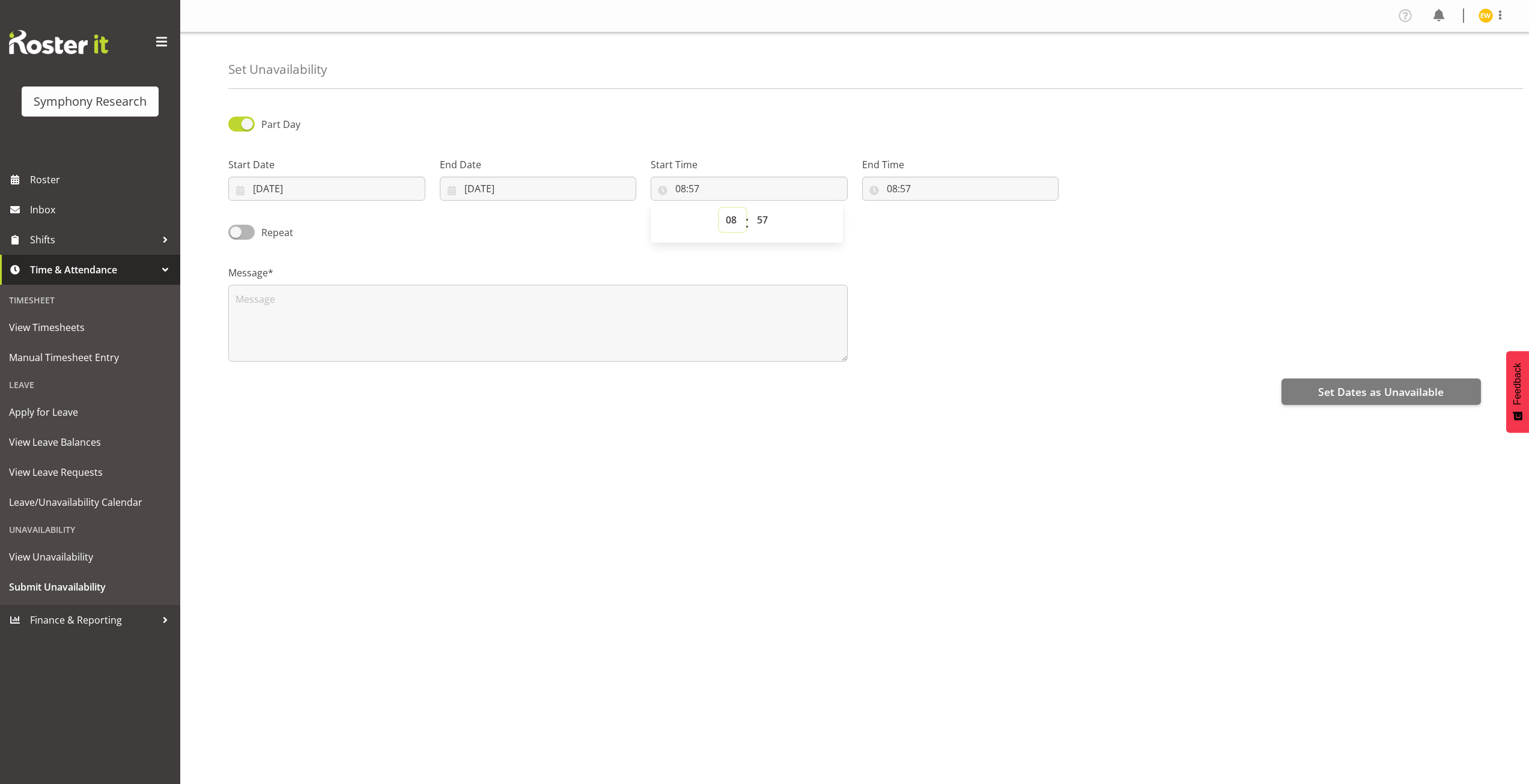
select select "17"
type input "17:57"
drag, startPoint x: 757, startPoint y: 218, endPoint x: 766, endPoint y: 218, distance: 9.0
click at [761, 218] on select "00 01 02 03 04 05 06 07 08 09 10 11 12 13 14 15 16 17 18 19 20 21 22 23 24 25 2…" at bounding box center [764, 220] width 27 height 24
select select "0"
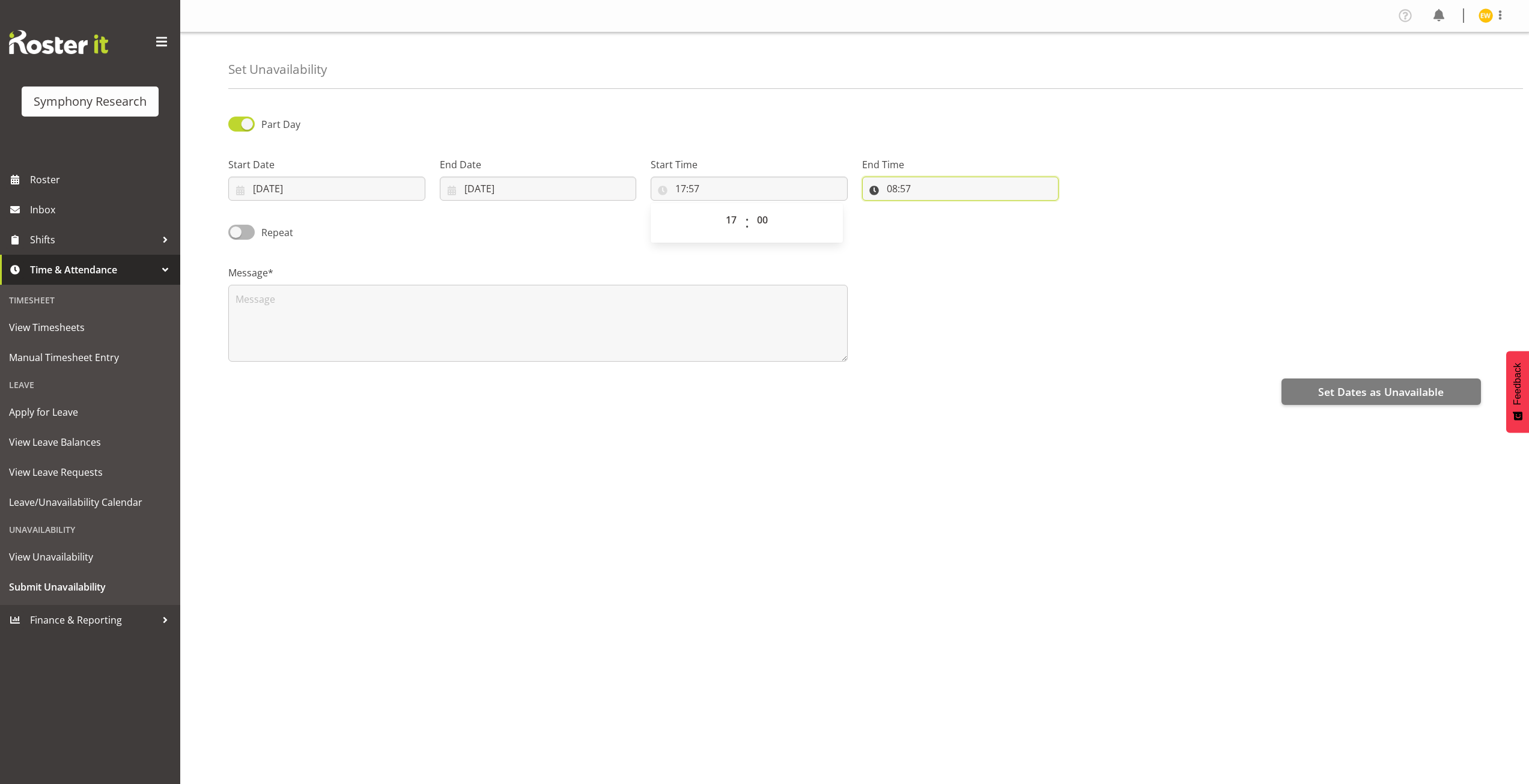
type input "17:00"
click at [896, 193] on input "08:57" at bounding box center [961, 188] width 197 height 24
click at [943, 221] on select "00 01 02 03 04 05 06 07 08 09 10 11 12 13 14 15 16 17 18 19 20 21 22 23" at bounding box center [944, 220] width 27 height 24
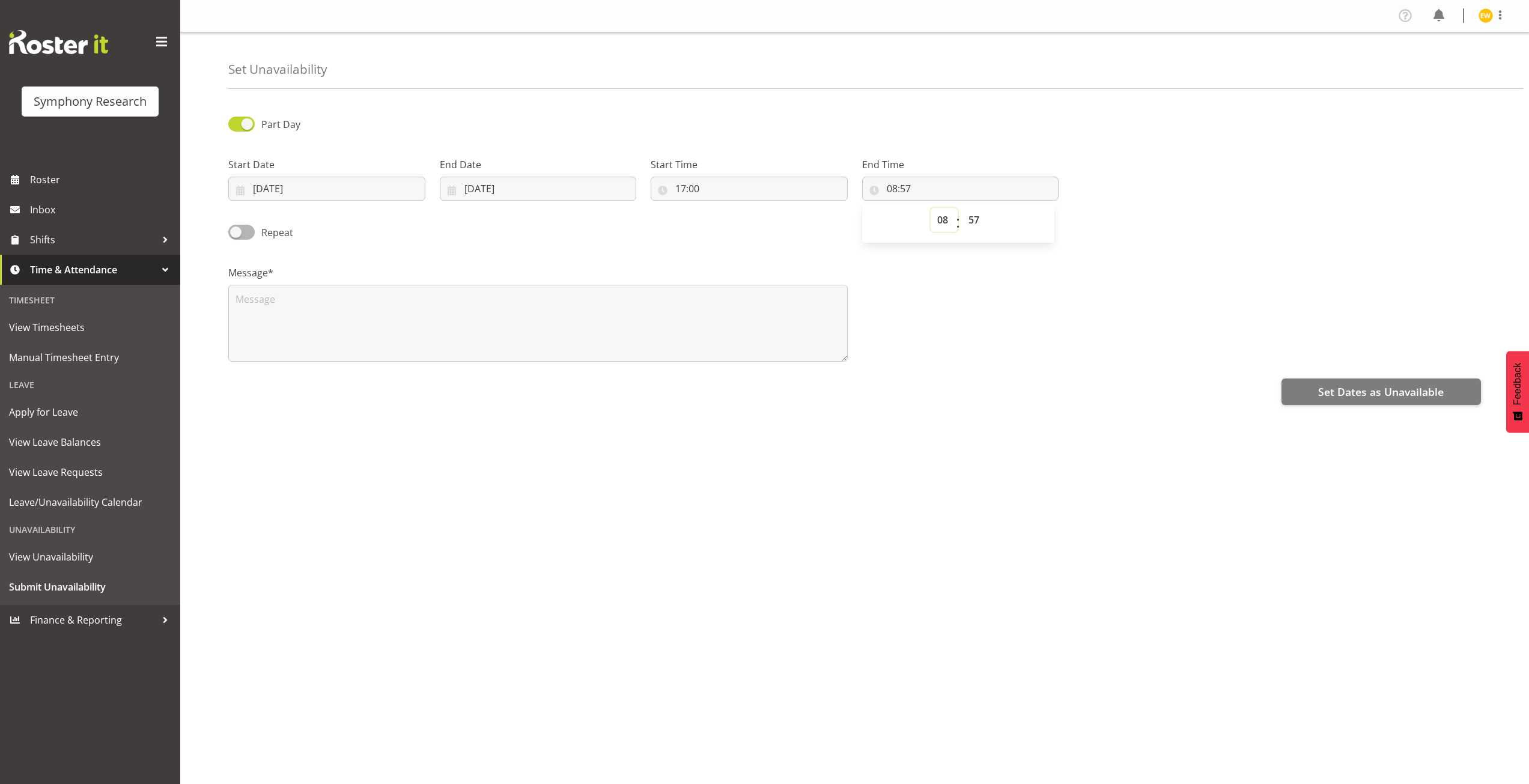
select select "23"
type input "23:57"
click at [972, 218] on select "00 01 02 03 04 05 06 07 08 09 10 11 12 13 14 15 16 17 18 19 20 21 22 23 24 25 2…" at bounding box center [975, 220] width 27 height 24
select select "0"
type input "23:00"
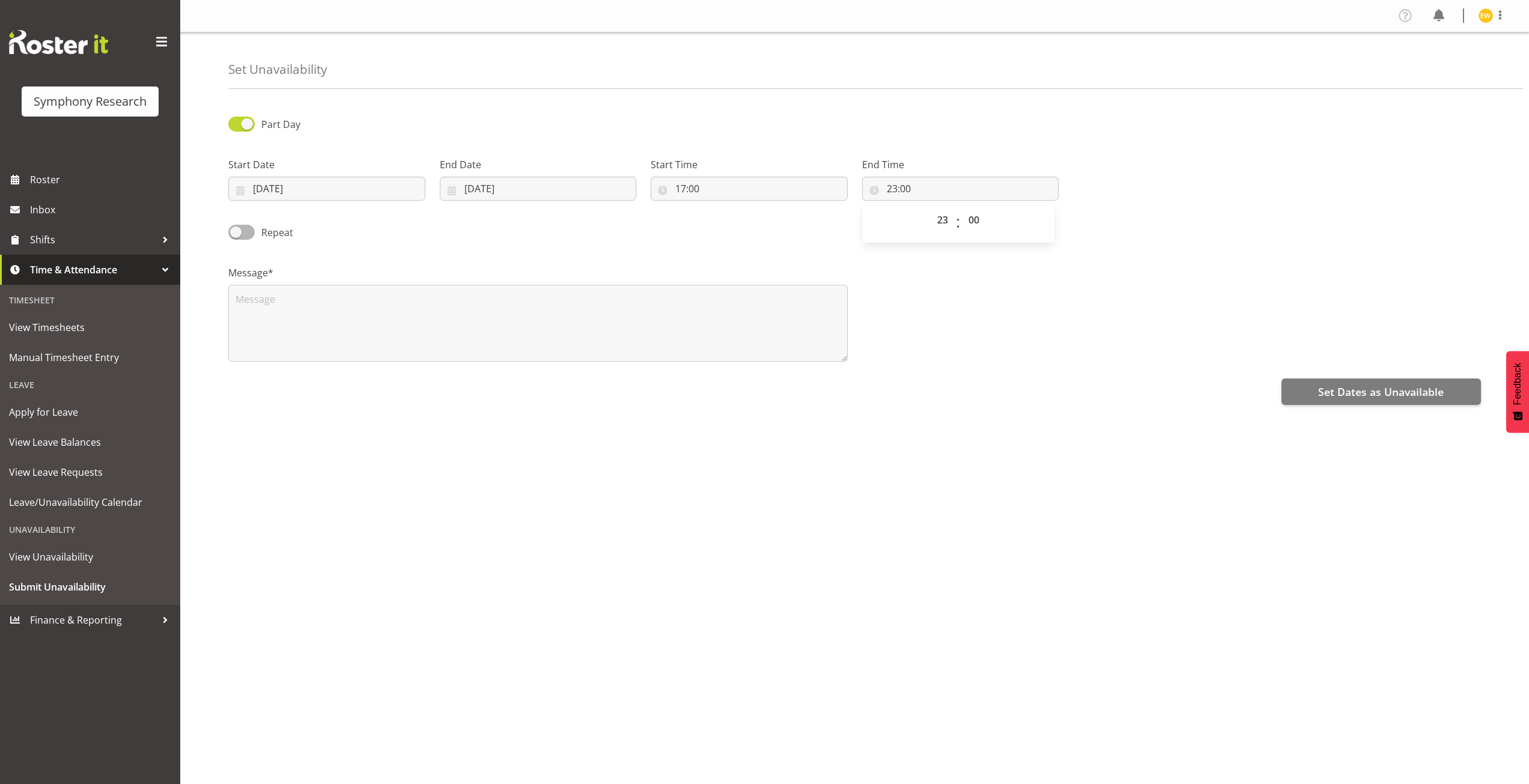
click at [1057, 285] on div "Message*" at bounding box center [854, 308] width 1267 height 120
click at [479, 310] on textarea at bounding box center [538, 324] width 620 height 77
type textarea "a"
click at [1355, 380] on button "Set Dates as Unavailable" at bounding box center [1381, 391] width 199 height 26
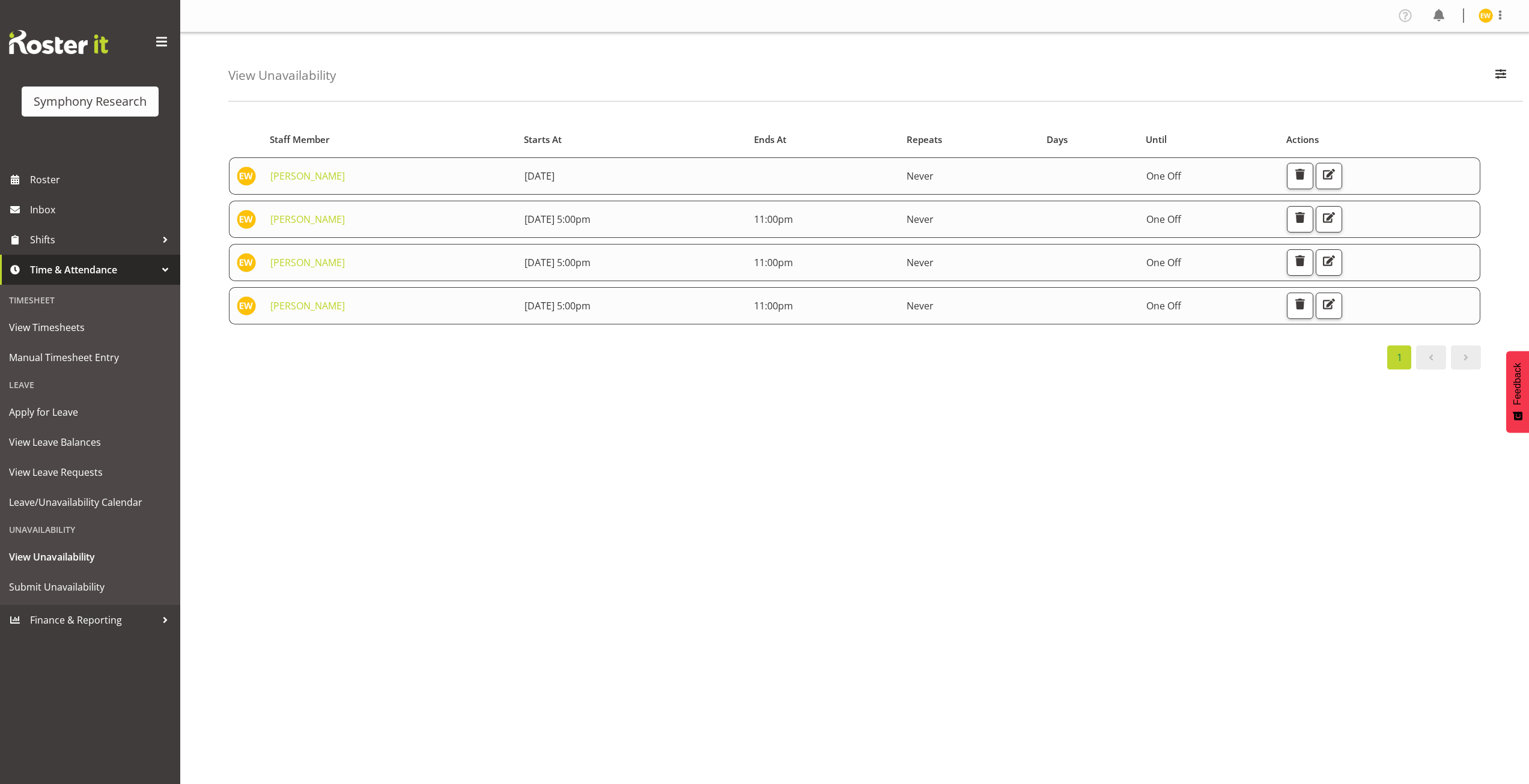
click at [1095, 696] on div "Profile Log Out View Unavailability Search Search for a particular employee Sho…" at bounding box center [855, 392] width 1349 height 784
click at [68, 582] on span "Submit Unavailability" at bounding box center [90, 587] width 162 height 18
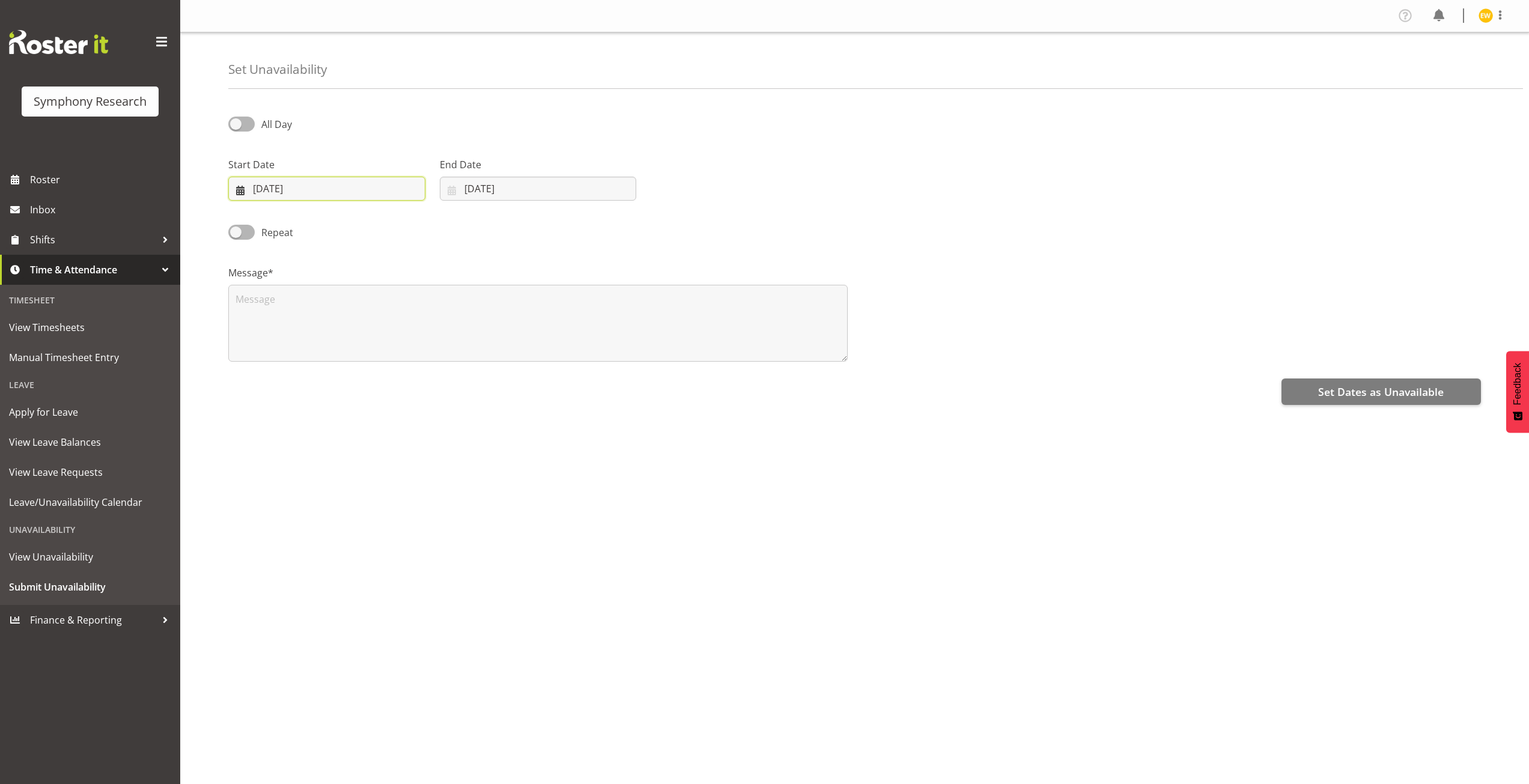
click at [287, 191] on input "20/08/2025" at bounding box center [327, 188] width 197 height 24
click at [377, 381] on span "29" at bounding box center [376, 377] width 10 height 12
type input "29/08/2025"
click at [464, 196] on input "[DATE]" at bounding box center [538, 188] width 197 height 24
click at [591, 379] on link "29" at bounding box center [584, 376] width 24 height 22
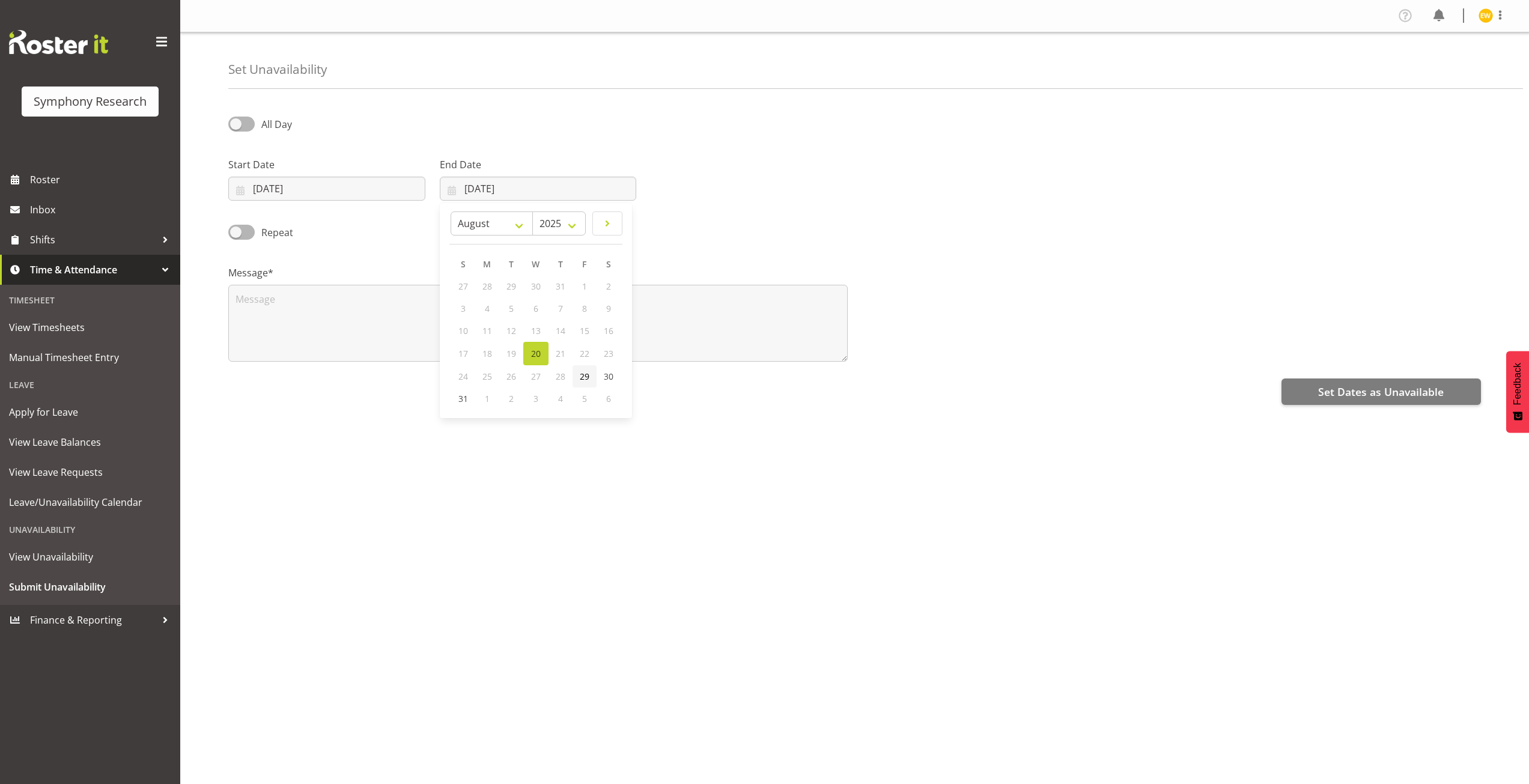
type input "29/08/2025"
click at [245, 118] on span at bounding box center [241, 124] width 26 height 15
click at [236, 120] on input "All Day" at bounding box center [232, 124] width 8 height 8
checkbox input "true"
select select "8"
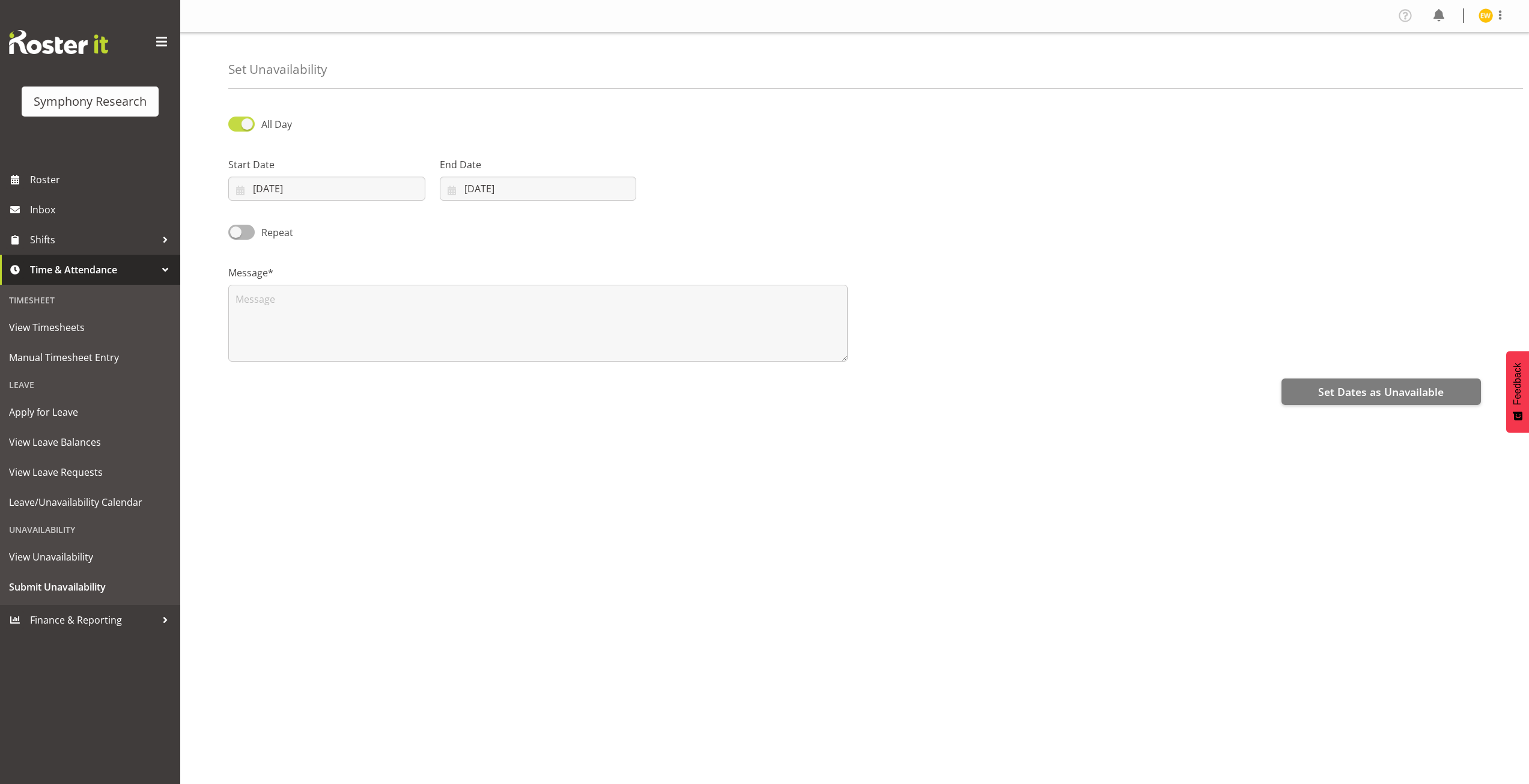
select select "58"
click at [686, 196] on input "08:58" at bounding box center [749, 188] width 197 height 24
click at [734, 220] on select "00 01 02 03 04 05 06 07 08 09 10 11 12 13 14 15 16 17 18 19 20 21 22 23" at bounding box center [732, 220] width 27 height 24
select select "17"
type input "17:58"
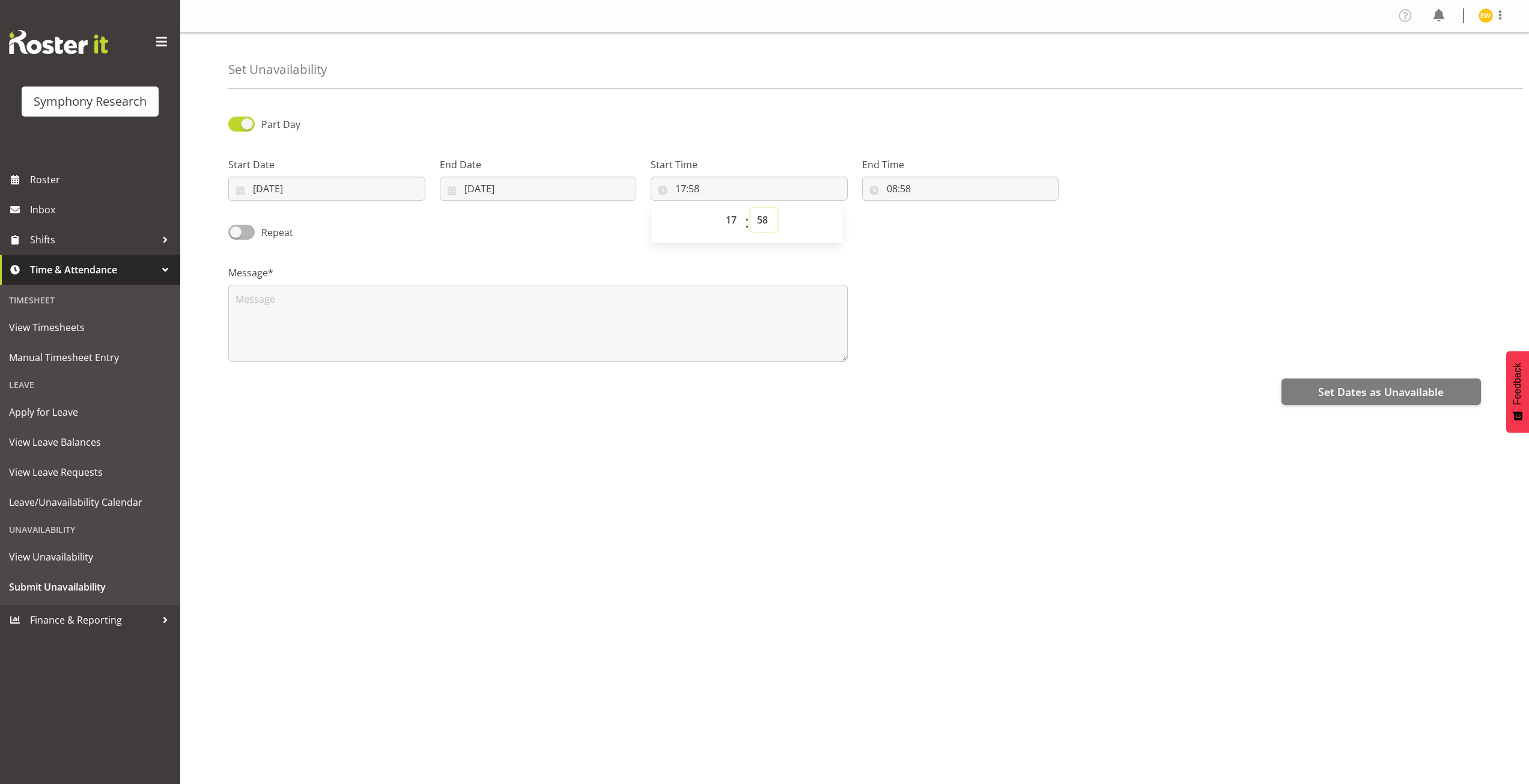
click at [757, 220] on select "00 01 02 03 04 05 06 07 08 09 10 11 12 13 14 15 16 17 18 19 20 21 22 23 24 25 2…" at bounding box center [764, 220] width 27 height 24
select select "0"
type input "17:00"
click at [884, 194] on input "08:58" at bounding box center [961, 188] width 197 height 24
click at [943, 220] on select "00 01 02 03 04 05 06 07 08 09 10 11 12 13 14 15 16 17 18 19 20 21 22 23" at bounding box center [944, 220] width 27 height 24
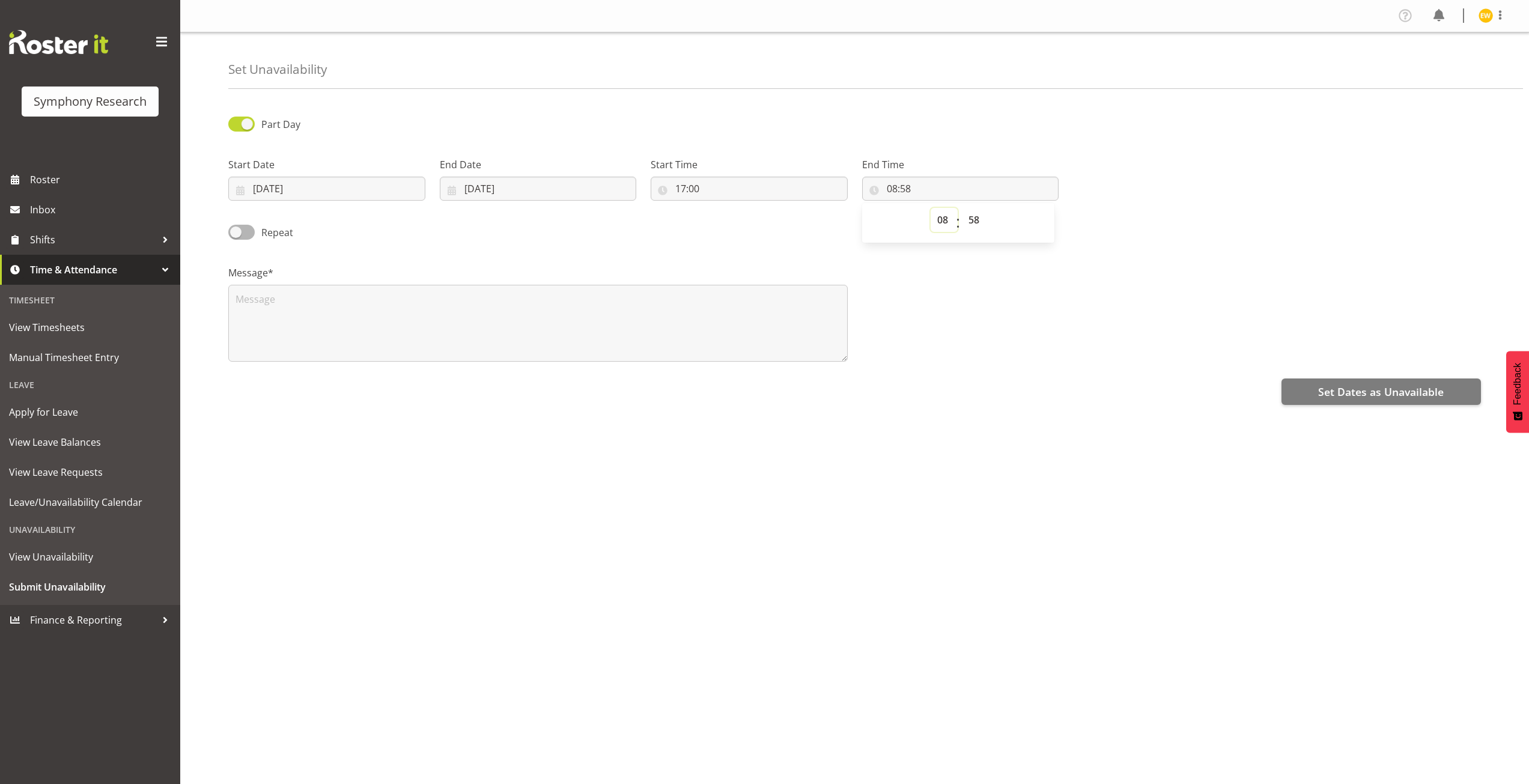
select select "23"
type input "23:58"
click at [970, 217] on select "00 01 02 03 04 05 06 07 08 09 10 11 12 13 14 15 16 17 18 19 20 21 22 23 24 25 2…" at bounding box center [975, 220] width 27 height 24
select select "0"
type input "23:00"
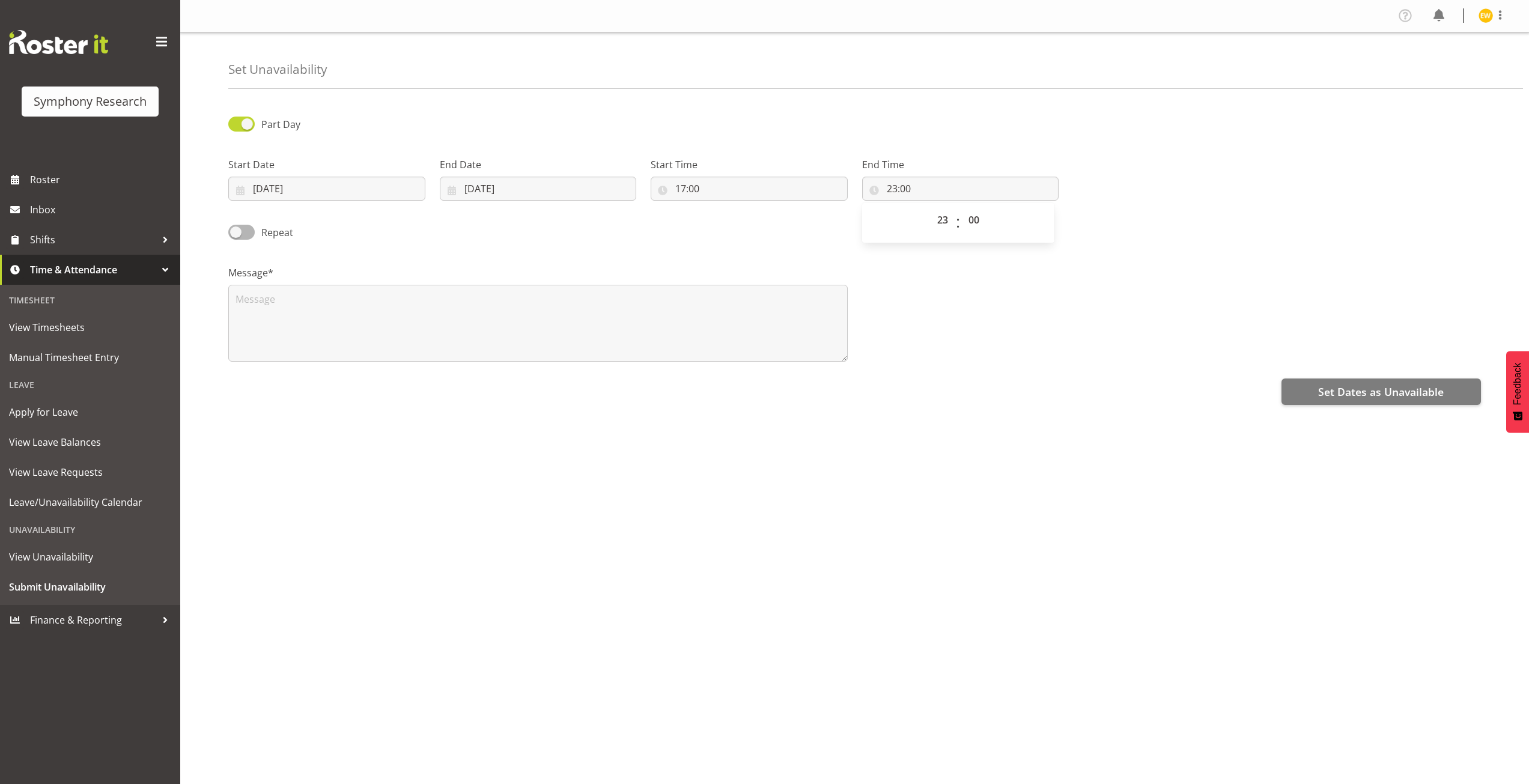
click at [1043, 236] on div "00 01 02 03 04 05 06 07 08 09 10 11 12 13 14 15 16 17 18 19 20 21 22 23 : 00 01…" at bounding box center [959, 222] width 193 height 30
click at [462, 310] on textarea at bounding box center [538, 324] width 620 height 77
type textarea "a"
click at [1344, 397] on span "Set Dates as Unavailable" at bounding box center [1381, 391] width 125 height 15
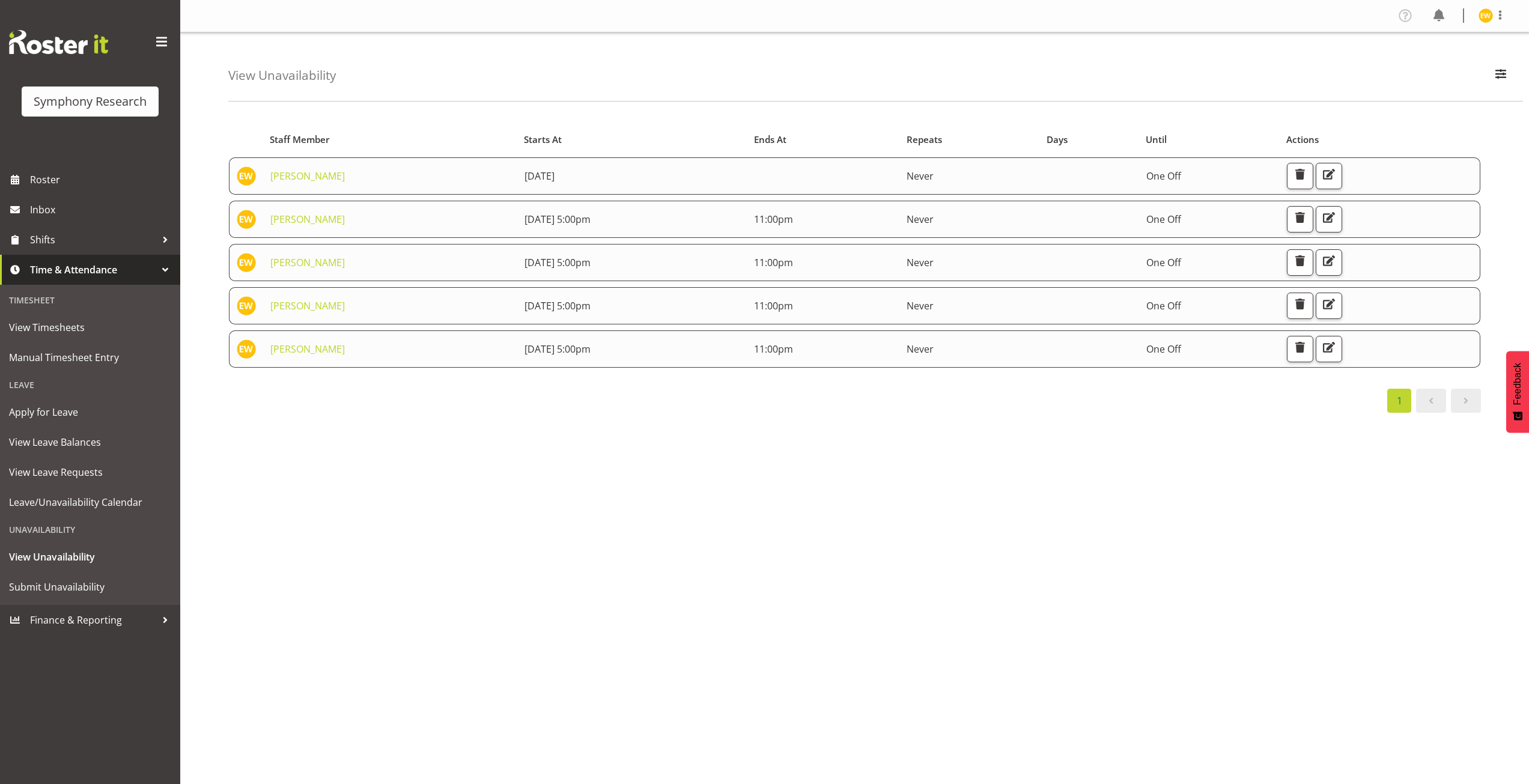
click at [752, 614] on div "Profile Log Out View Unavailability Search Search for a particular employee Sho…" at bounding box center [855, 392] width 1349 height 784
click at [73, 586] on span "Submit Unavailability" at bounding box center [90, 587] width 162 height 18
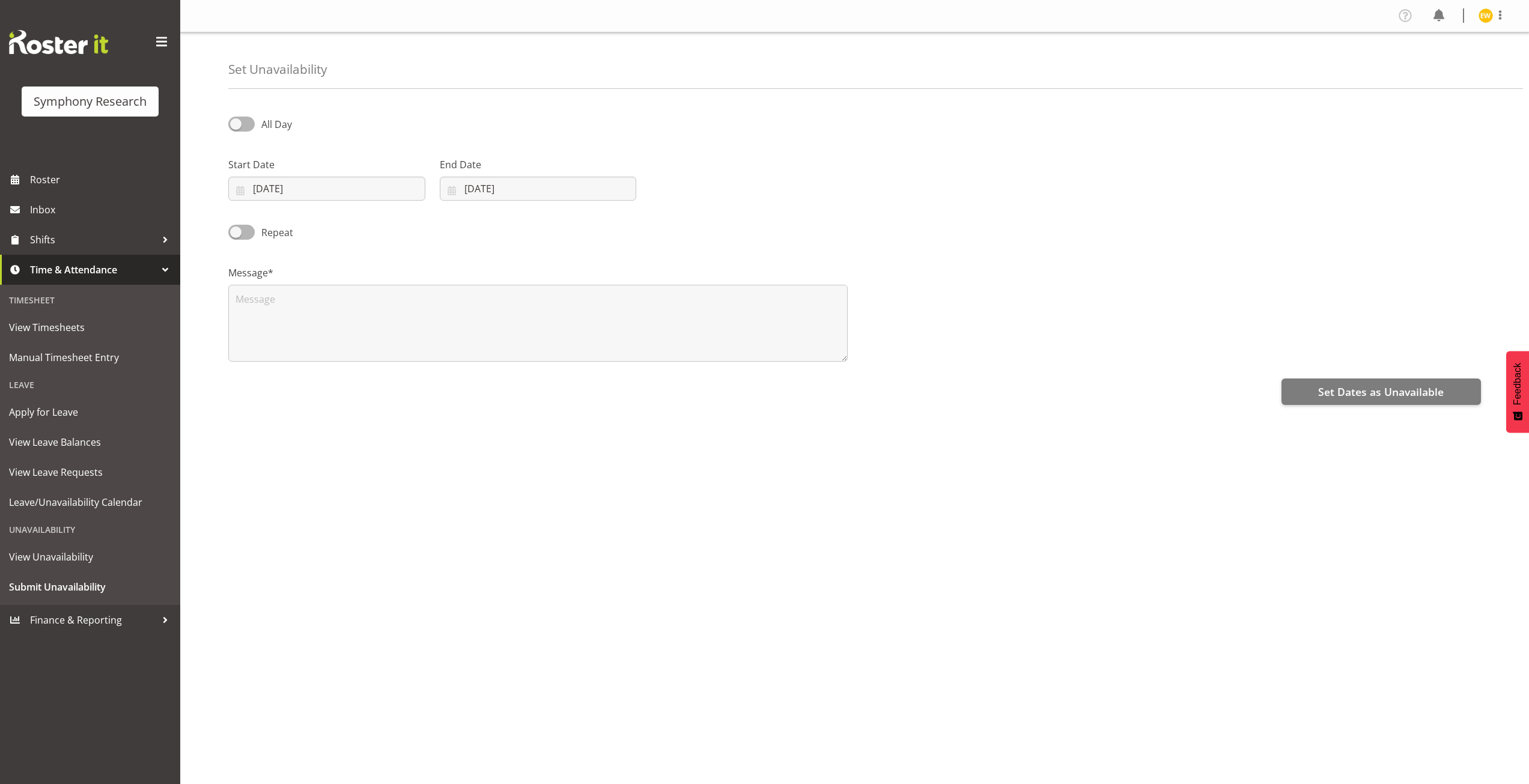
select select "7"
select select "2025"
click at [330, 186] on input "[DATE]" at bounding box center [327, 188] width 197 height 24
click at [256, 399] on span "31" at bounding box center [254, 399] width 10 height 12
type input "[DATE]"
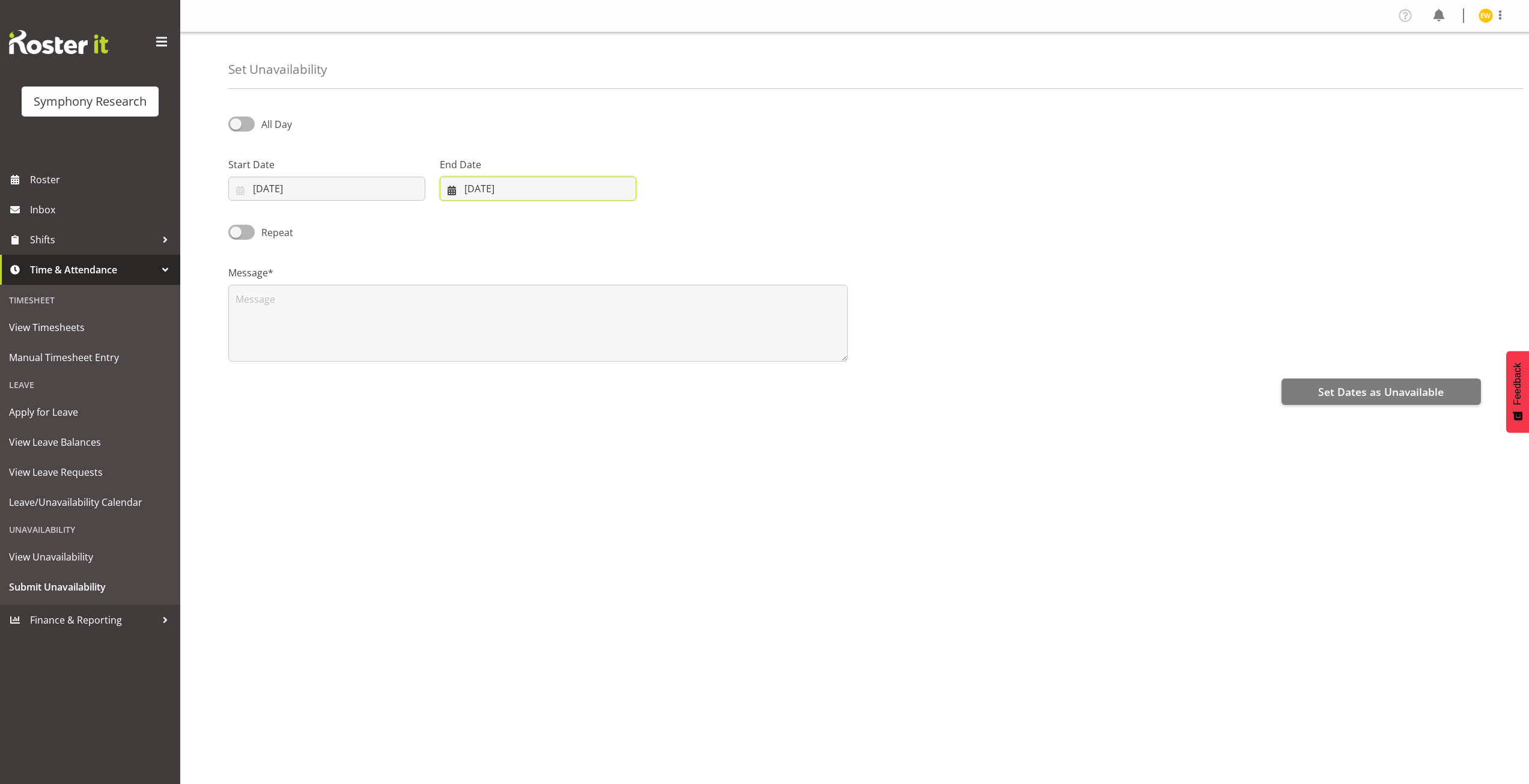
click at [488, 196] on input "[DATE]" at bounding box center [538, 188] width 197 height 24
click at [460, 401] on span "31" at bounding box center [463, 399] width 10 height 12
type input "[DATE]"
click at [368, 318] on textarea at bounding box center [538, 324] width 620 height 77
type textarea "a"
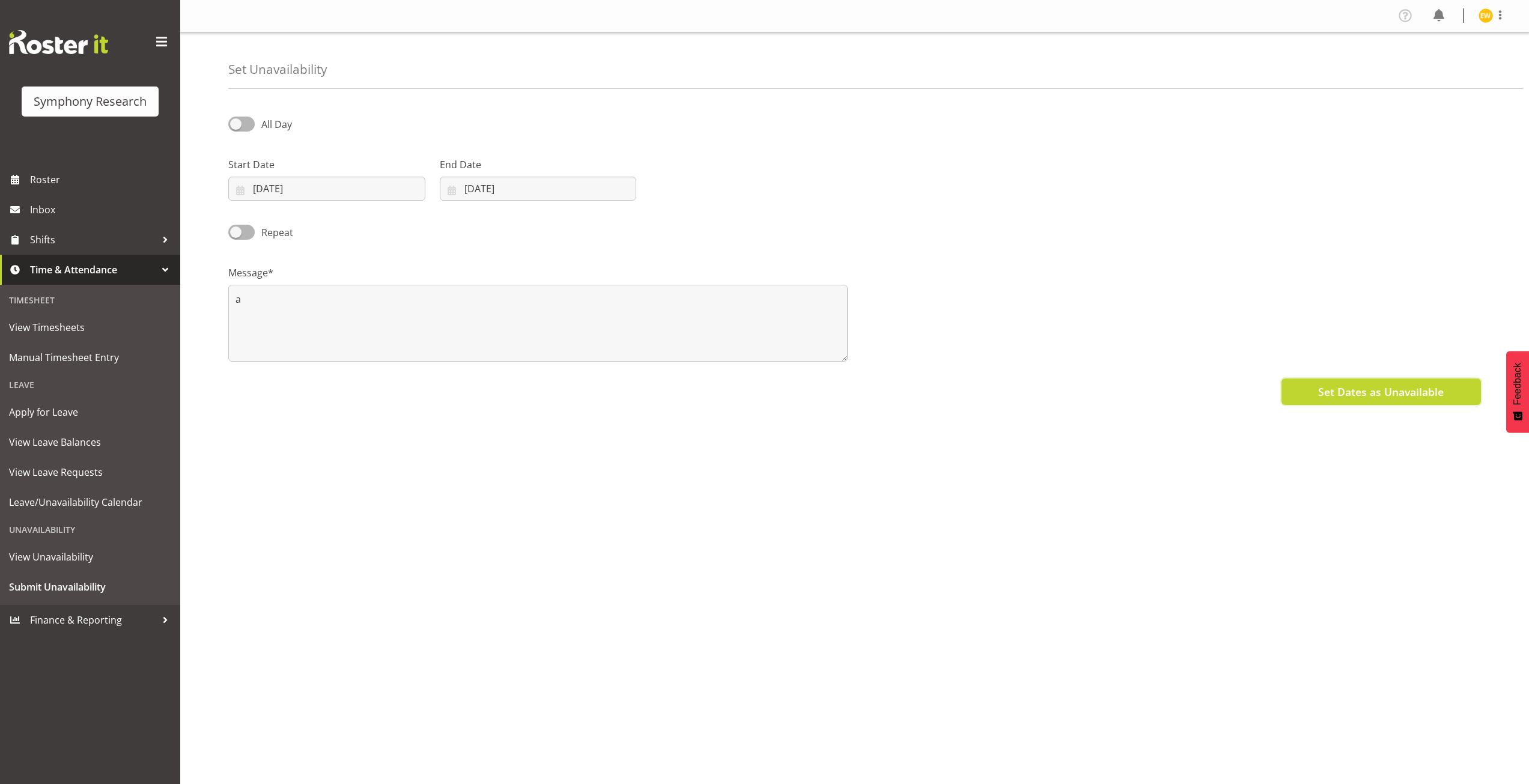
click at [1381, 393] on span "Set Dates as Unavailable" at bounding box center [1381, 391] width 125 height 15
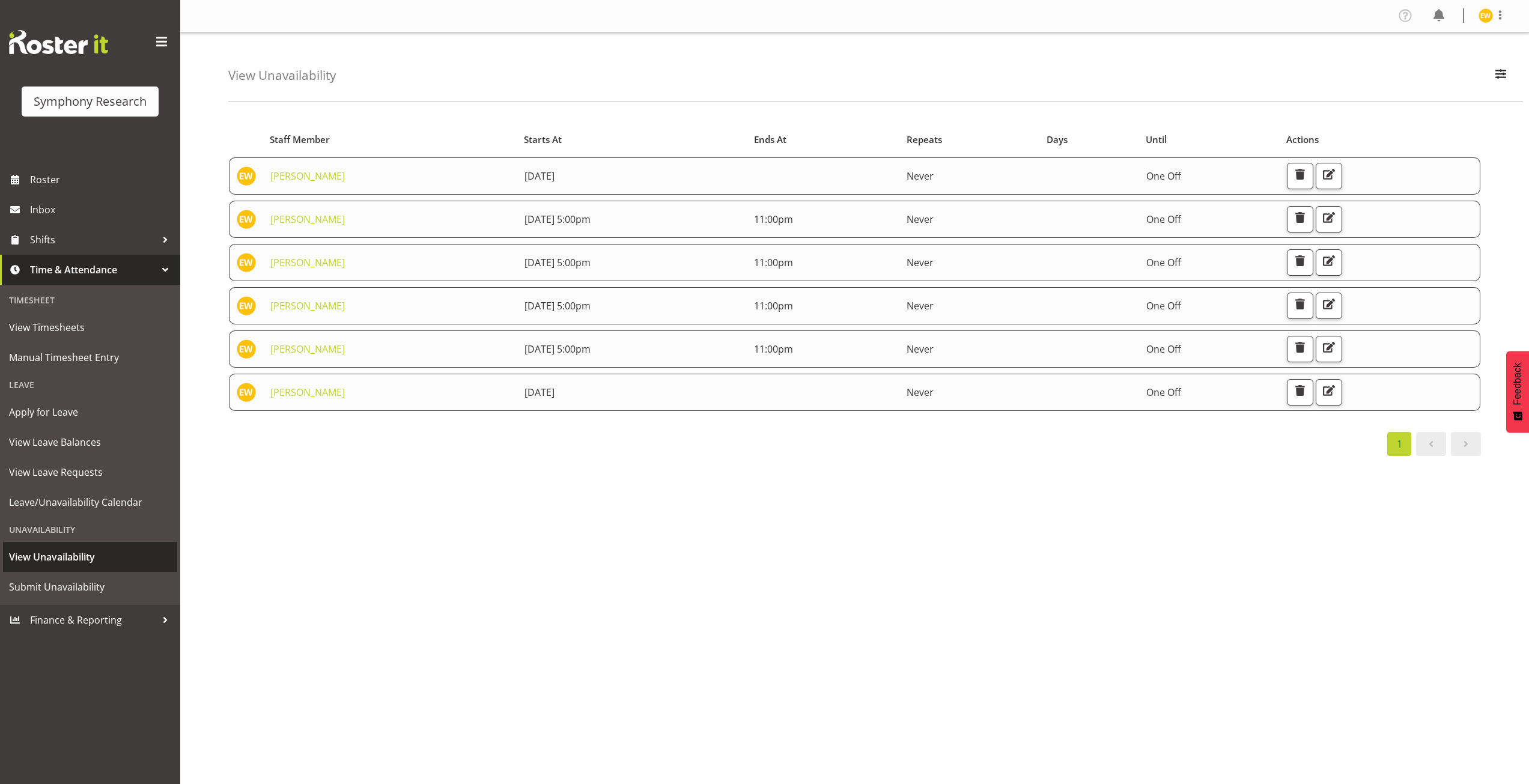
click at [38, 557] on span "View Unavailability" at bounding box center [90, 557] width 162 height 18
click at [45, 506] on span "Leave/Unavailability Calendar" at bounding box center [90, 502] width 162 height 18
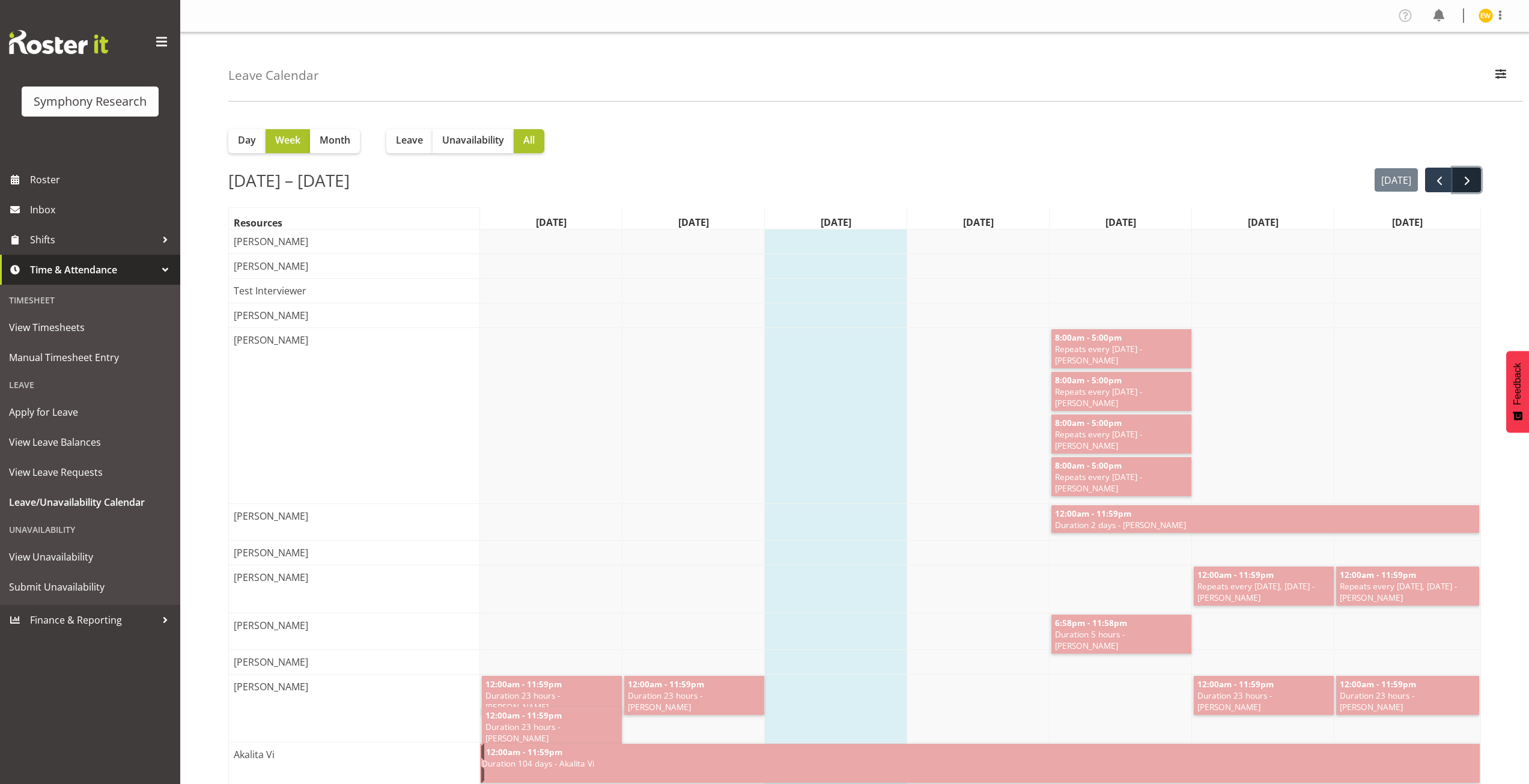
click at [1478, 180] on button "next" at bounding box center [1466, 180] width 28 height 25
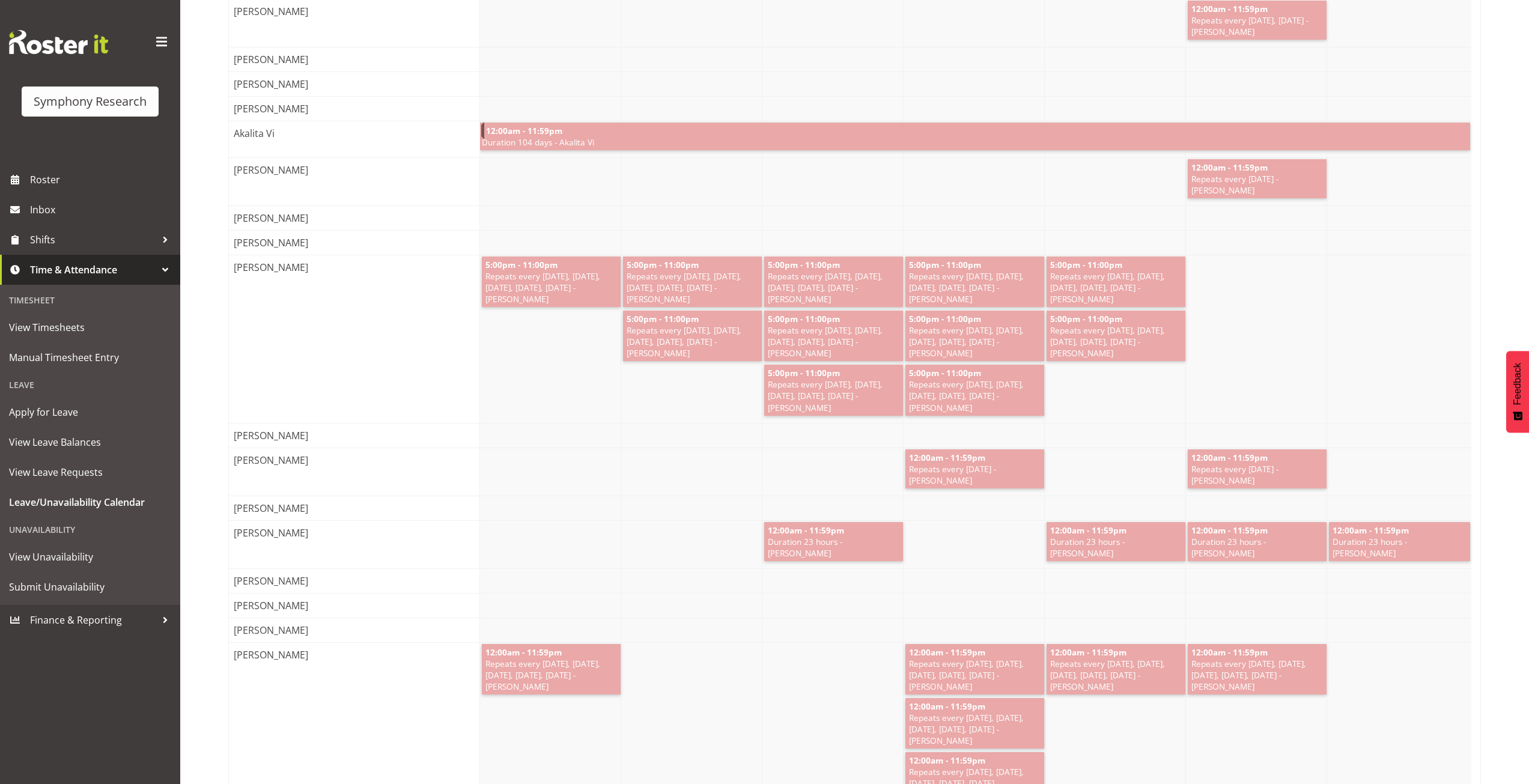
scroll to position [4213, 0]
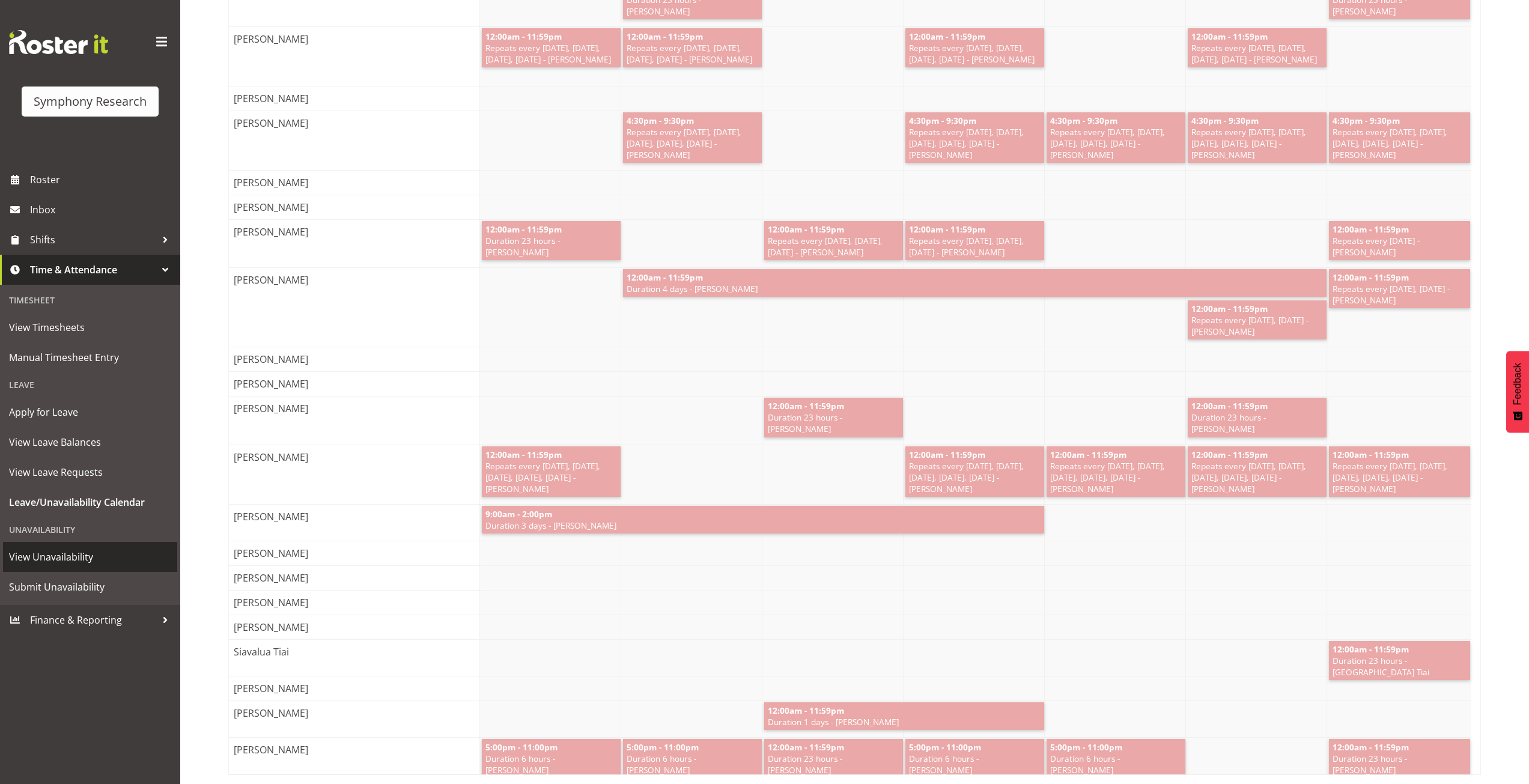
click at [45, 557] on span "View Unavailability" at bounding box center [90, 557] width 162 height 18
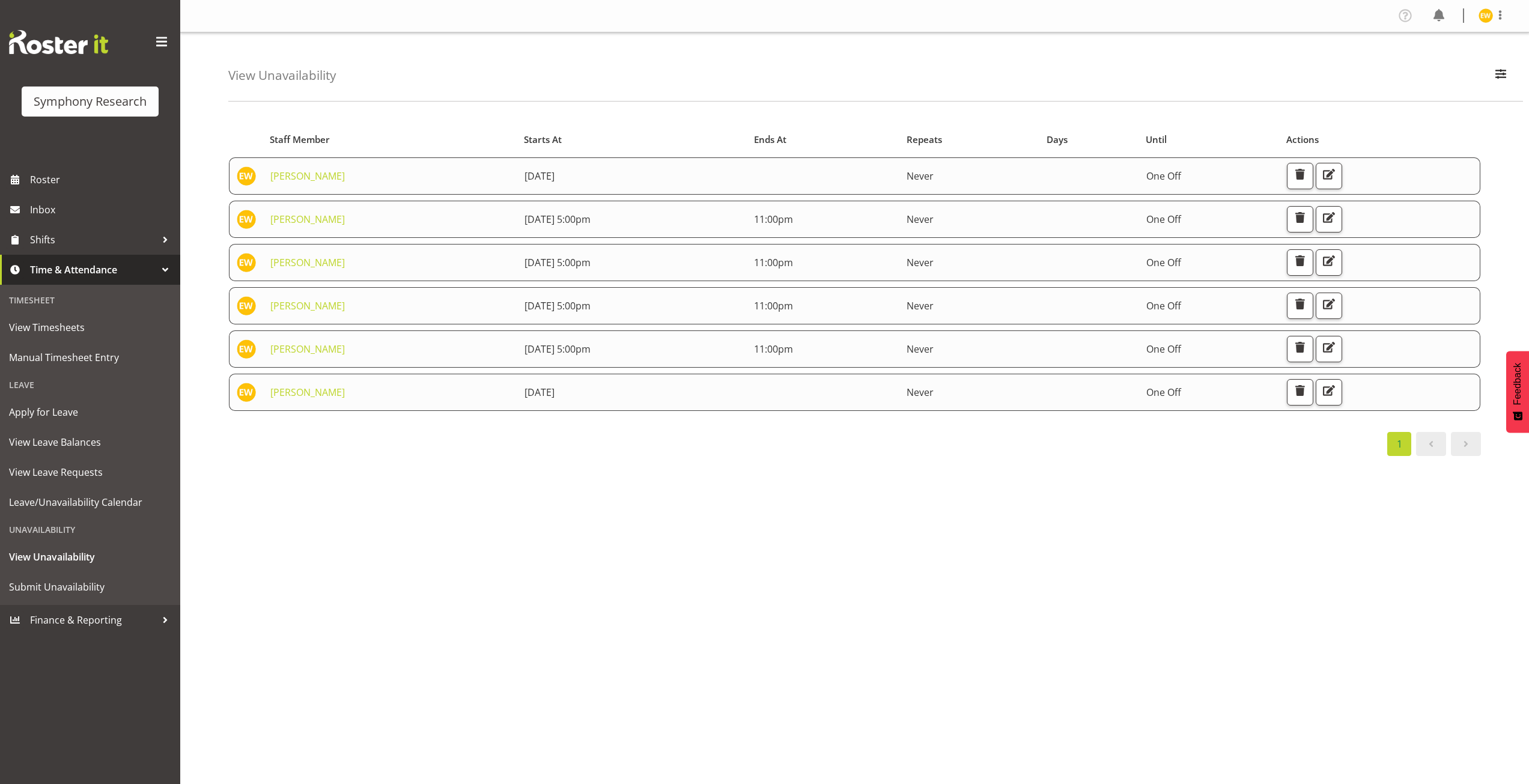
click at [930, 674] on div "Profile Log Out View Unavailability Search Search for a particular employee Sho…" at bounding box center [855, 392] width 1349 height 784
